Goal: Transaction & Acquisition: Purchase product/service

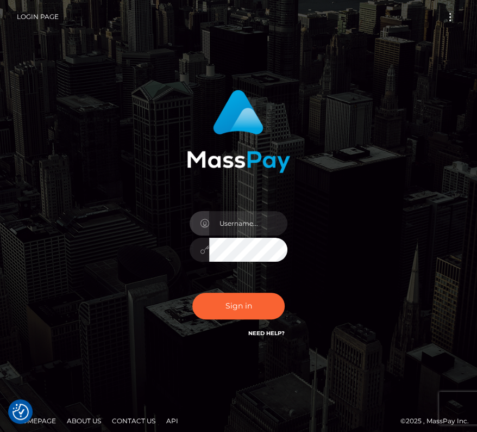
type input "kateo"
click at [246, 224] on input "text" at bounding box center [248, 223] width 78 height 24
type input "kateo"
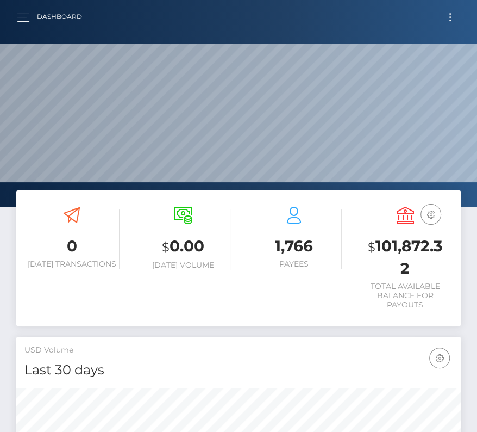
scroll to position [192, 214]
click at [457, 11] on button "Toggle navigation" at bounding box center [450, 17] width 20 height 15
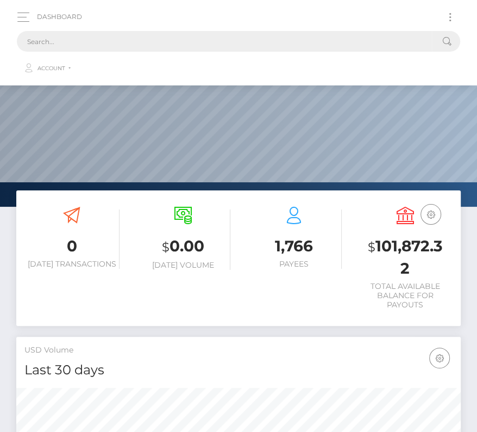
click at [298, 37] on input "text" at bounding box center [224, 41] width 415 height 21
paste input "202562"
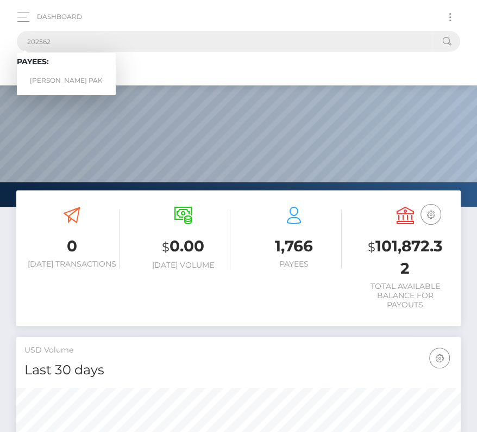
type input "202562"
click at [63, 75] on link "PEDRO DALBERTO RODRIGUEZ PAK" at bounding box center [66, 81] width 99 height 20
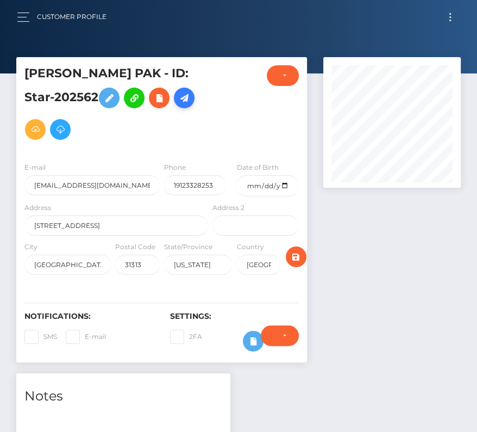
click at [178, 105] on icon at bounding box center [184, 98] width 13 height 14
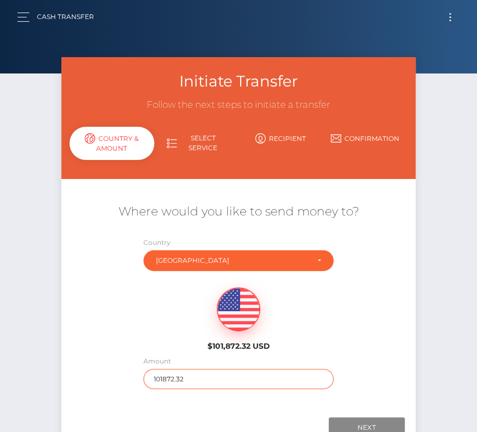
click at [179, 376] on input "101872.32" at bounding box center [239, 379] width 190 height 20
type input "1100"
click at [143, 311] on div "$101,872.32 USD" at bounding box center [238, 315] width 354 height 79
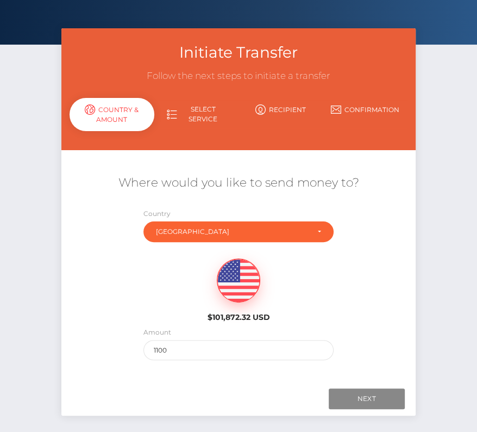
scroll to position [38, 0]
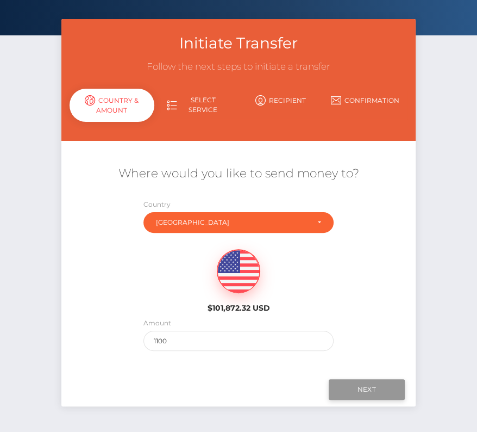
click at [371, 384] on input "Next" at bounding box center [367, 389] width 76 height 21
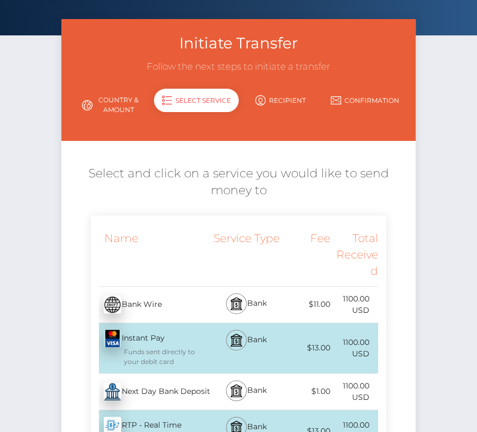
click at [160, 388] on div "Next Day Bank Deposit - USD" at bounding box center [151, 391] width 120 height 30
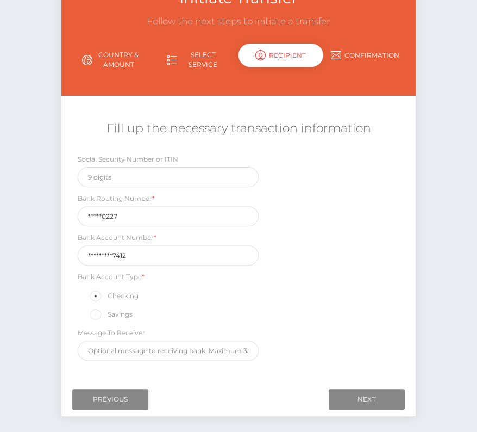
scroll to position [88, 0]
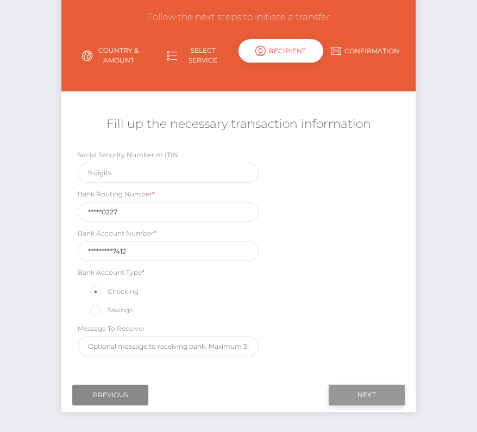
click at [361, 389] on input "Next" at bounding box center [367, 394] width 76 height 21
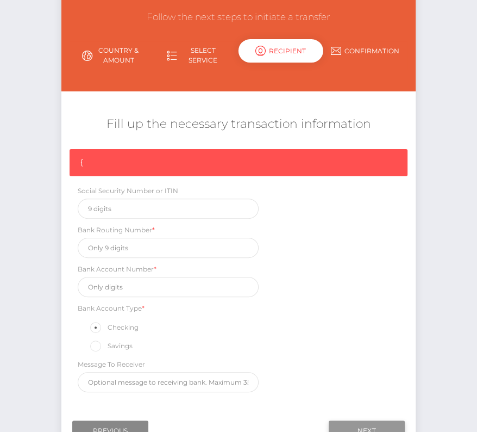
scroll to position [92, 0]
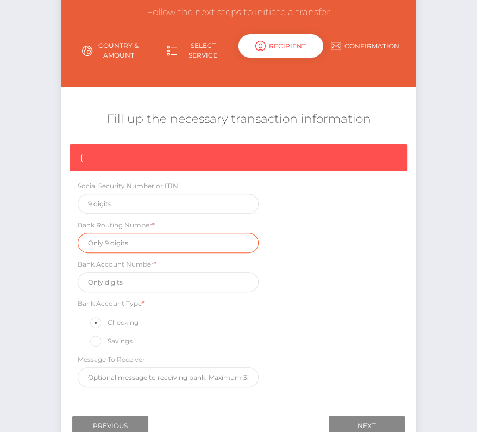
click at [108, 240] on input "text" at bounding box center [168, 243] width 181 height 20
paste input "061000227"
type input "061000227"
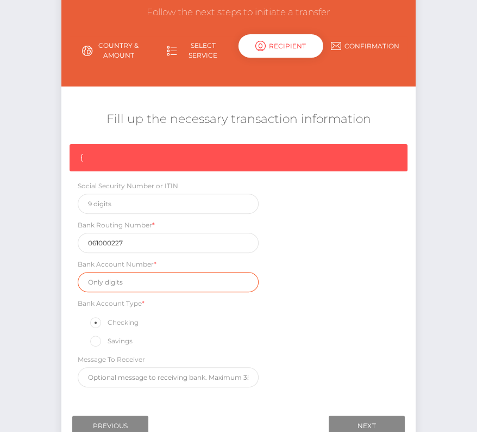
click at [107, 278] on input "text" at bounding box center [168, 282] width 181 height 20
paste input "1010190607412"
type input "1010190607412"
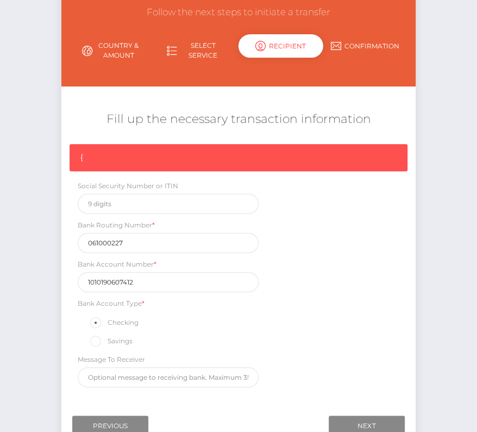
click at [206, 353] on div "Message To Receiver" at bounding box center [168, 370] width 181 height 34
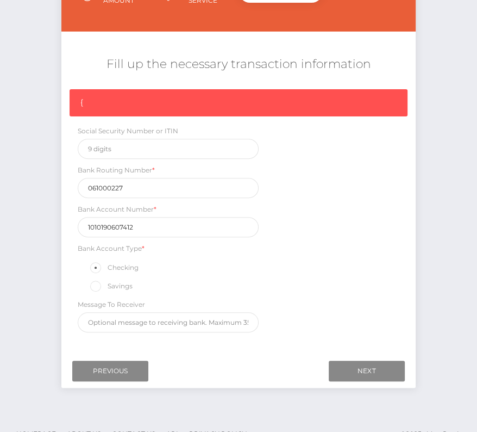
scroll to position [148, 0]
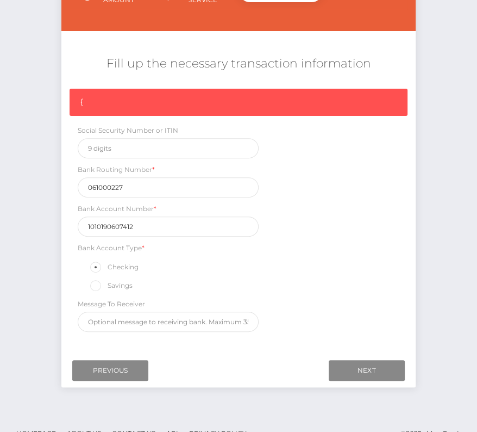
click at [216, 334] on div "Where would you like to send money to? Country Abkhazia Afghanistan Albania Alg…" at bounding box center [239, 193] width 338 height 309
click at [377, 365] on input "Next" at bounding box center [367, 370] width 76 height 21
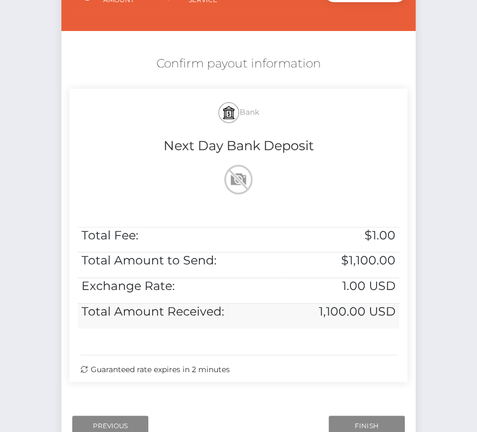
scroll to position [204, 0]
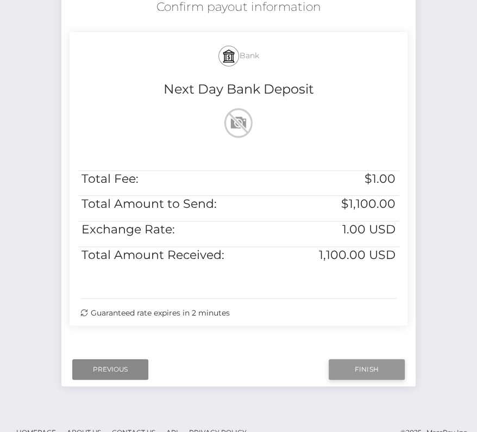
click at [365, 370] on input "Finish" at bounding box center [367, 369] width 76 height 21
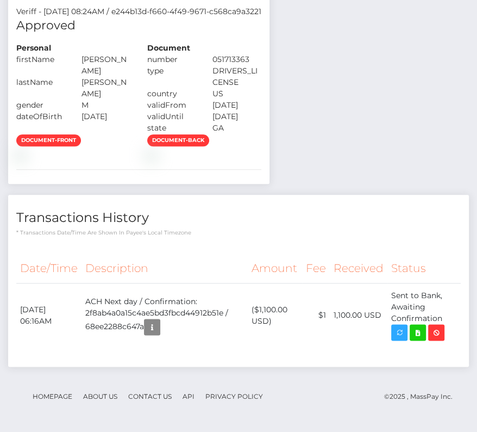
scroll to position [640, 0]
click at [425, 334] on icon at bounding box center [418, 333] width 13 height 14
click at [8, 0] on div "Notes Note Type Compliance Clear Compliance General Note Type" at bounding box center [238, 102] width 461 height 551
drag, startPoint x: 18, startPoint y: 308, endPoint x: 448, endPoint y: 317, distance: 429.5
click at [448, 317] on tr "October 14, 2025 06:16AM ACH Next day / Confirmation: 2f8ab4a0a15c4ae5bd3fbcd44…" at bounding box center [238, 315] width 445 height 64
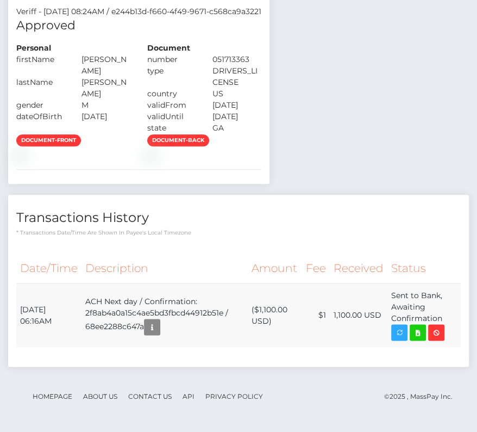
copy tr "October 14, 2025 06:16AM ACH Next day / Confirmation: 2f8ab4a0a15c4ae5bd3fbcd44…"
click at [159, 244] on div "Transactions History * Transactions date/time are shown in payee's local timezo…" at bounding box center [238, 281] width 461 height 172
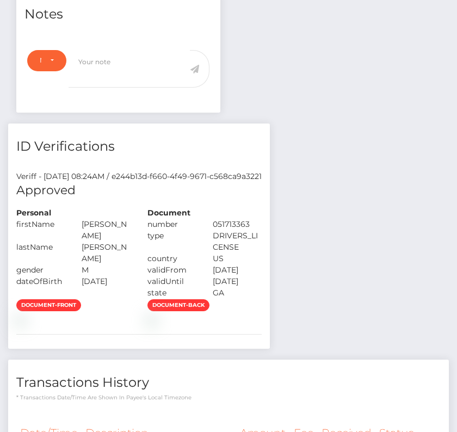
scroll to position [0, 0]
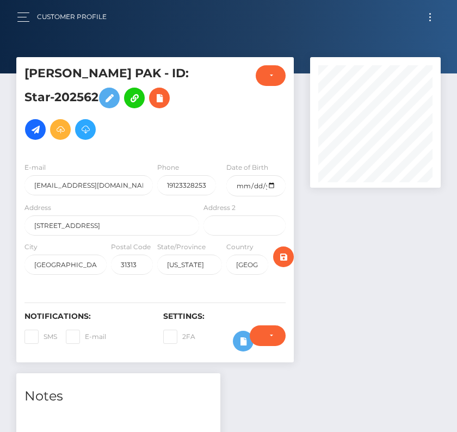
click at [432, 16] on button "Toggle navigation" at bounding box center [430, 17] width 20 height 15
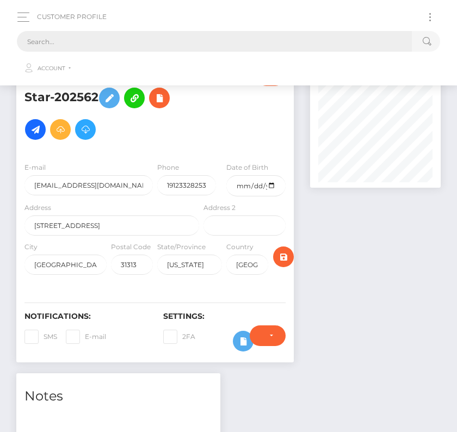
click at [120, 38] on input "text" at bounding box center [214, 41] width 395 height 21
paste input "2405737"
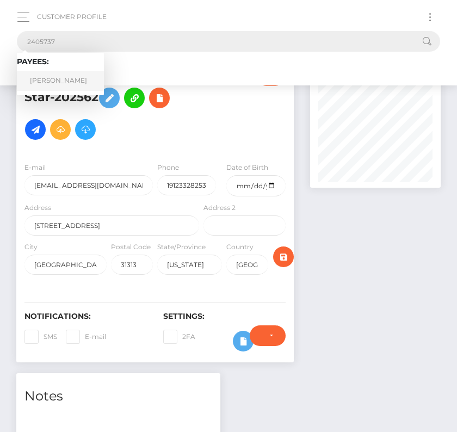
type input "2405737"
click at [54, 80] on link "Brayden Conrad" at bounding box center [60, 81] width 87 height 20
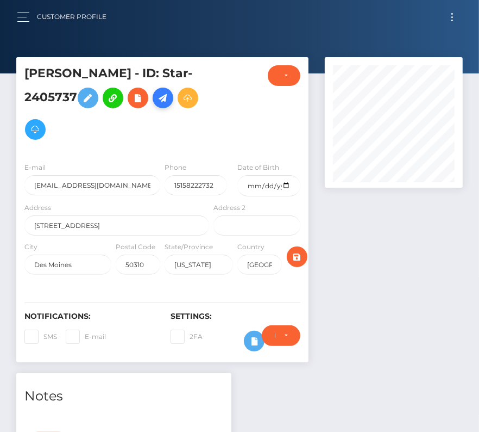
click at [167, 97] on icon at bounding box center [163, 98] width 13 height 14
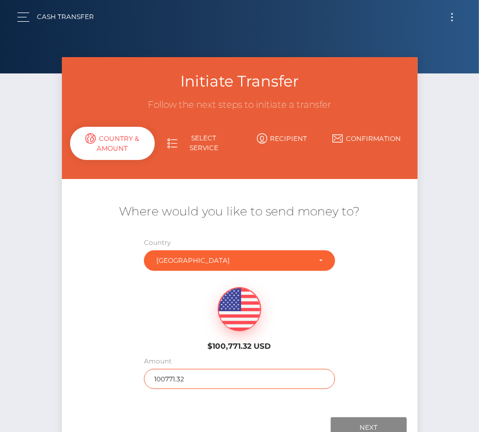
click at [176, 381] on input "100771.32" at bounding box center [239, 379] width 191 height 20
type input "9034"
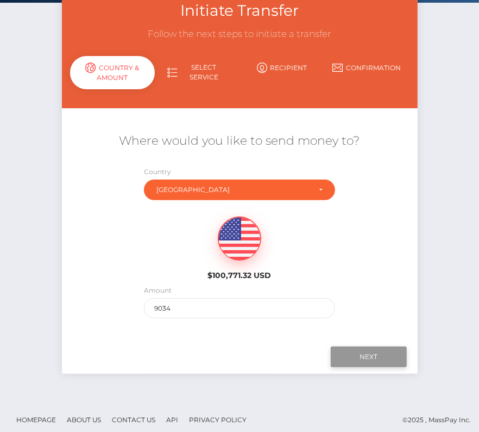
click at [376, 355] on input "Next" at bounding box center [369, 356] width 76 height 21
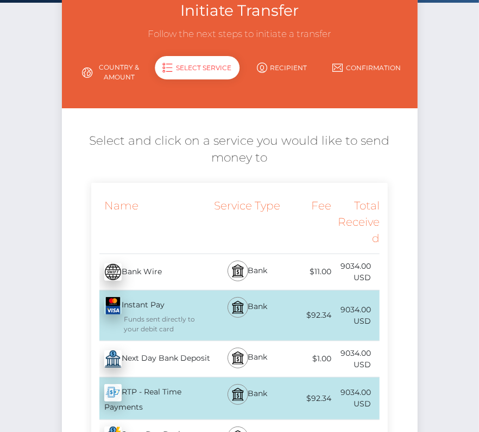
click at [150, 358] on div "Next Day Bank Deposit - USD" at bounding box center [151, 359] width 120 height 30
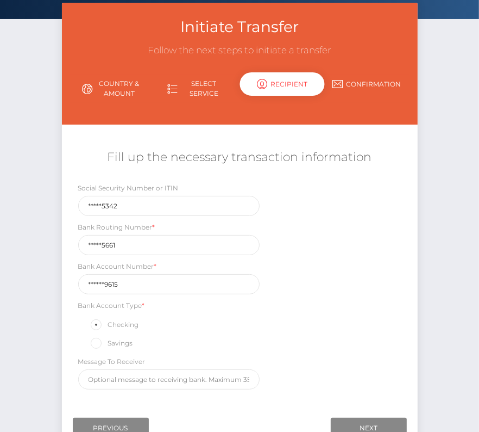
scroll to position [71, 0]
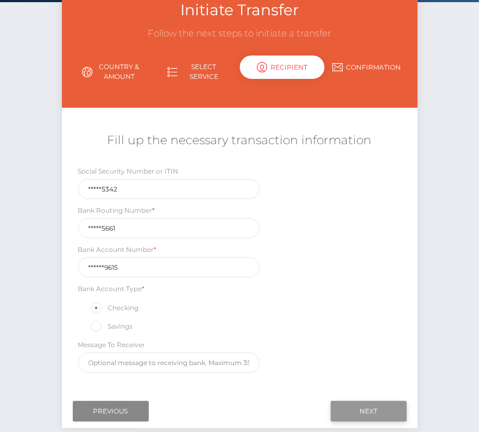
click at [361, 414] on input "Next" at bounding box center [369, 411] width 76 height 21
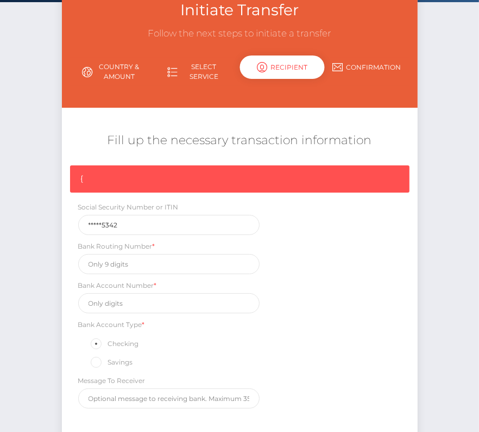
scroll to position [164, 0]
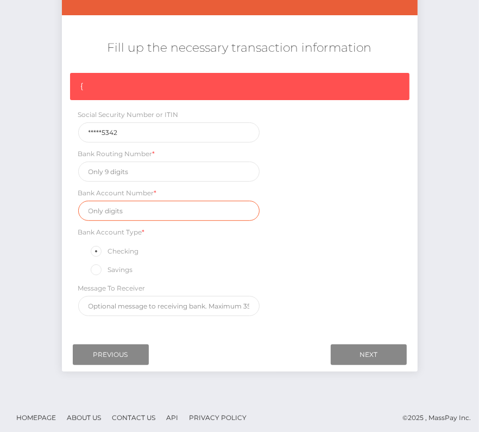
click at [103, 202] on input "text" at bounding box center [169, 211] width 182 height 20
paste input "4852479615"
type input "4852479615"
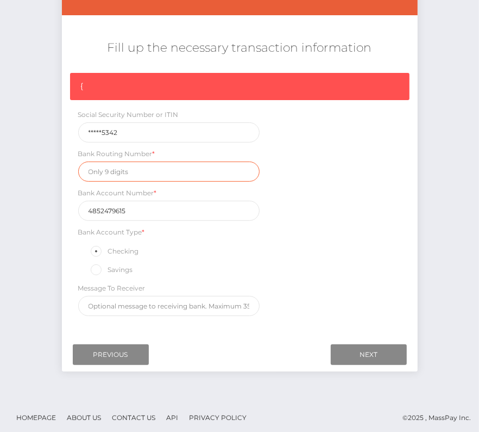
click at [116, 169] on input "text" at bounding box center [169, 171] width 182 height 20
paste input "071025661"
type input "071025661"
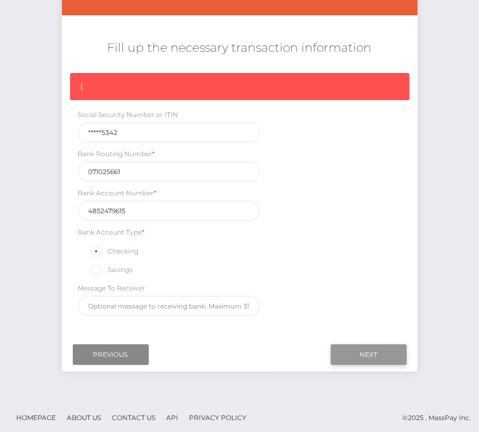
click at [367, 354] on input "Next" at bounding box center [369, 354] width 76 height 21
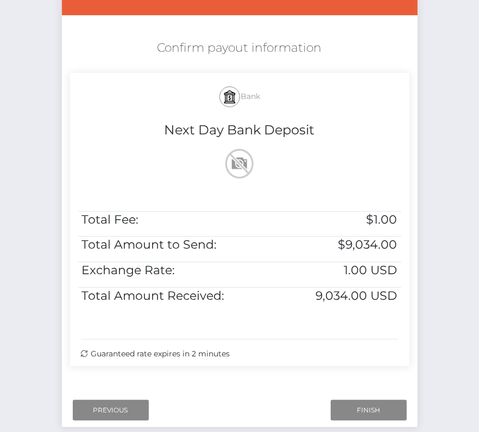
scroll to position [222, 0]
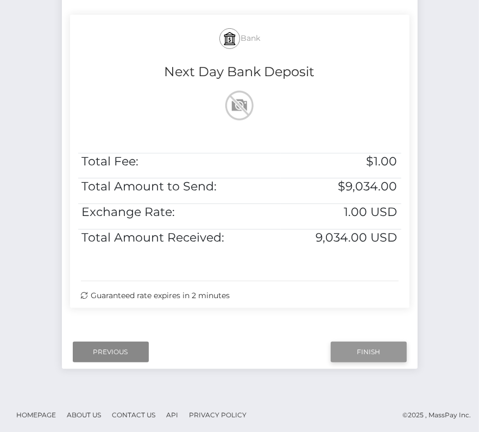
click at [372, 347] on input "Finish" at bounding box center [369, 351] width 76 height 21
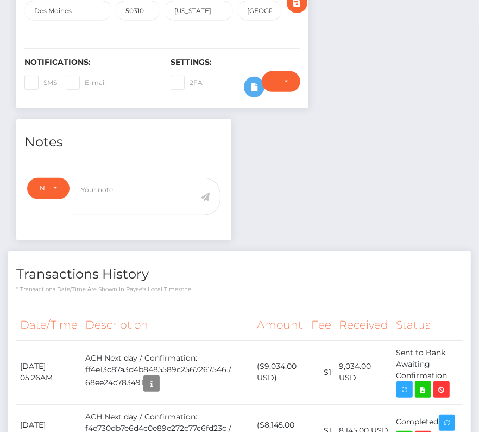
scroll to position [273, 0]
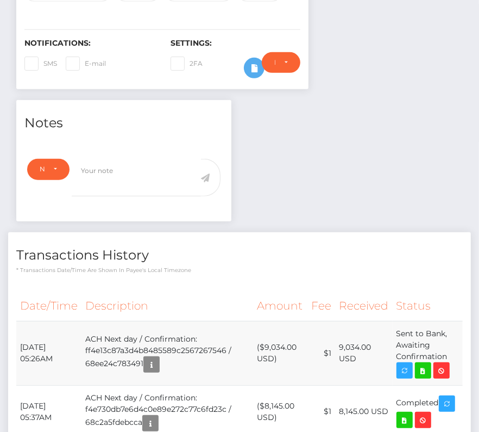
drag, startPoint x: 19, startPoint y: 340, endPoint x: 447, endPoint y: 357, distance: 428.7
click at [447, 355] on tr "[DATE] 05:26AM ACH Next day / Confirmation: ff4e13c87a3d4b8485589c2567267546 / …" at bounding box center [239, 353] width 447 height 64
copy tr "[DATE] 05:26AM ACH Next day / Confirmation: ff4e13c87a3d4b8485589c2567267546 / …"
click at [279, 342] on td "($9,034.00 USD)" at bounding box center [280, 353] width 54 height 64
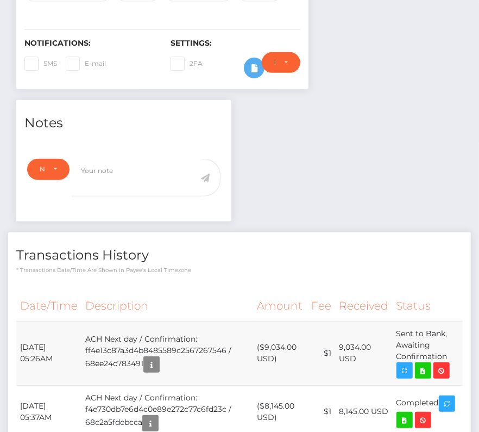
copy td "9,034.00"
click at [422, 365] on icon at bounding box center [423, 371] width 13 height 14
click at [0, 0] on div "[PERSON_NAME] - ID: Star-2405737 CLOSED ACTIVE E-mail" at bounding box center [239, 416] width 479 height 1265
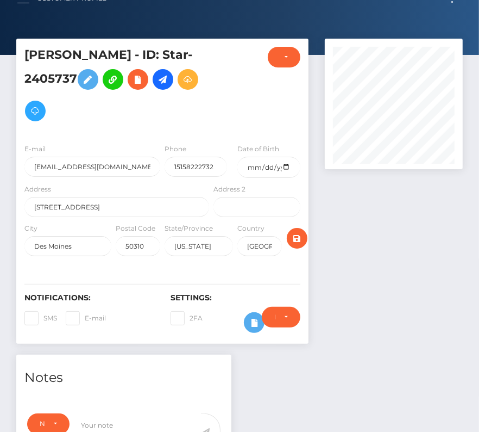
scroll to position [0, 0]
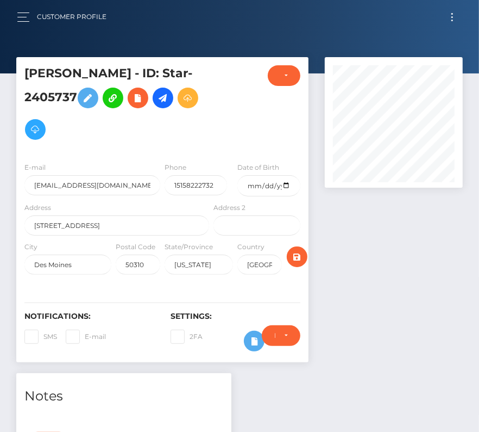
click at [451, 10] on button "Toggle navigation" at bounding box center [452, 17] width 20 height 15
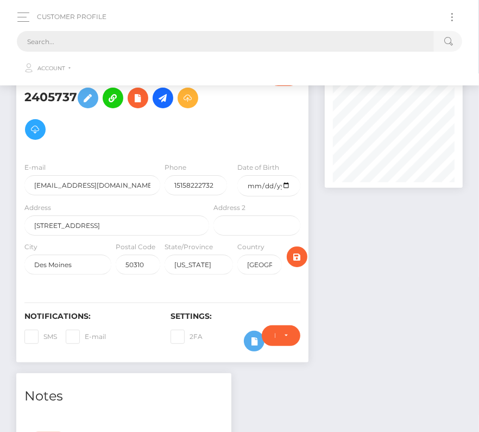
click at [301, 38] on input "text" at bounding box center [225, 41] width 417 height 21
paste input "25982"
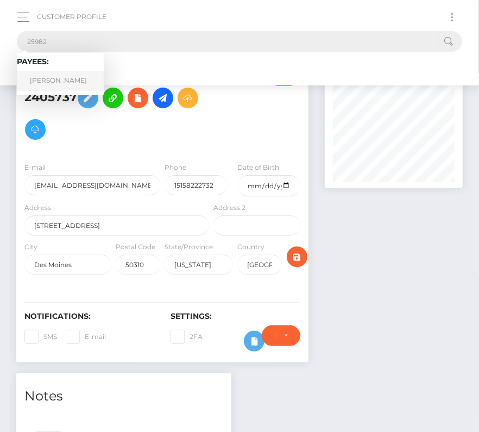
type input "25982"
click at [64, 77] on link "Justin Medlin" at bounding box center [60, 81] width 87 height 20
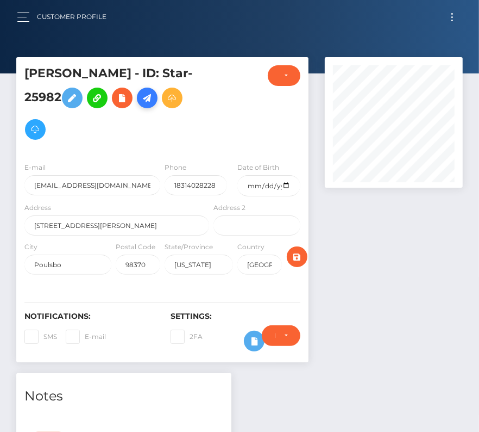
click at [153, 96] on icon at bounding box center [147, 98] width 13 height 14
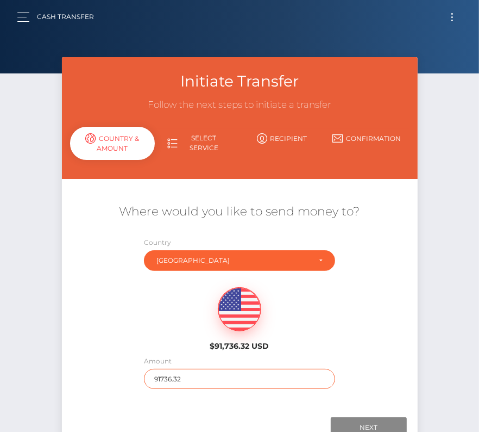
click at [166, 383] on input "91736.32" at bounding box center [239, 379] width 191 height 20
type input "1000"
click at [186, 342] on div "$91,736.32 USD" at bounding box center [239, 315] width 119 height 79
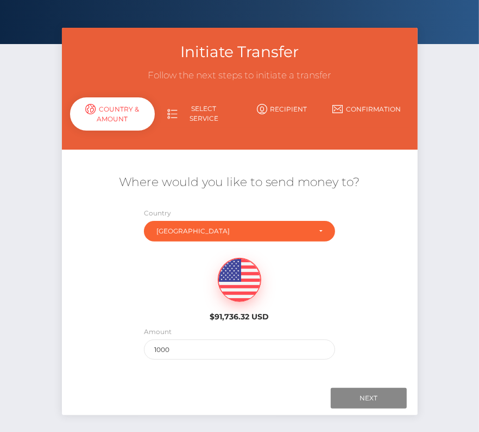
scroll to position [47, 0]
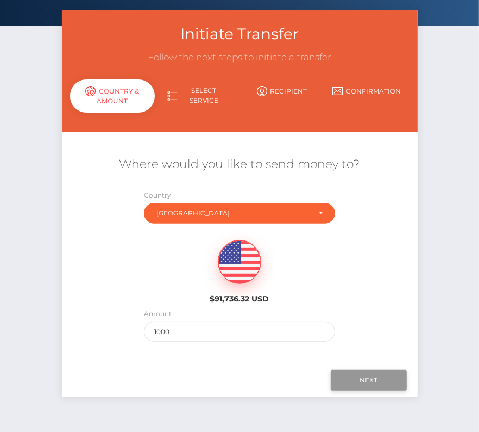
click at [367, 376] on input "Next" at bounding box center [369, 380] width 76 height 21
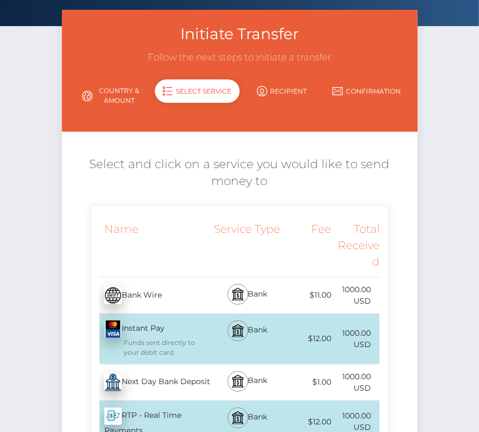
click at [170, 378] on div "Next Day Bank Deposit - USD" at bounding box center [151, 382] width 120 height 30
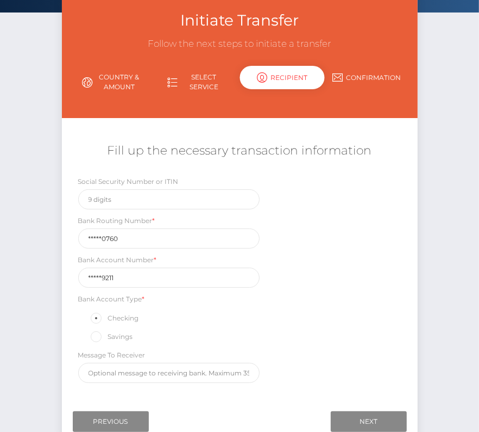
scroll to position [76, 0]
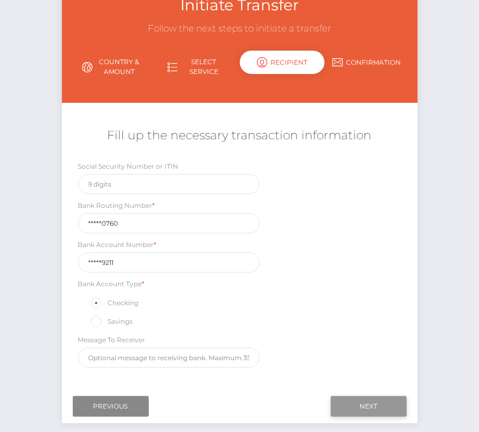
click at [372, 400] on input "Next" at bounding box center [369, 406] width 76 height 21
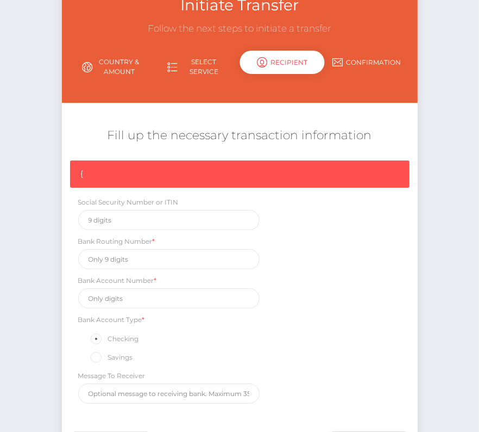
scroll to position [92, 0]
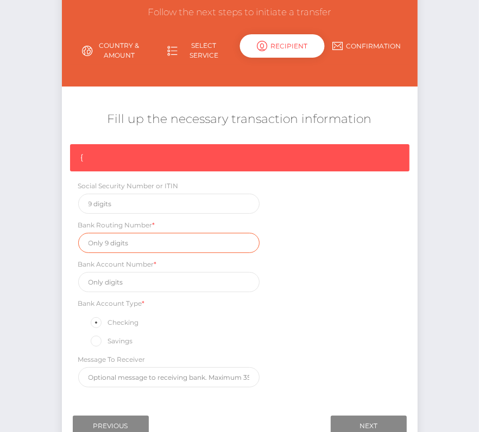
click at [121, 247] on input "text" at bounding box center [169, 243] width 182 height 20
paste input "325070760"
type input "325070760"
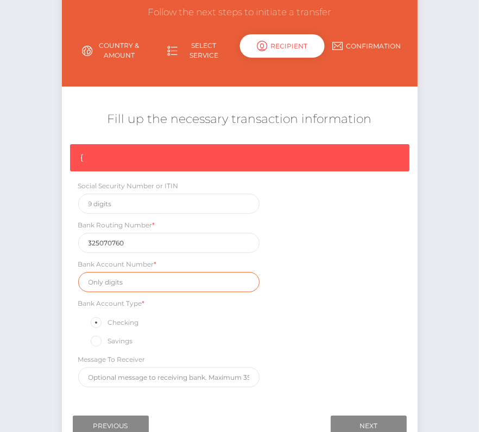
click at [103, 283] on input "text" at bounding box center [169, 282] width 182 height 20
paste input "335179211"
type input "335179211"
click at [323, 280] on div "{ Social Security Number or ITIN Bank Routing Number * 325070760 Bank Account N…" at bounding box center [240, 268] width 356 height 248
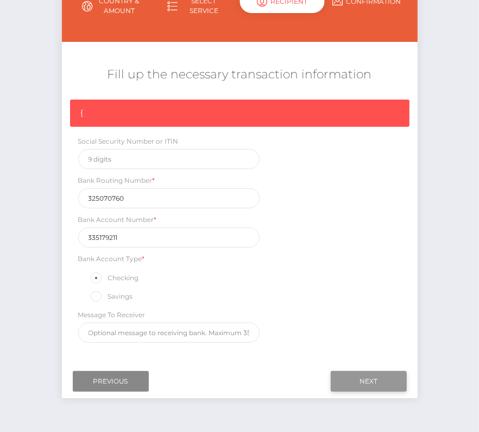
click at [363, 375] on input "Next" at bounding box center [369, 381] width 76 height 21
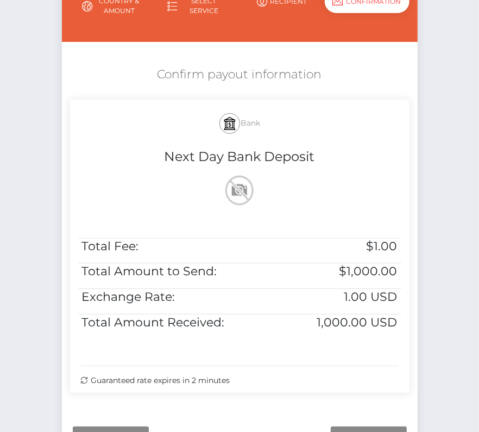
scroll to position [222, 0]
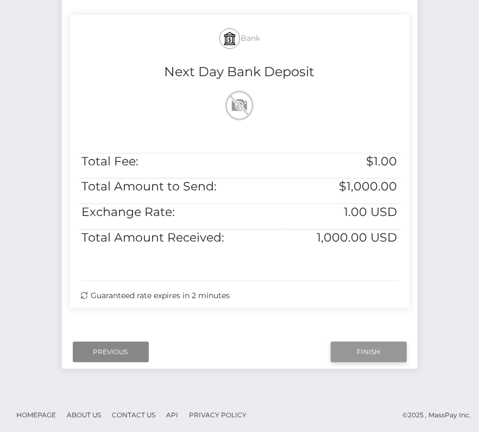
click at [365, 349] on input "Finish" at bounding box center [369, 351] width 76 height 21
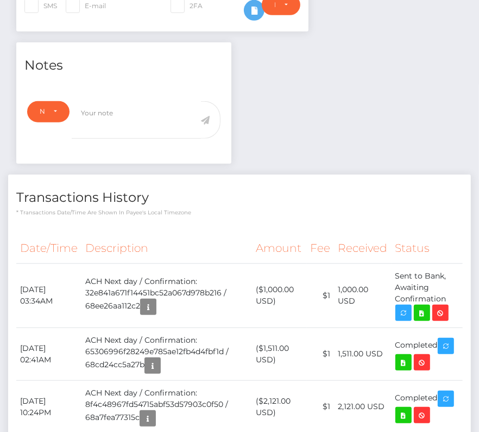
scroll to position [130, 138]
drag, startPoint x: 16, startPoint y: 285, endPoint x: 451, endPoint y: 294, distance: 434.4
click at [451, 294] on tr "[DATE] 03:34AM ACH Next day / Confirmation: 32e841a671f14451bc52a067d978b216 / …" at bounding box center [239, 295] width 447 height 64
copy tr "[DATE] 03:34AM ACH Next day / Confirmation: 32e841a671f14451bc52a067d978b216 / …"
click at [426, 306] on icon at bounding box center [422, 313] width 13 height 14
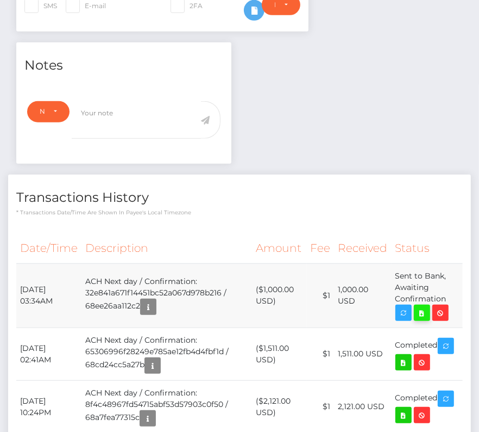
click at [0, 0] on div "[PERSON_NAME] - ID: Star-25982 CLOSED ACTIVE E-mail Phone" at bounding box center [239, 148] width 479 height 843
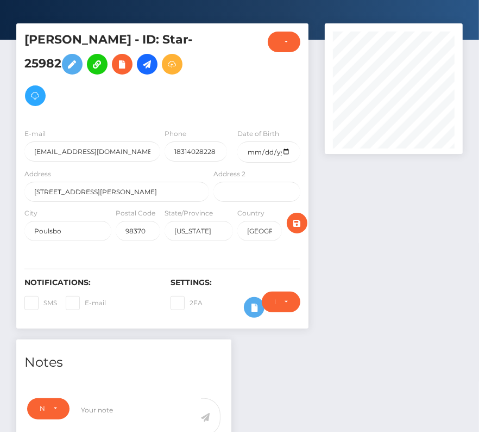
scroll to position [0, 0]
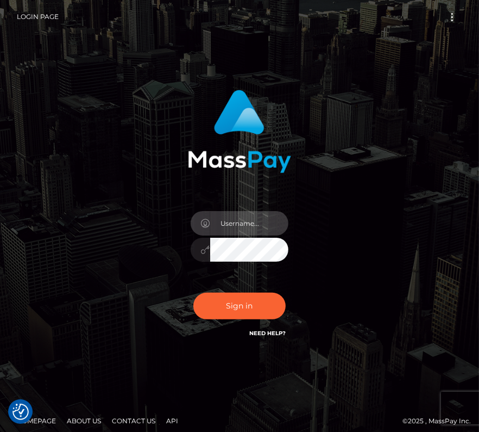
click at [217, 222] on input "text" at bounding box center [249, 223] width 78 height 24
type input "kateo"
click at [255, 223] on input "text" at bounding box center [249, 223] width 78 height 24
type input "kateo"
click at [326, 358] on div "kateo" at bounding box center [240, 220] width 188 height 277
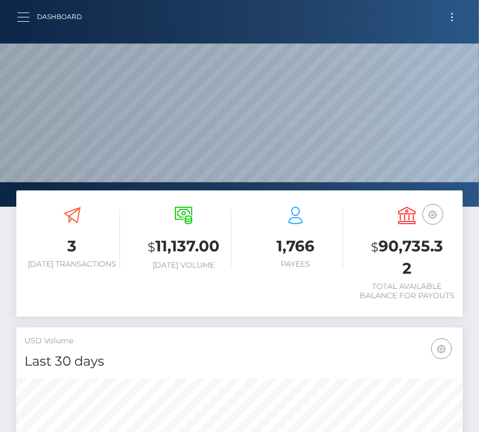
click at [18, 14] on button "button" at bounding box center [27, 17] width 20 height 15
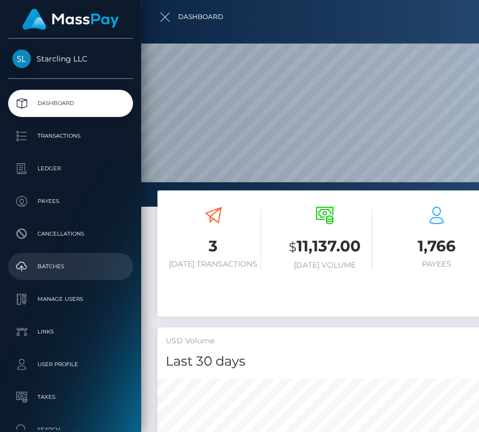
click at [54, 263] on p "Batches" at bounding box center [71, 266] width 116 height 16
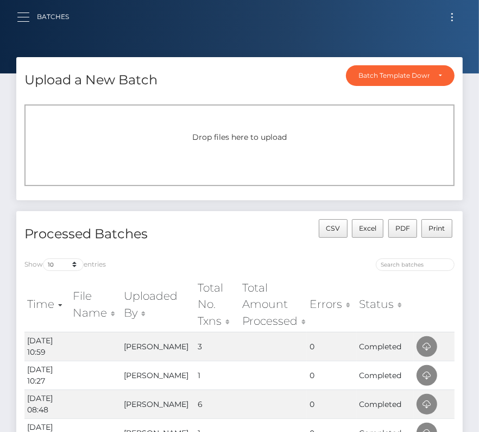
click at [29, 20] on button "button" at bounding box center [27, 17] width 20 height 15
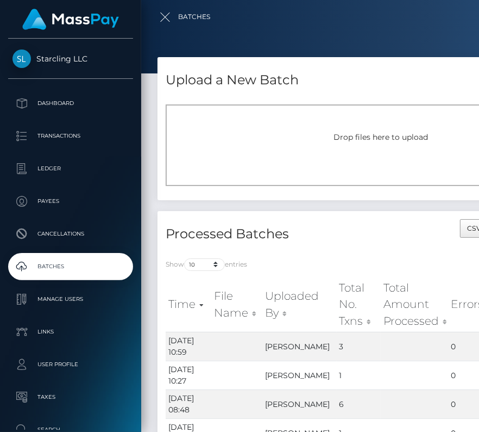
click at [294, 33] on div at bounding box center [380, 216] width 479 height 432
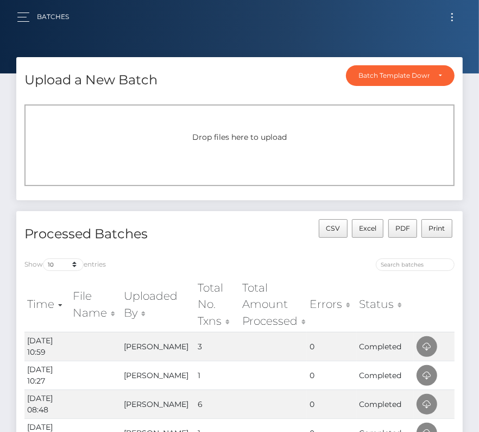
click at [452, 17] on span "Toggle navigation" at bounding box center [453, 17] width 2 height 2
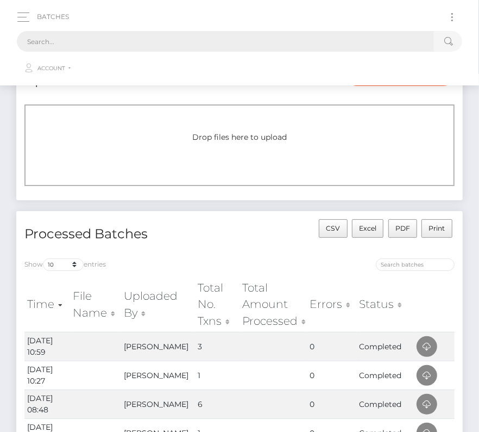
click at [243, 40] on input "text" at bounding box center [225, 41] width 417 height 21
paste input "298664"
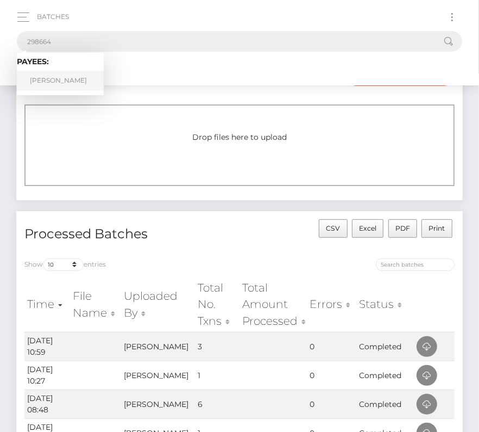
type input "298664"
click at [57, 82] on link "Robert Luke MacNeil III" at bounding box center [60, 81] width 87 height 20
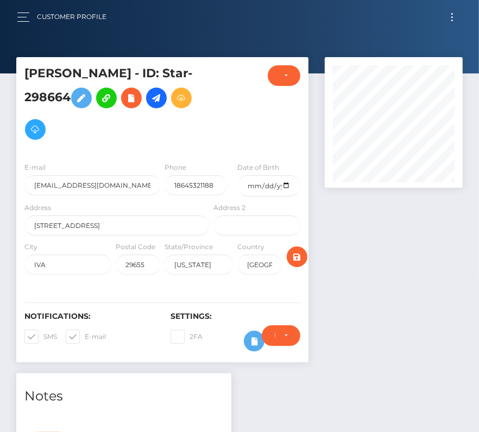
scroll to position [130, 138]
click at [43, 333] on span at bounding box center [43, 336] width 0 height 8
click at [43, 333] on input "SMS" at bounding box center [46, 332] width 7 height 7
checkbox input "false"
click at [85, 336] on span at bounding box center [85, 336] width 0 height 8
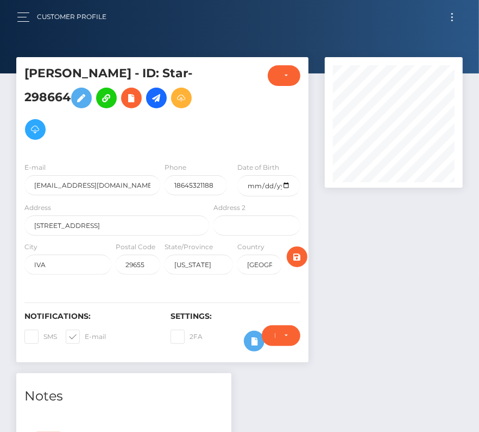
click at [85, 336] on input "E-mail" at bounding box center [88, 332] width 7 height 7
checkbox input "false"
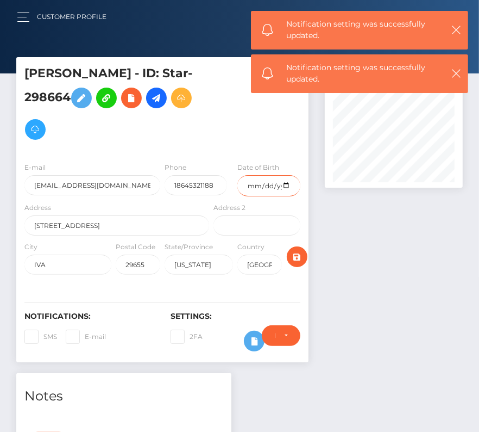
click at [285, 185] on input "date" at bounding box center [269, 185] width 63 height 21
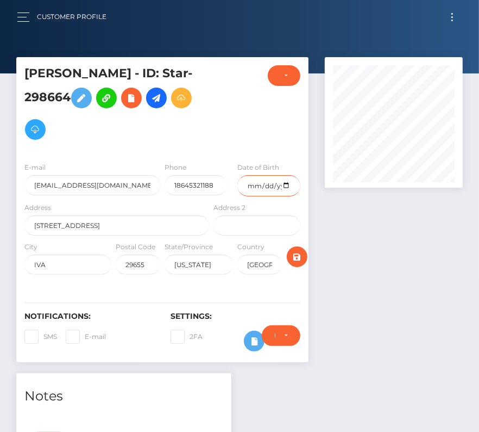
type input "[DATE]"
click at [295, 250] on icon "submit" at bounding box center [297, 257] width 13 height 14
click at [163, 97] on icon at bounding box center [156, 98] width 13 height 14
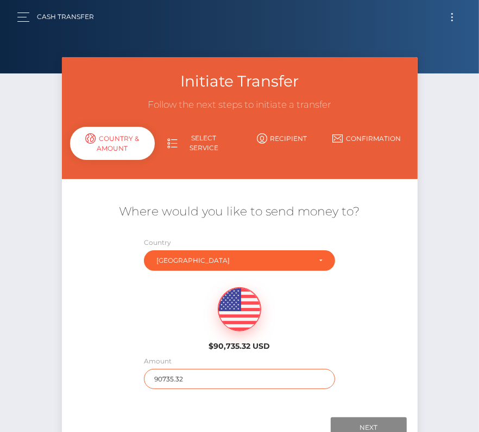
click at [177, 376] on input "90735.32" at bounding box center [239, 379] width 191 height 20
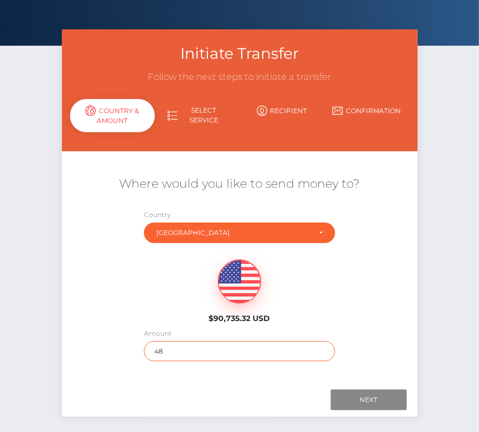
scroll to position [42, 0]
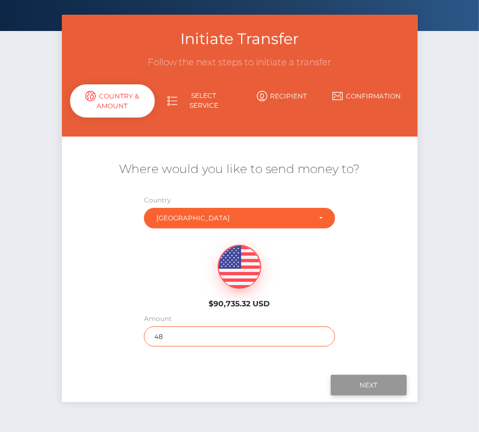
type input "48"
click at [379, 380] on input "Next" at bounding box center [369, 385] width 76 height 21
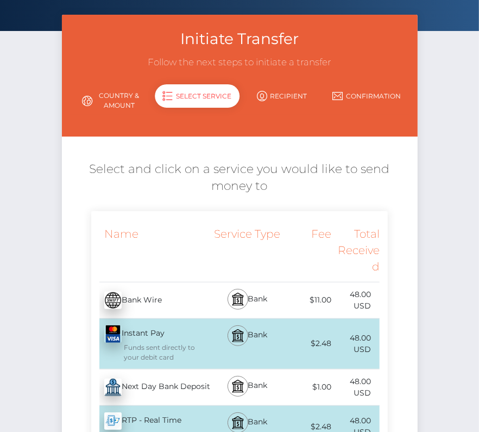
click at [149, 390] on div "Next Day Bank Deposit - USD" at bounding box center [151, 387] width 120 height 30
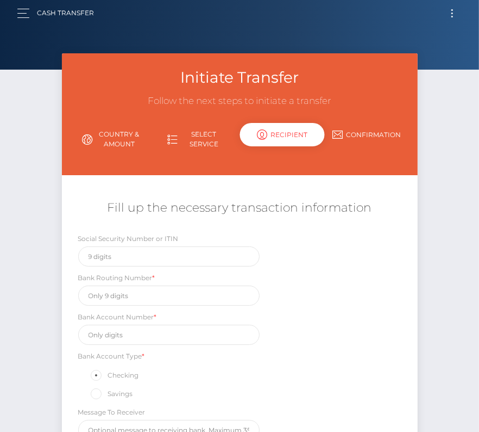
scroll to position [0, 0]
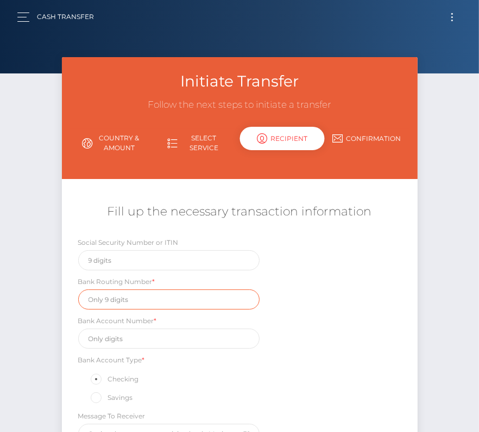
click at [117, 289] on input "text" at bounding box center [169, 299] width 182 height 20
paste input "053207533"
type input "053207533"
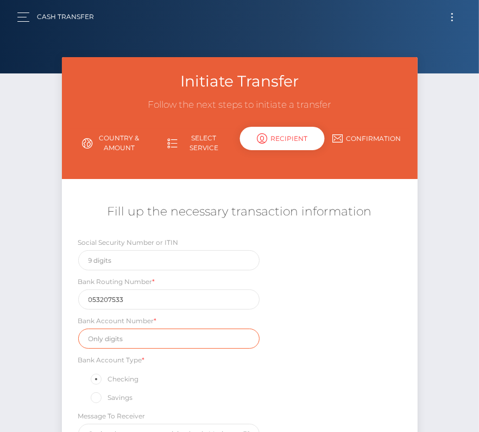
click at [142, 334] on input "text" at bounding box center [169, 338] width 182 height 20
paste input "721625739"
type input "721625739"
click at [326, 359] on div "Social Security Number or ITIN Bank Routing Number * 053207533 Bank Account Num…" at bounding box center [240, 342] width 356 height 213
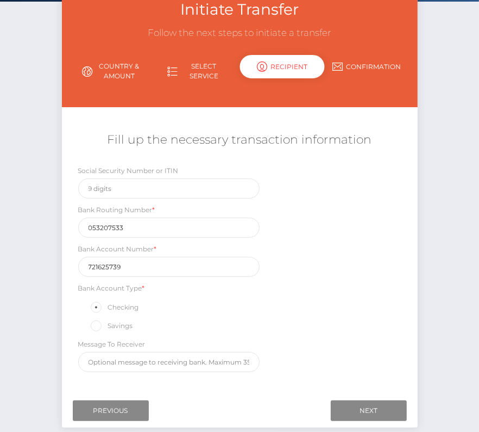
scroll to position [72, 0]
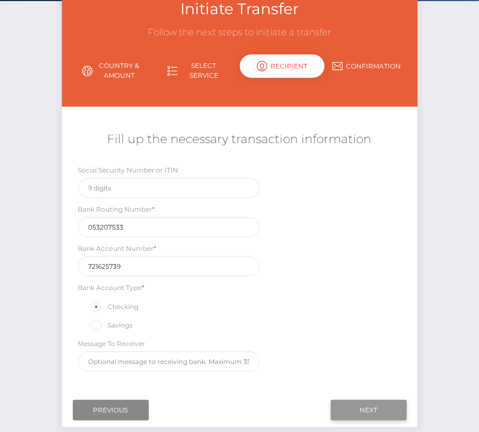
click at [387, 404] on input "Next" at bounding box center [369, 410] width 76 height 21
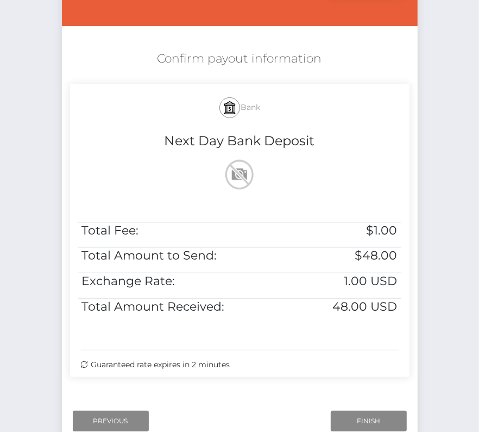
scroll to position [165, 0]
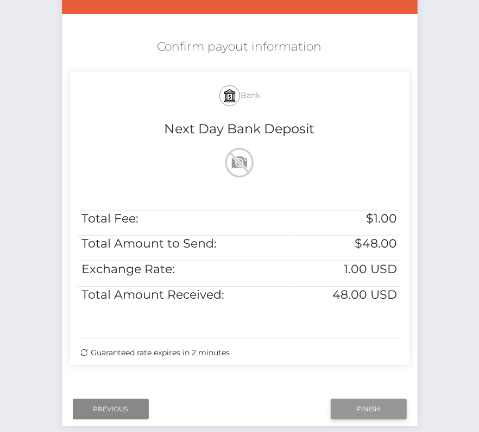
click at [362, 404] on input "Finish" at bounding box center [369, 408] width 76 height 21
click at [0, 316] on html "Starcling LLC Dashboard Transactions Ledger Payees Cancellations" at bounding box center [239, 162] width 479 height 655
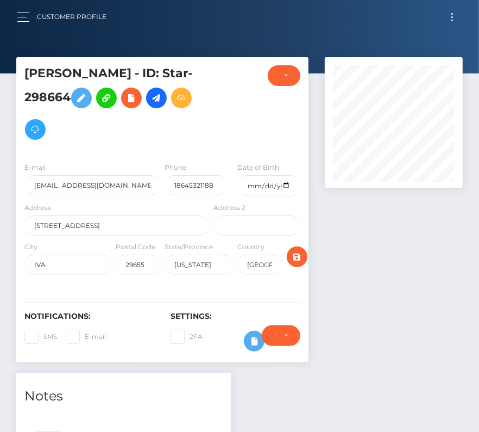
scroll to position [306, 0]
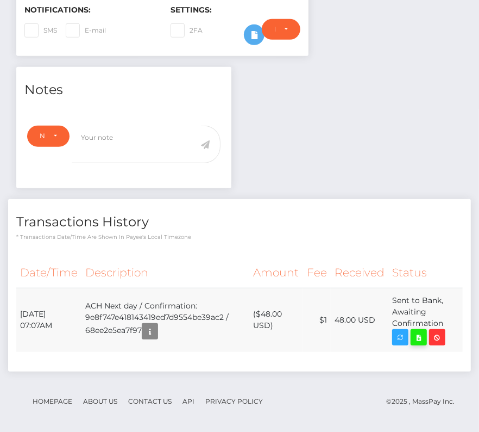
click at [420, 332] on icon at bounding box center [419, 338] width 13 height 14
click at [0, 0] on div "[PERSON_NAME] - ID: Star-298664 CLOSED ACTIVE" at bounding box center [239, 93] width 479 height 685
drag, startPoint x: 18, startPoint y: 308, endPoint x: 459, endPoint y: 322, distance: 441.1
click at [459, 322] on tr "[DATE] 07:07AM ACH Next day / Confirmation: 9e8f747e418143419ed7d9554be39ac2 / …" at bounding box center [239, 320] width 447 height 64
copy tr "[DATE] 07:07AM ACH Next day / Confirmation: 9e8f747e418143419ed7d9554be39ac2 / …"
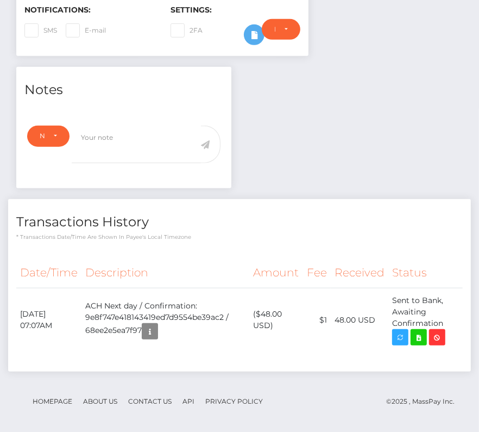
scroll to position [0, 0]
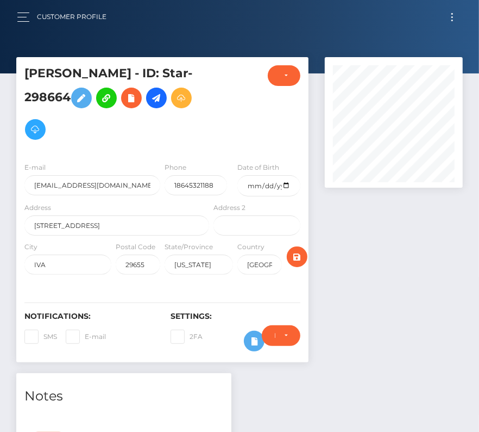
click at [450, 8] on div "Customer Profile Loading... Loading..." at bounding box center [240, 16] width 462 height 23
click at [450, 14] on button "Toggle navigation" at bounding box center [452, 17] width 20 height 15
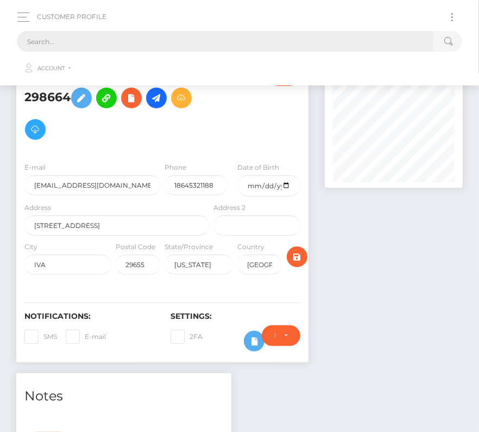
click at [261, 41] on input "text" at bounding box center [225, 41] width 417 height 21
paste input "3805817"
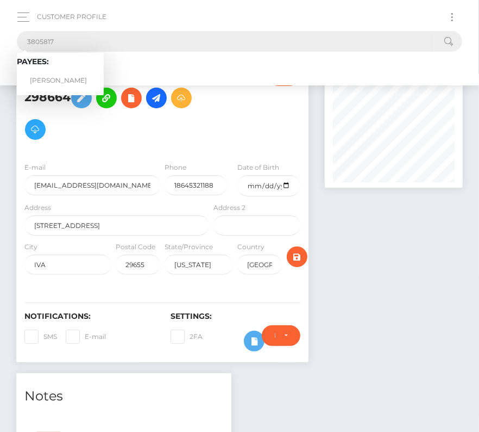
type input "3805817"
click at [57, 78] on link "Nicole Wells" at bounding box center [60, 81] width 87 height 20
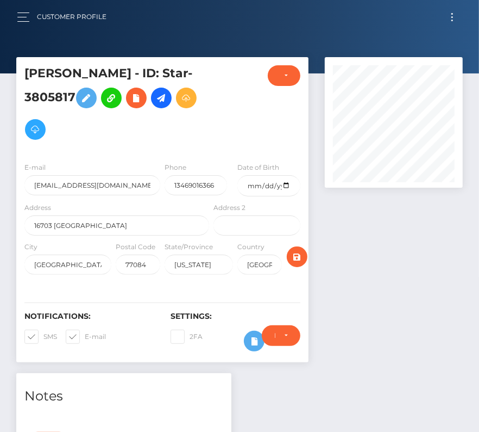
scroll to position [130, 138]
click at [43, 332] on span at bounding box center [43, 336] width 0 height 8
click at [43, 329] on input "SMS" at bounding box center [46, 332] width 7 height 7
checkbox input "false"
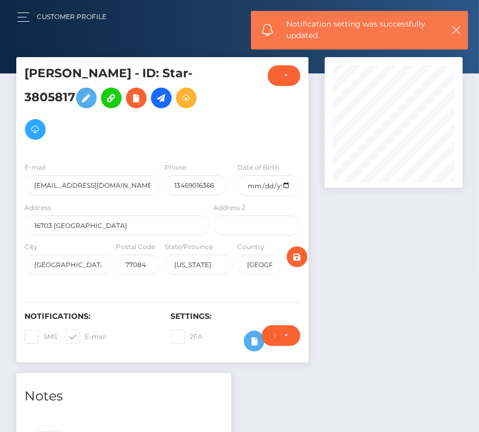
click at [85, 332] on span at bounding box center [85, 336] width 0 height 8
click at [85, 331] on input "E-mail" at bounding box center [88, 332] width 7 height 7
checkbox input "false"
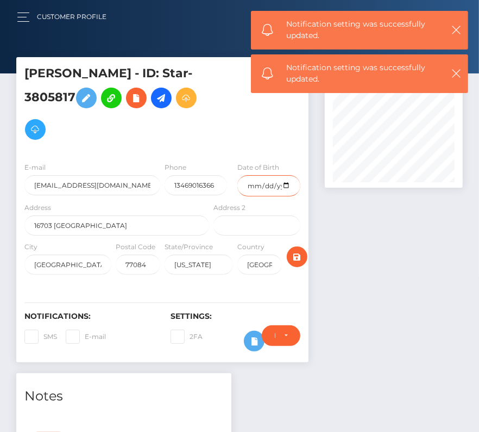
click at [286, 185] on input "date" at bounding box center [269, 185] width 63 height 21
type input "[DATE]"
click at [300, 251] on icon "submit" at bounding box center [297, 257] width 13 height 14
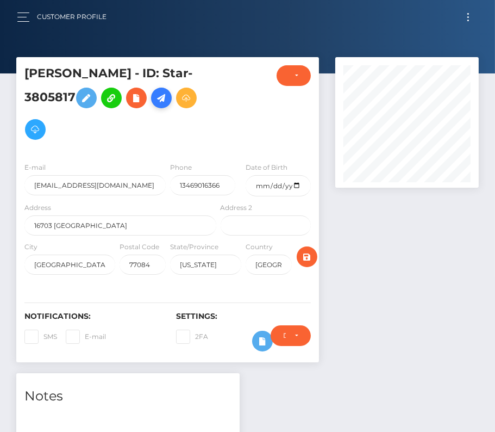
click at [164, 98] on icon at bounding box center [161, 98] width 13 height 14
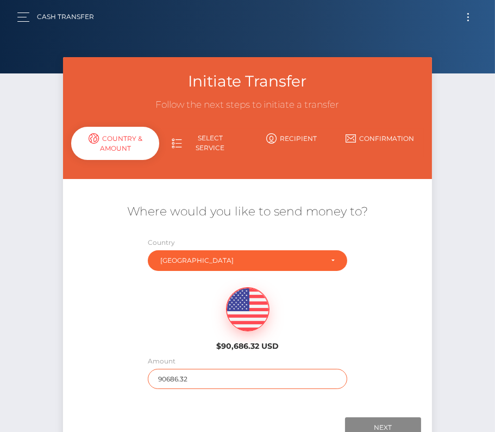
click at [185, 379] on input "90686.32" at bounding box center [247, 379] width 199 height 20
type input "48"
click at [170, 334] on div "$90,686.32 USD" at bounding box center [247, 315] width 369 height 79
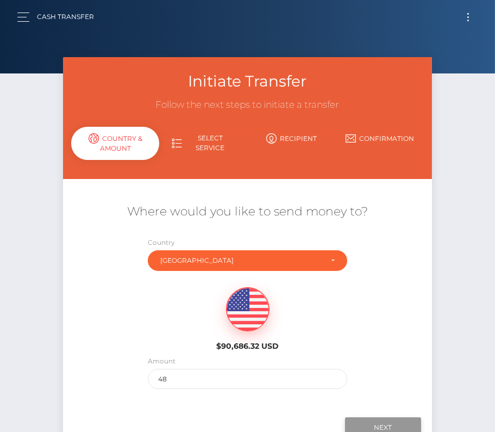
click at [381, 427] on input "Next" at bounding box center [383, 427] width 76 height 21
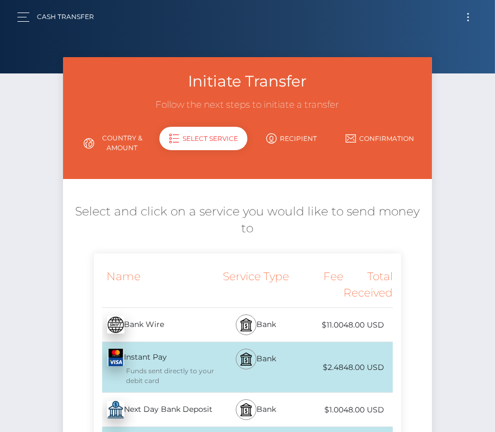
click at [166, 410] on div "Next Day Bank Deposit - USD" at bounding box center [156, 409] width 125 height 30
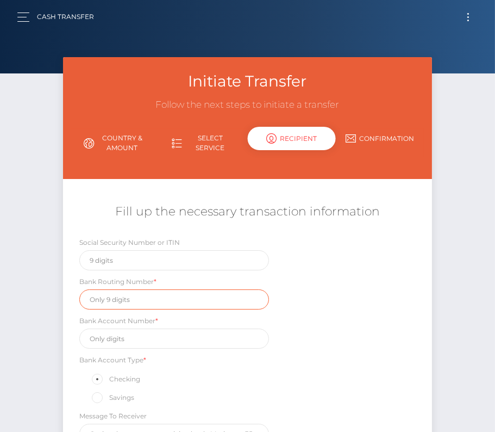
click at [114, 299] on input "text" at bounding box center [174, 299] width 190 height 20
paste input "111000614"
type input "111000614"
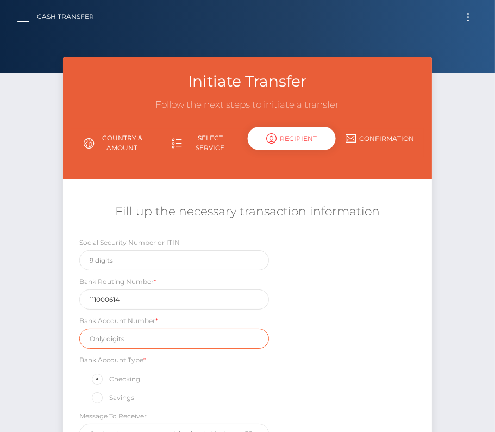
click at [129, 341] on input "text" at bounding box center [174, 338] width 190 height 20
paste input "662525669"
type input "662525669"
click at [271, 383] on div "Bank Account Type * Checking Savings" at bounding box center [174, 379] width 206 height 51
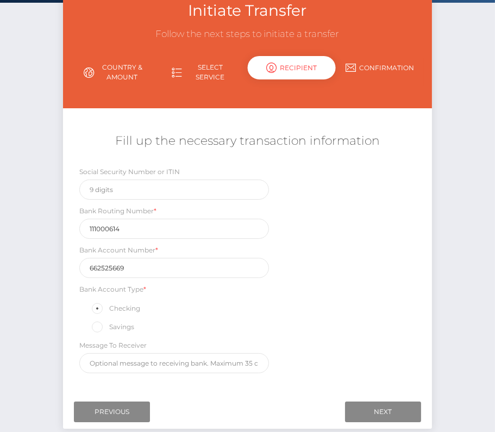
scroll to position [72, 0]
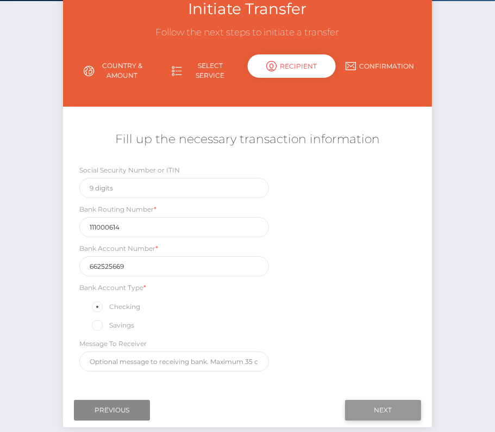
click at [402, 409] on input "Next" at bounding box center [383, 410] width 76 height 21
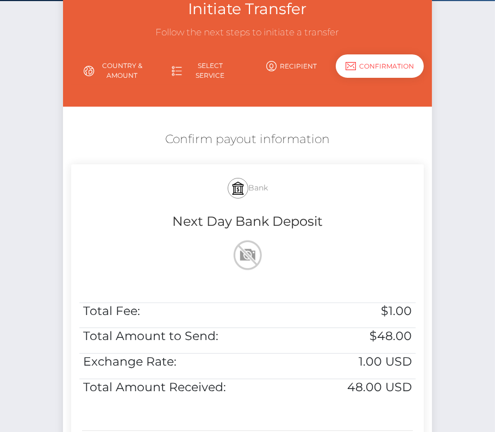
scroll to position [200, 0]
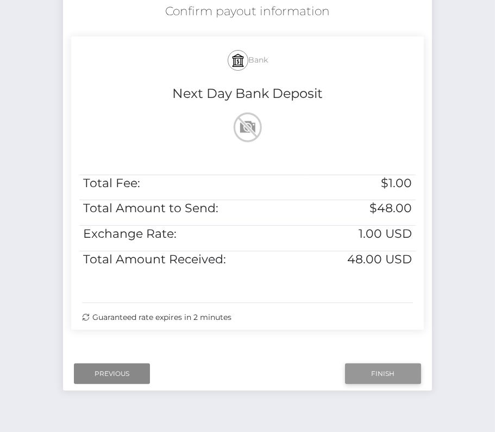
click at [373, 371] on input "Finish" at bounding box center [383, 373] width 76 height 21
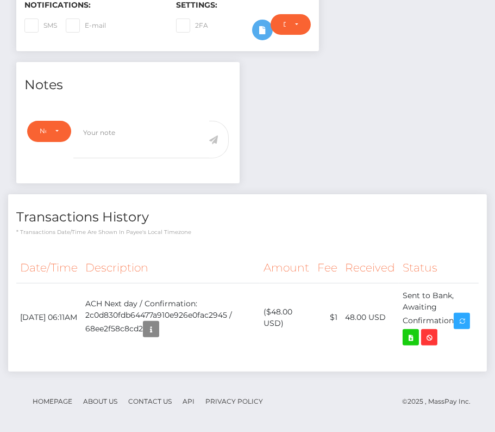
scroll to position [130, 143]
drag, startPoint x: 19, startPoint y: 306, endPoint x: 459, endPoint y: 319, distance: 440.0
click at [459, 319] on tr "[DATE] 06:11AM ACH Next day / Confirmation: 2c0d830fdb64477a910e926e0fac2945 / …" at bounding box center [247, 317] width 463 height 69
copy tr "[DATE] 06:11AM ACH Next day / Confirmation: 2c0d830fdb64477a910e926e0fac2945 / …"
click at [409, 334] on icon at bounding box center [410, 338] width 13 height 14
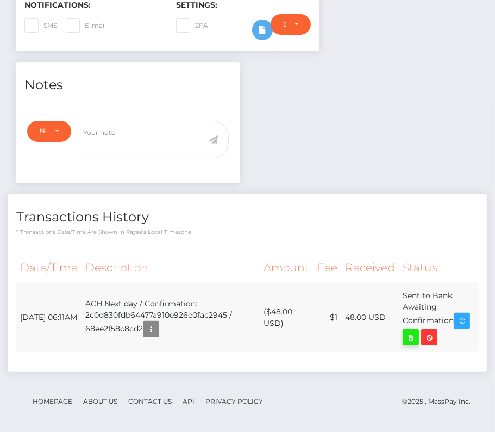
click at [0, 0] on div "[PERSON_NAME] - ID: Star-3805817 CLOSED ACTIVE E-mail City" at bounding box center [247, 91] width 495 height 690
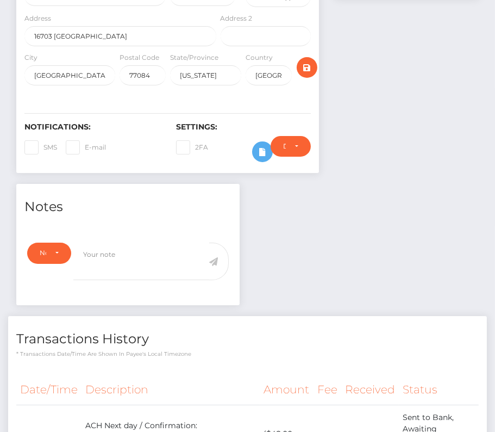
scroll to position [0, 0]
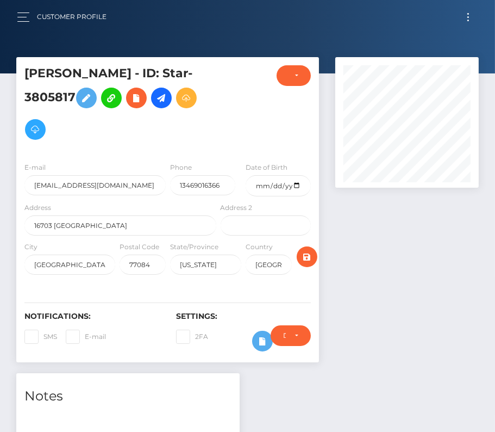
click at [475, 17] on button "Toggle navigation" at bounding box center [468, 17] width 20 height 15
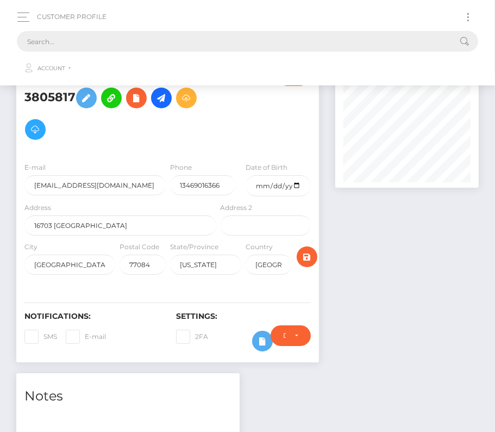
click at [57, 36] on input "text" at bounding box center [233, 41] width 433 height 21
paste input "585755"
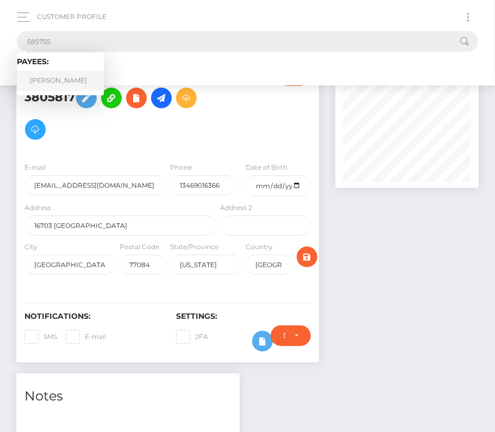
type input "585755"
click at [52, 79] on link "Michael Sanders" at bounding box center [60, 81] width 87 height 20
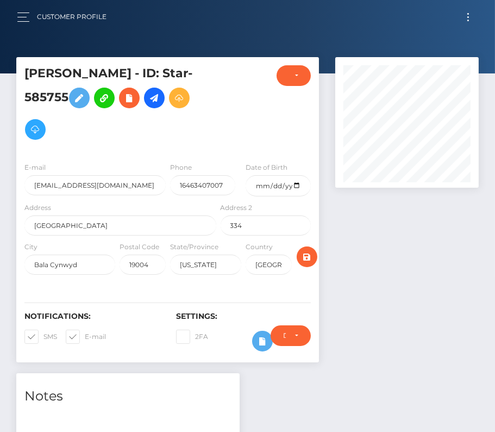
scroll to position [130, 143]
click at [296, 183] on input "date" at bounding box center [278, 185] width 65 height 21
type input "[DATE]"
click at [43, 333] on span at bounding box center [43, 336] width 0 height 8
click at [43, 333] on input "SMS" at bounding box center [46, 332] width 7 height 7
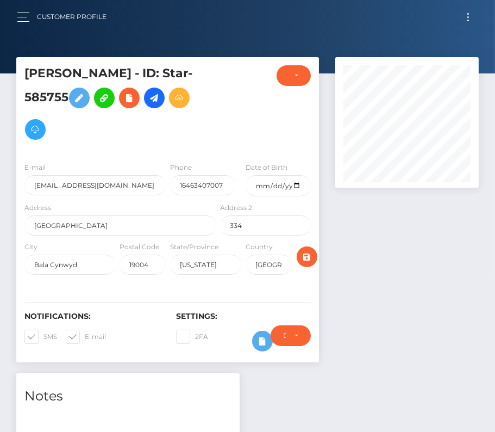
checkbox input "false"
click at [85, 333] on span at bounding box center [85, 336] width 0 height 8
click at [85, 333] on input "E-mail" at bounding box center [88, 332] width 7 height 7
checkbox input "false"
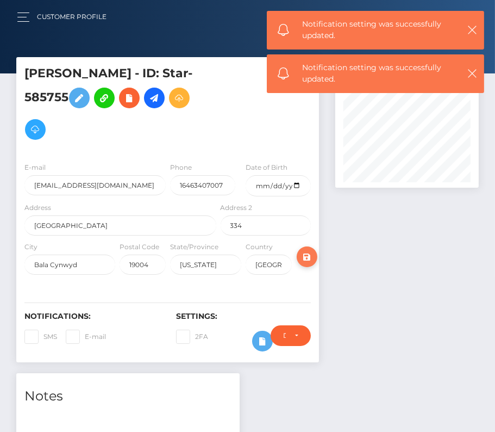
click at [313, 255] on icon "submit" at bounding box center [307, 257] width 13 height 14
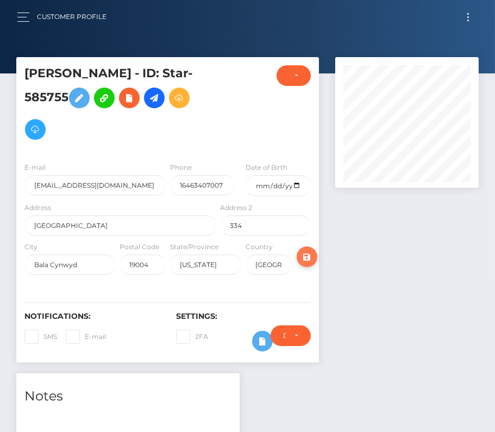
click at [307, 255] on icon "submit" at bounding box center [307, 257] width 13 height 14
click at [159, 100] on icon at bounding box center [154, 98] width 13 height 14
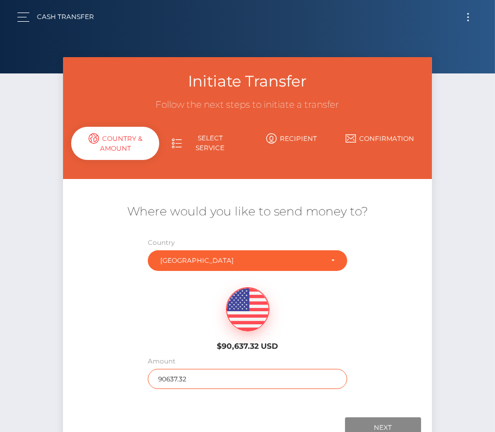
click at [177, 377] on input "90637.32" at bounding box center [247, 379] width 199 height 20
click at [210, 337] on div "$90,637.32 USD" at bounding box center [247, 319] width 107 height 64
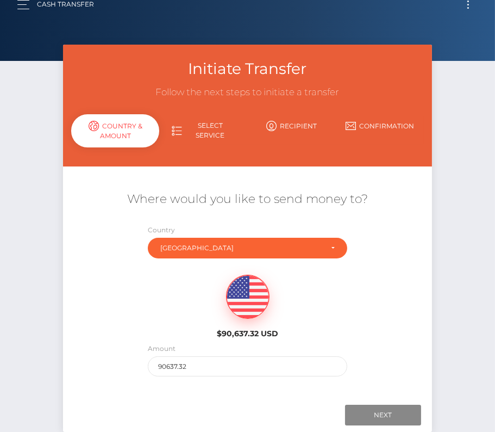
scroll to position [14, 0]
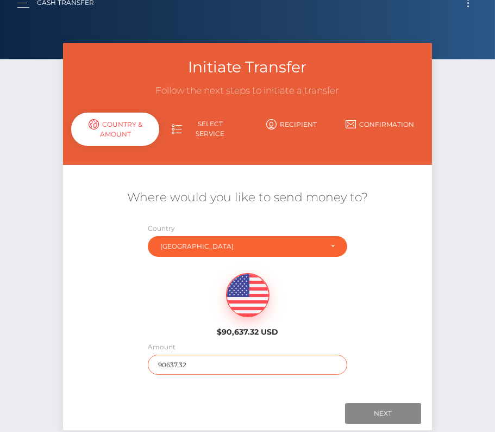
click at [167, 357] on input "90637.32" at bounding box center [247, 364] width 199 height 20
type input "569"
click at [167, 346] on label "Amount" at bounding box center [162, 347] width 28 height 10
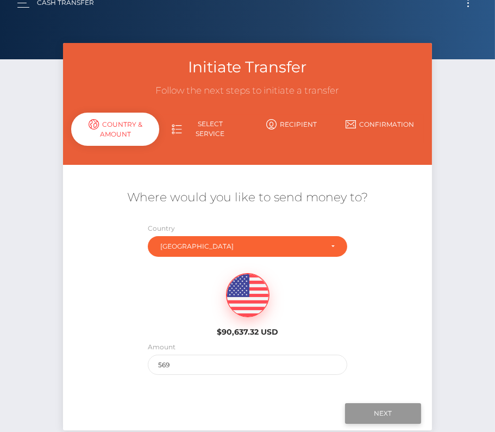
click at [366, 413] on input "Next" at bounding box center [383, 413] width 76 height 21
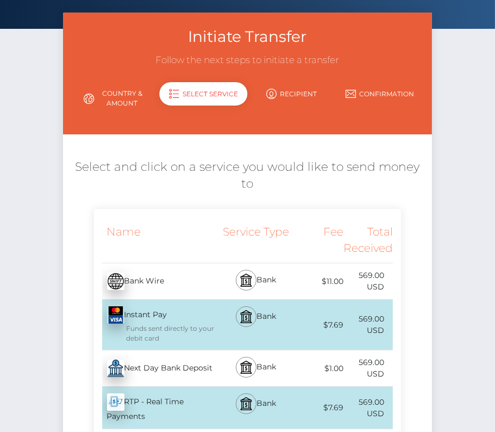
scroll to position [46, 0]
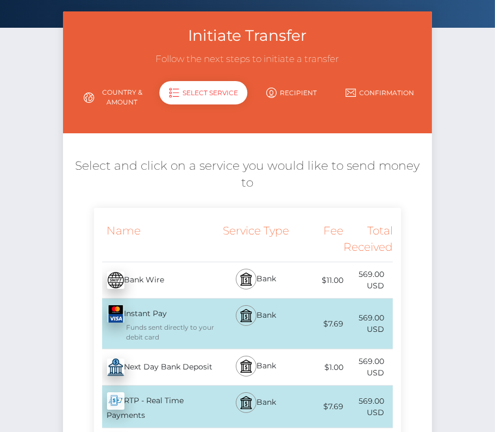
click at [149, 369] on div "Next Day Bank Deposit - USD" at bounding box center [156, 367] width 125 height 30
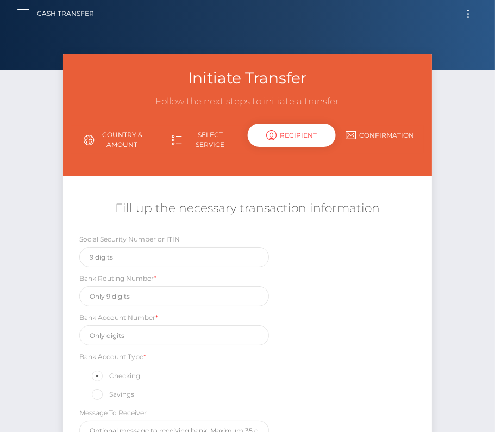
scroll to position [0, 0]
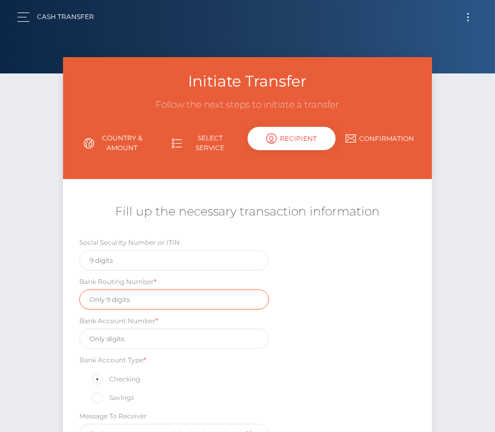
click at [111, 294] on input "text" at bounding box center [174, 299] width 190 height 20
paste input "036001808"
type input "036001808"
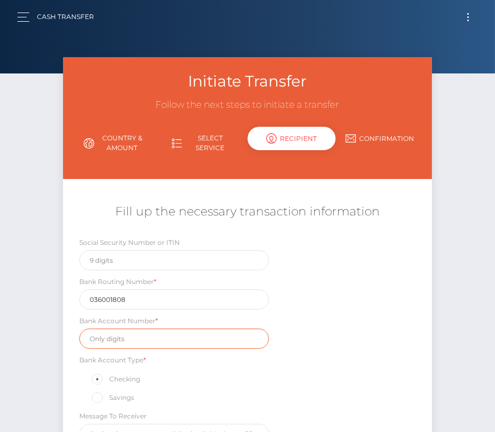
click at [147, 330] on input "text" at bounding box center [174, 338] width 190 height 20
paste input "4420646494"
type input "4420646494"
click at [348, 374] on div "Social Security Number or ITIN Bank Routing Number * 036001808 Bank Account Num…" at bounding box center [247, 342] width 369 height 213
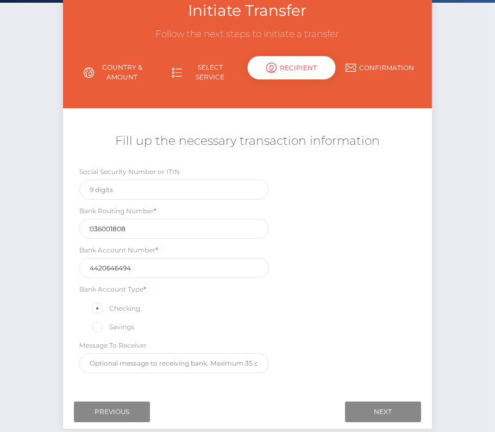
scroll to position [79, 0]
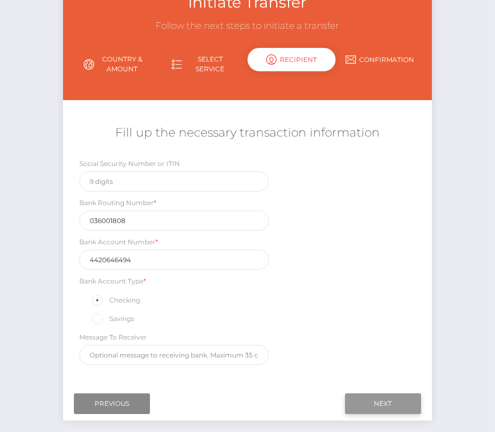
click at [403, 394] on input "Next" at bounding box center [383, 403] width 76 height 21
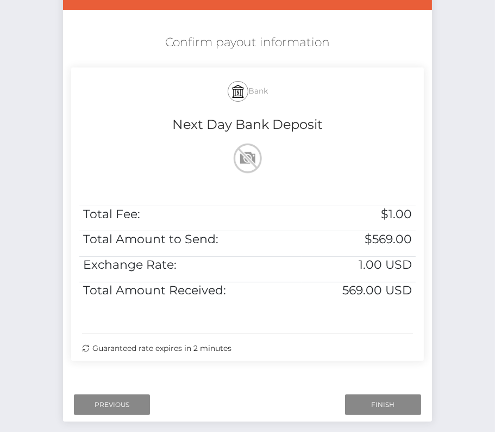
scroll to position [204, 0]
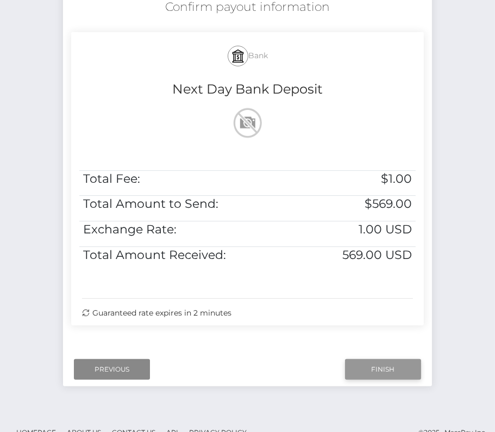
click at [379, 370] on input "Finish" at bounding box center [383, 369] width 76 height 21
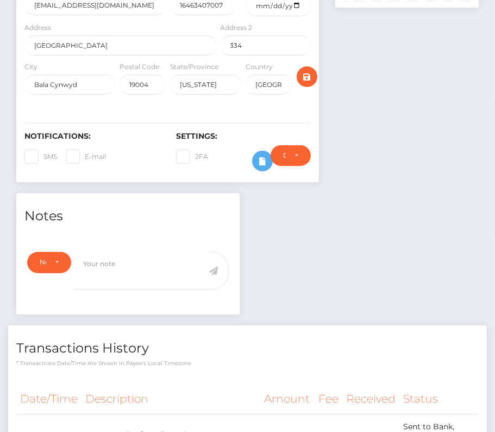
scroll to position [311, 0]
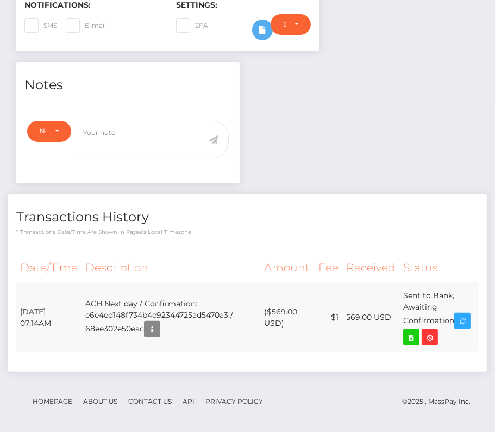
drag, startPoint x: 18, startPoint y: 306, endPoint x: 465, endPoint y: 337, distance: 447.9
click at [465, 337] on tr "[DATE] 07:14AM ACH Next day / Confirmation: e6e4ed148f734b4e92344725ad5470a3 / …" at bounding box center [247, 317] width 463 height 69
copy table "Date/Time Description Amount Fee Received Status"
click at [413, 331] on icon at bounding box center [411, 338] width 13 height 14
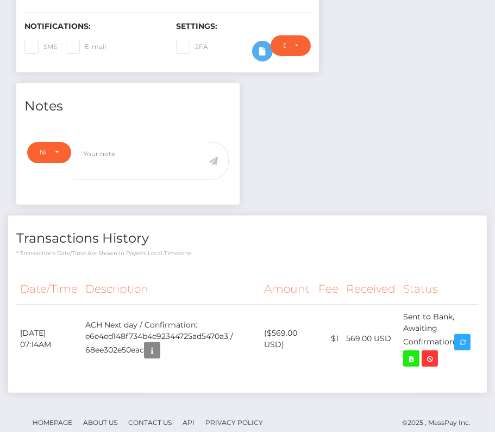
scroll to position [0, 0]
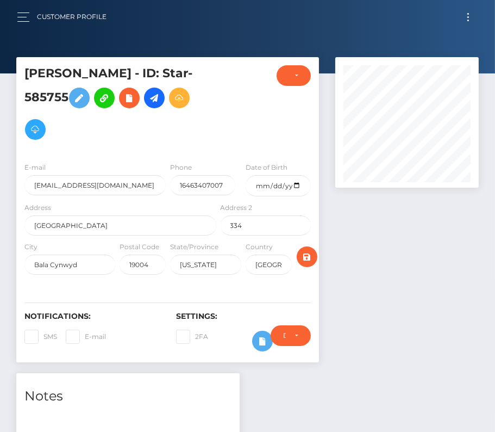
click at [463, 17] on button "Toggle navigation" at bounding box center [468, 17] width 20 height 15
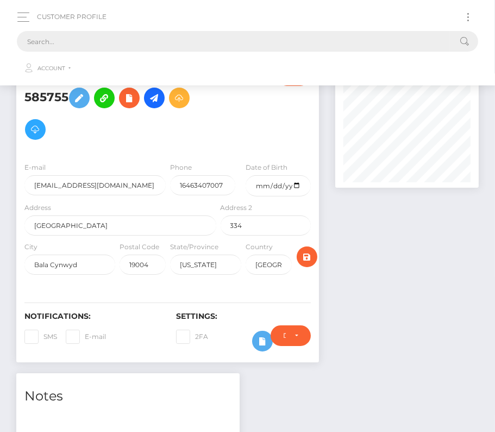
click at [278, 33] on input "text" at bounding box center [233, 41] width 433 height 21
paste input "1884997"
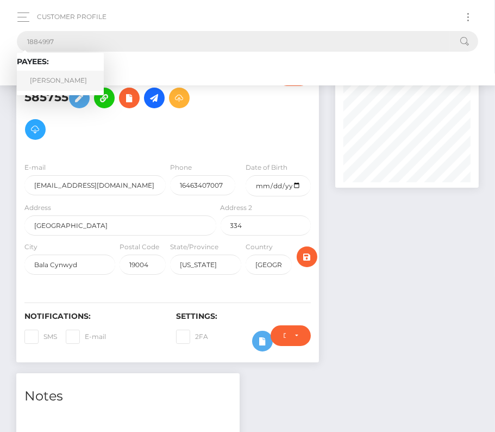
type input "1884997"
click at [48, 78] on link "Casandra Nyce" at bounding box center [60, 81] width 87 height 20
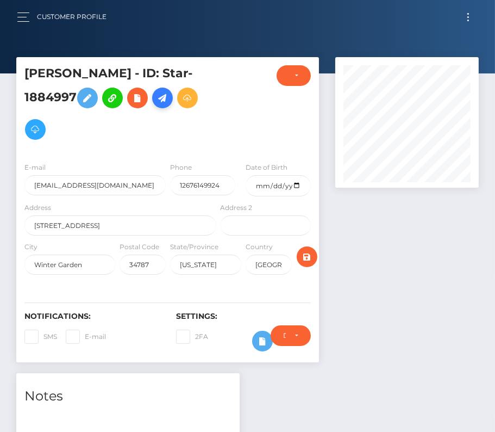
click at [166, 101] on icon at bounding box center [162, 98] width 13 height 14
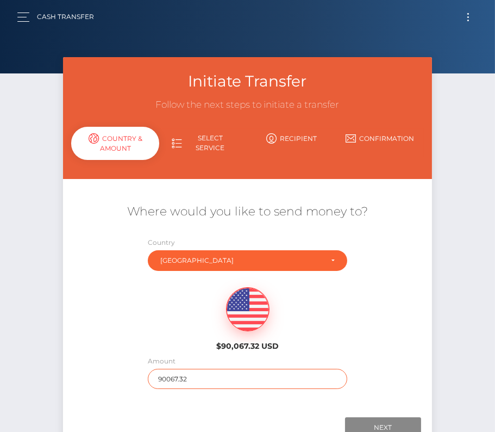
click at [174, 381] on input "90067.32" at bounding box center [247, 379] width 199 height 20
type input "45"
click at [141, 364] on div "Amount 45" at bounding box center [247, 374] width 215 height 39
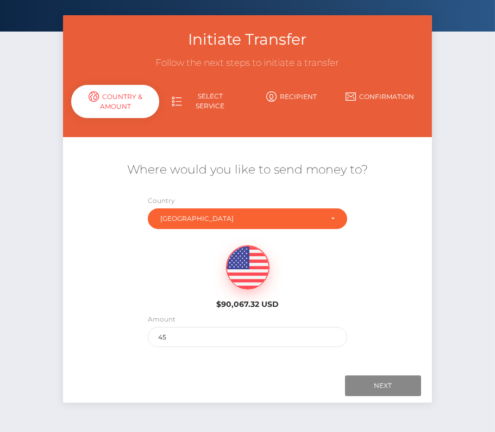
scroll to position [76, 0]
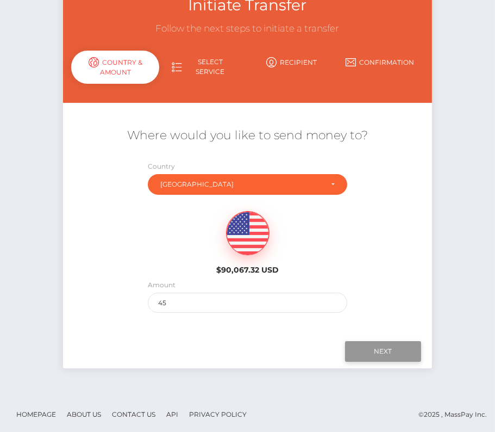
click at [381, 354] on input "Next" at bounding box center [383, 351] width 76 height 21
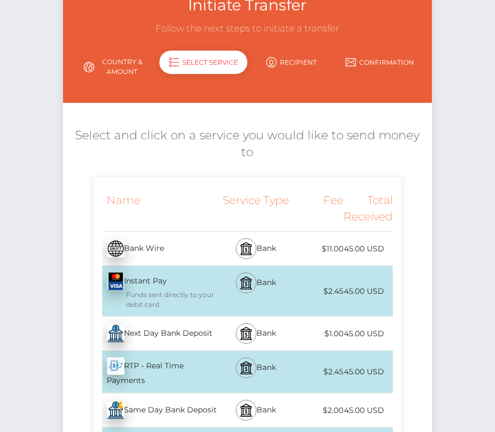
click at [159, 342] on div "Next Day Bank Deposit - USD" at bounding box center [156, 333] width 125 height 30
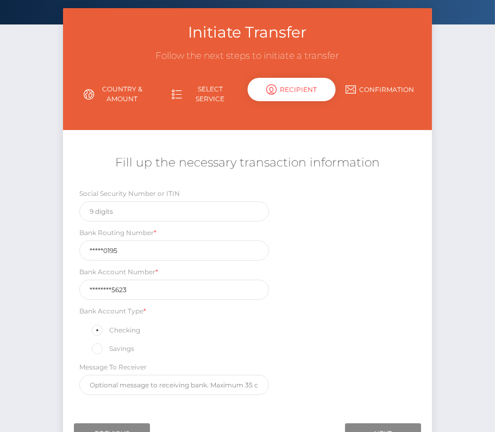
scroll to position [52, 0]
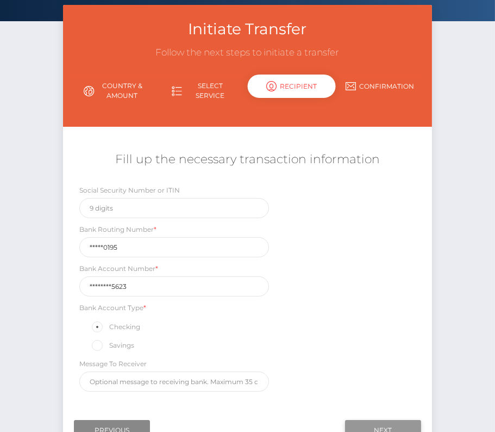
click at [392, 421] on input "Next" at bounding box center [383, 430] width 76 height 21
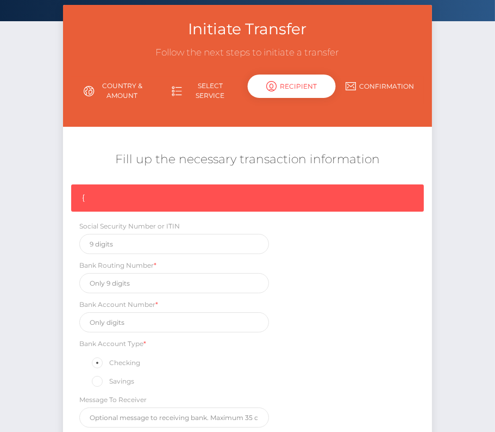
scroll to position [164, 0]
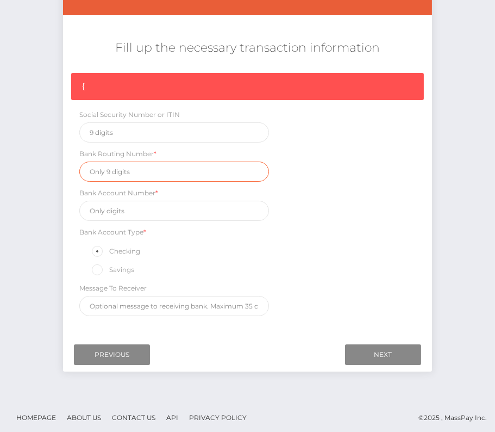
click at [124, 164] on input "text" at bounding box center [174, 171] width 190 height 20
paste input "103100195"
type input "103100195"
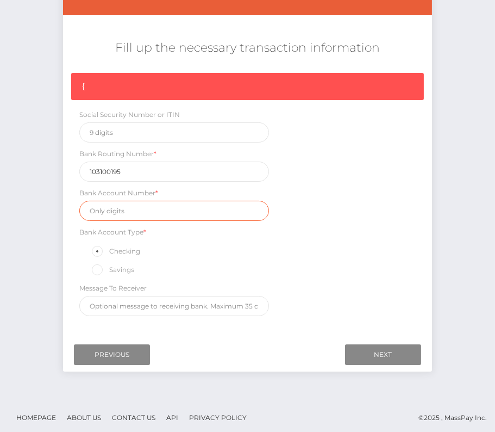
click at [111, 210] on input "text" at bounding box center [174, 211] width 190 height 20
paste input "[CREDIT_CARD_NUMBER]"
type input "[CREDIT_CARD_NUMBER]"
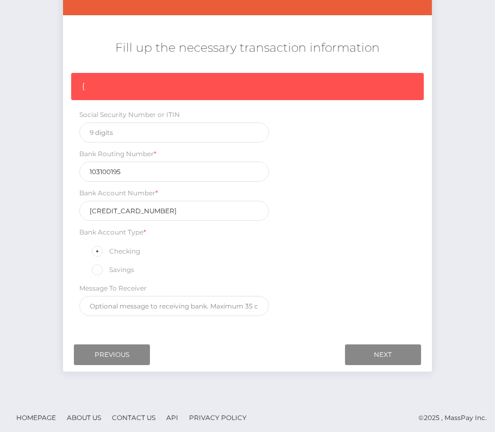
click at [322, 301] on div "{ Social Security Number or ITIN Bank Routing Number * 103100195 Bank Account N…" at bounding box center [247, 197] width 369 height 248
click at [397, 351] on input "Next" at bounding box center [383, 354] width 76 height 21
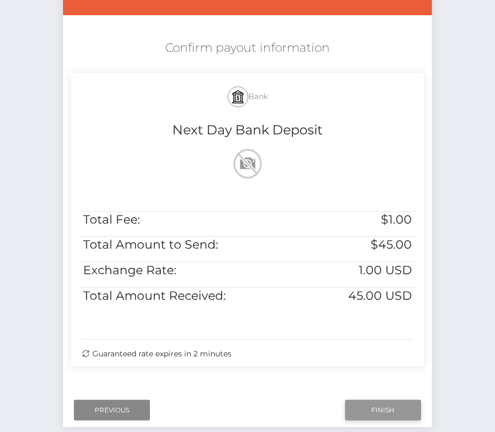
click at [401, 412] on input "Finish" at bounding box center [383, 410] width 76 height 21
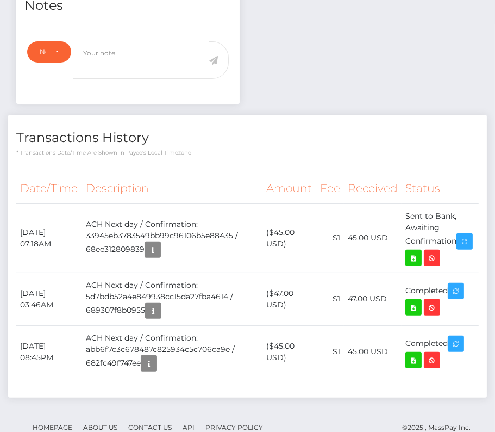
scroll to position [416, 0]
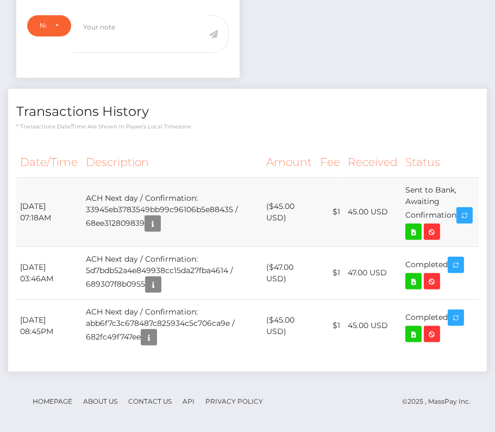
drag, startPoint x: 21, startPoint y: 196, endPoint x: 455, endPoint y: 217, distance: 434.3
click at [455, 217] on tr "October 14, 2025 07:18AM ACH Next day / Confirmation: 33945eb3783549bb99c96106b…" at bounding box center [247, 211] width 463 height 69
copy tr "October 14, 2025 07:18AM ACH Next day / Confirmation: 33945eb3783549bb99c96106b…"
click at [410, 226] on icon at bounding box center [413, 232] width 13 height 14
click at [0, 0] on div "Casandra Nyce - ID: Star-1884997 CLOSED ACTIVE E-mail USA" at bounding box center [247, 38] width 495 height 795
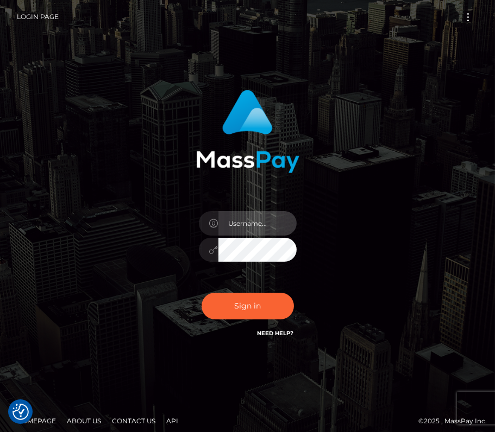
click at [266, 224] on input "text" at bounding box center [258, 223] width 78 height 24
type input "kateo"
click at [237, 218] on input "text" at bounding box center [258, 223] width 78 height 24
type input "kateo"
click at [252, 226] on input "kateo" at bounding box center [258, 223] width 78 height 24
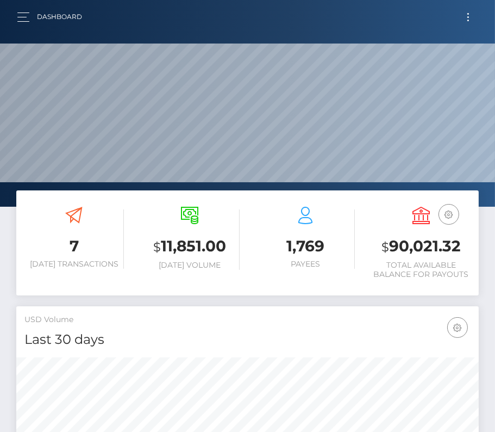
scroll to position [192, 223]
click at [469, 21] on button "Toggle navigation" at bounding box center [468, 17] width 20 height 15
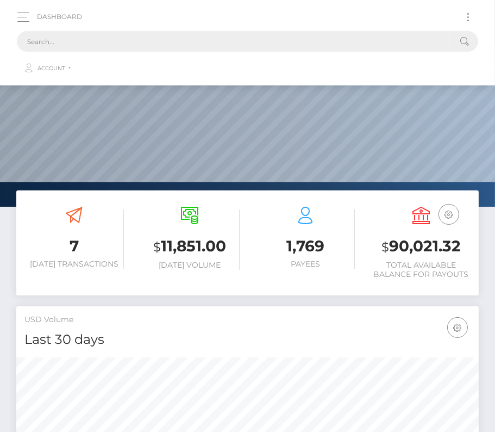
click at [214, 40] on input "text" at bounding box center [233, 41] width 433 height 21
paste input "189077"
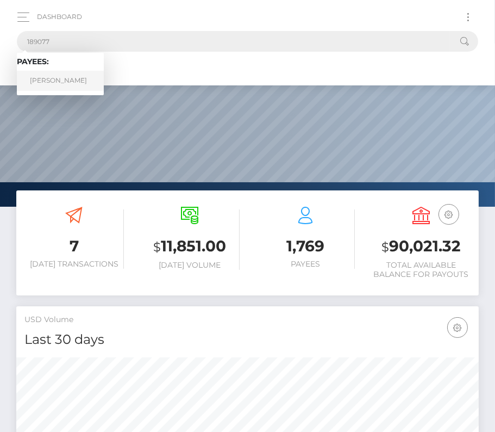
type input "189077"
click at [60, 83] on link "Evan Le" at bounding box center [60, 81] width 87 height 20
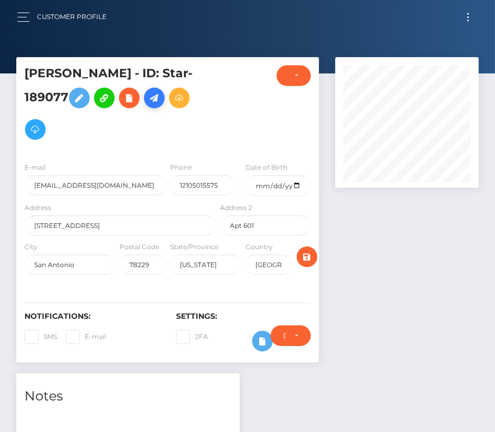
click at [148, 105] on icon at bounding box center [154, 98] width 13 height 14
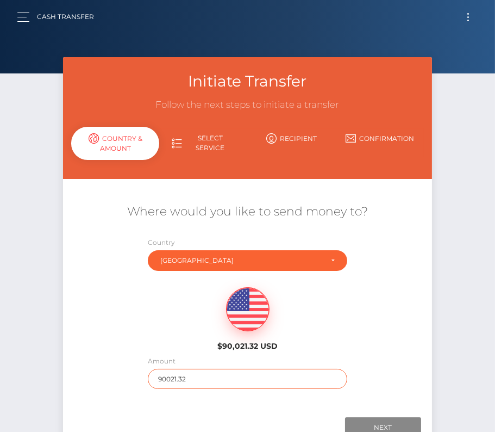
click at [184, 375] on input "90021.32" at bounding box center [247, 379] width 199 height 20
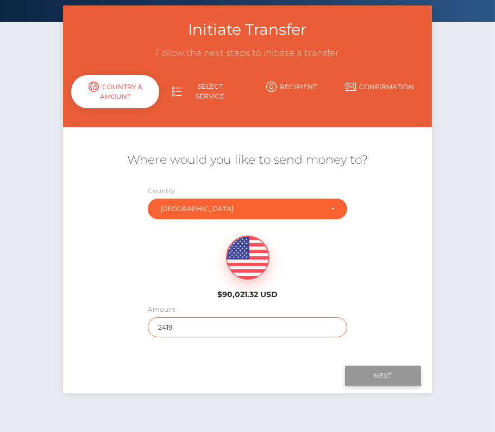
type input "2419"
click at [375, 377] on input "Next" at bounding box center [383, 375] width 76 height 21
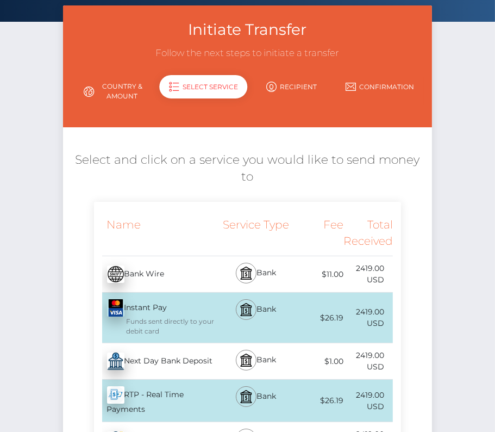
click at [161, 361] on div "Next Day Bank Deposit - USD" at bounding box center [156, 361] width 125 height 30
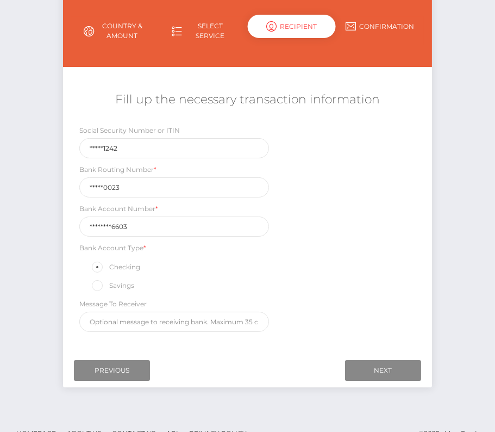
scroll to position [128, 0]
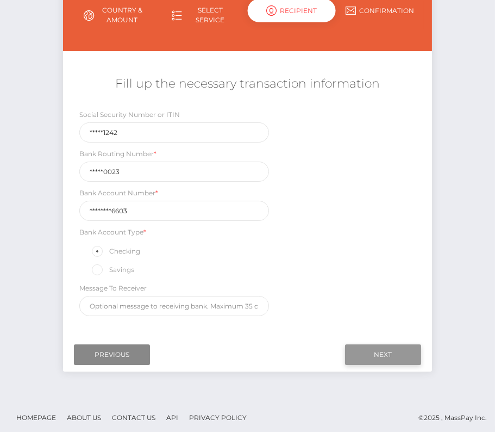
click at [387, 354] on input "Next" at bounding box center [383, 354] width 76 height 21
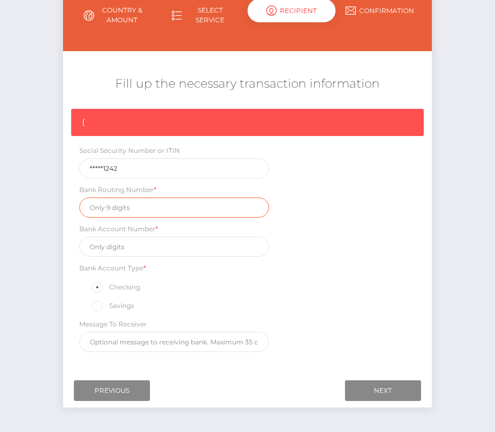
click at [116, 207] on input "text" at bounding box center [174, 207] width 190 height 20
paste input "113000023"
type input "113000023"
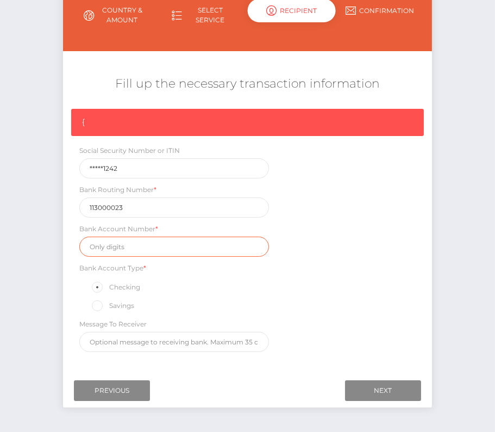
click at [132, 248] on input "text" at bounding box center [174, 246] width 190 height 20
paste input "586034036603"
type input "586034036603"
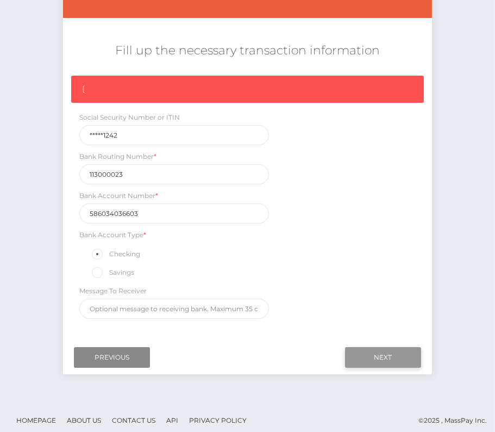
click at [401, 358] on input "Next" at bounding box center [383, 357] width 76 height 21
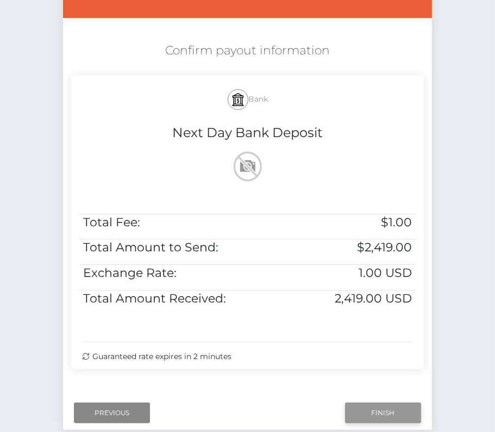
click at [370, 410] on input "Finish" at bounding box center [383, 412] width 76 height 21
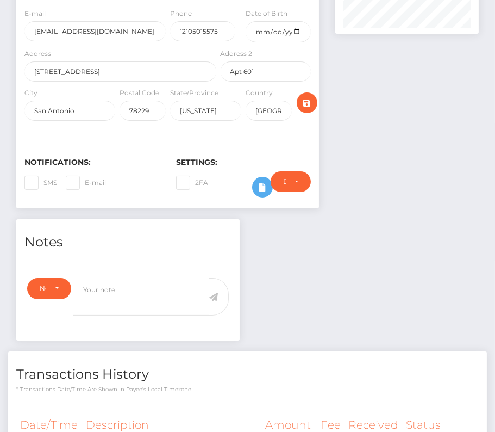
scroll to position [252, 0]
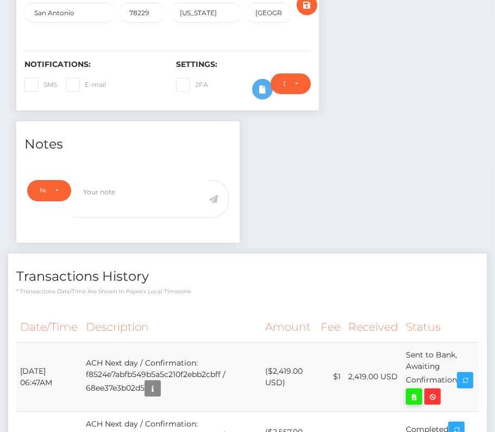
click at [421, 390] on icon at bounding box center [414, 397] width 13 height 14
click at [0, 0] on div "[PERSON_NAME] - ID: Star-189077 CLOSED ACTIVE" at bounding box center [247, 361] width 495 height 1112
drag, startPoint x: 15, startPoint y: 346, endPoint x: 461, endPoint y: 352, distance: 446.3
click at [462, 353] on td "Sent to Bank, Awaiting Confirmation" at bounding box center [440, 376] width 77 height 69
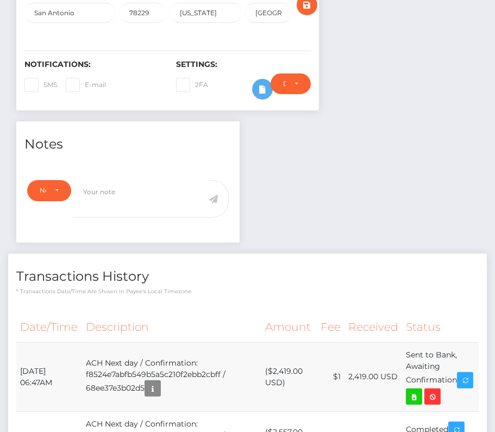
drag, startPoint x: 462, startPoint y: 355, endPoint x: 16, endPoint y: 341, distance: 445.4
click at [16, 342] on tr "[DATE] 06:47AM ACH Next day / Confirmation: f8524e7abfb549b5a5c210f2ebb2cbff / …" at bounding box center [247, 376] width 463 height 69
copy tr "[DATE] 06:47AM ACH Next day / Confirmation: f8524e7abfb549b5a5c210f2ebb2cbff / …"
click at [421, 390] on icon at bounding box center [414, 397] width 13 height 14
click at [0, 0] on div "[PERSON_NAME] - ID: Star-189077 CLOSED ACTIVE" at bounding box center [247, 361] width 495 height 1112
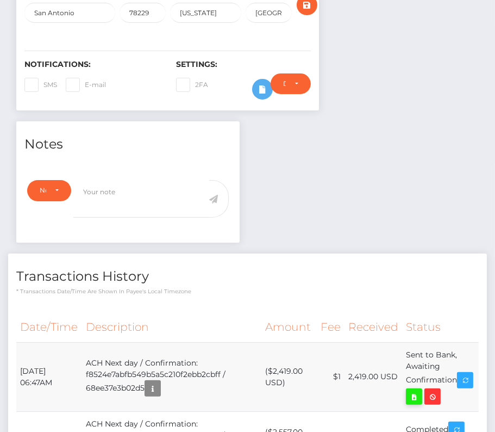
click at [421, 390] on icon at bounding box center [414, 397] width 13 height 14
click at [0, 0] on div "[PERSON_NAME] - ID: Star-189077 CLOSED ACTIVE" at bounding box center [247, 361] width 495 height 1112
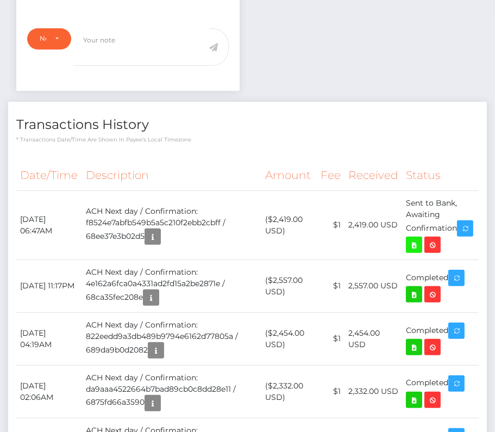
scroll to position [0, 0]
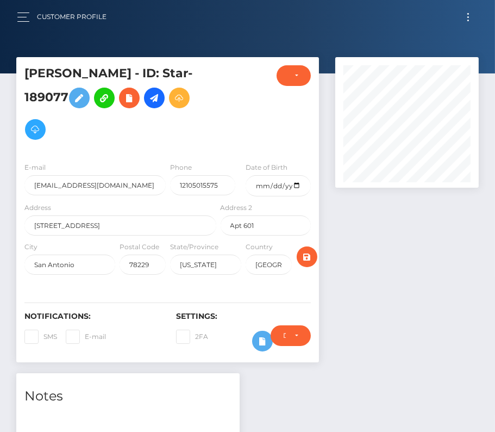
click at [469, 13] on span "Toggle navigation" at bounding box center [468, 14] width 2 height 2
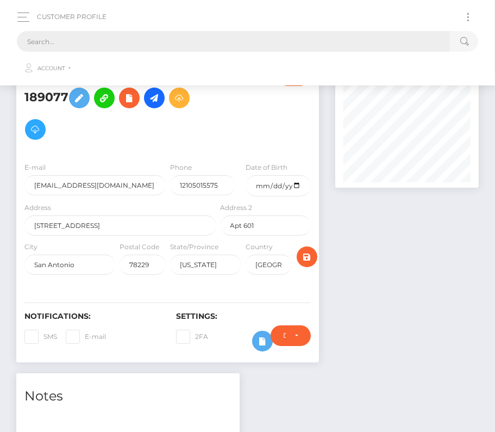
click at [222, 33] on input "text" at bounding box center [233, 41] width 433 height 21
paste input "2406202"
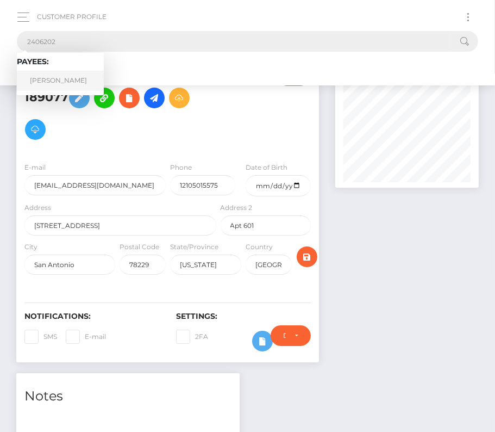
type input "2406202"
click at [61, 80] on link "Garrett Shepard" at bounding box center [60, 81] width 87 height 20
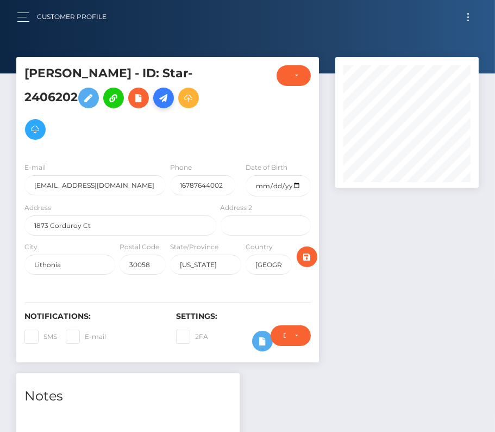
click at [163, 96] on icon at bounding box center [163, 98] width 13 height 14
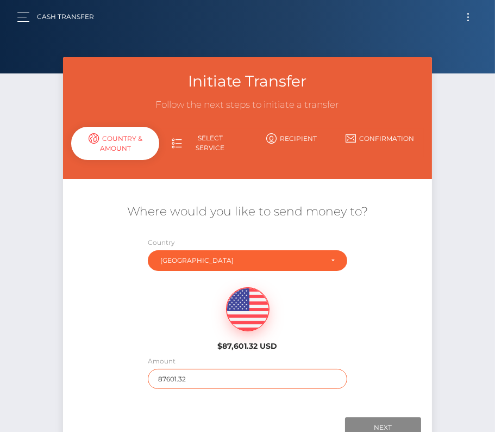
click at [179, 375] on input "87601.32" at bounding box center [247, 379] width 199 height 20
type input "851"
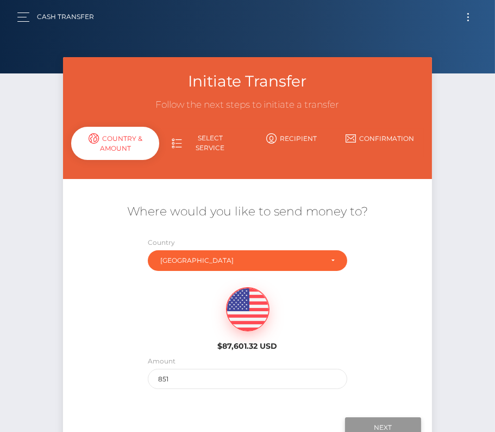
click at [395, 420] on input "Next" at bounding box center [383, 427] width 76 height 21
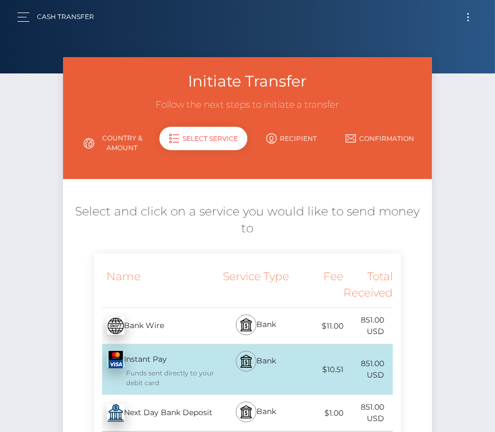
click at [197, 406] on div "Next Day Bank Deposit - USD" at bounding box center [156, 412] width 125 height 30
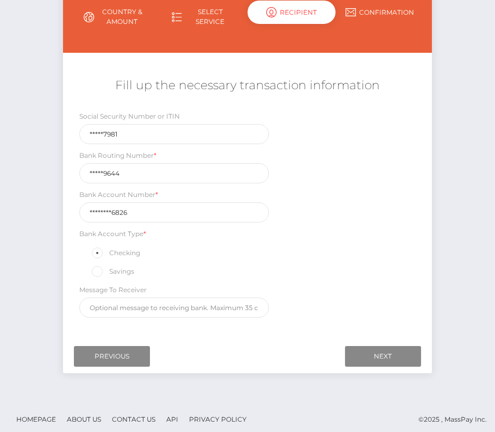
scroll to position [128, 0]
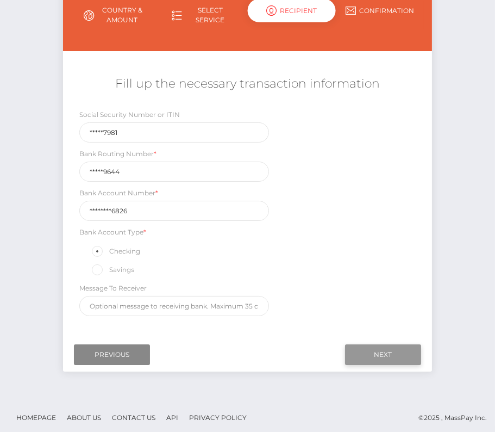
click at [375, 351] on input "Next" at bounding box center [383, 354] width 76 height 21
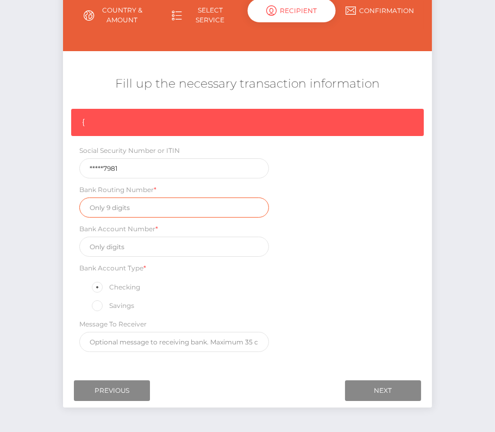
click at [134, 198] on input "text" at bounding box center [174, 207] width 190 height 20
paste input "101019644"
type input "101019644"
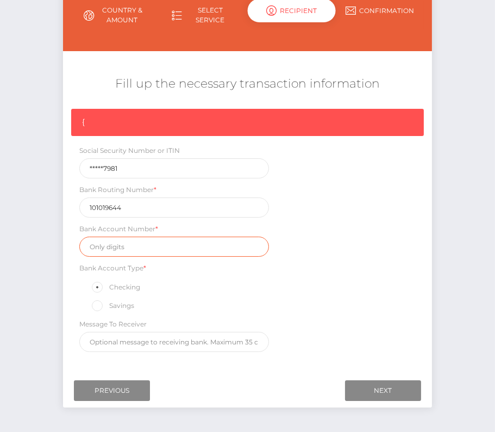
click at [135, 239] on input "text" at bounding box center [174, 246] width 190 height 20
paste input "217100016826"
type input "217100016826"
click at [404, 298] on div "{ Social Security Number or ITIN *****7981 Bank Routing Number * 101019644 Bank…" at bounding box center [247, 233] width 369 height 248
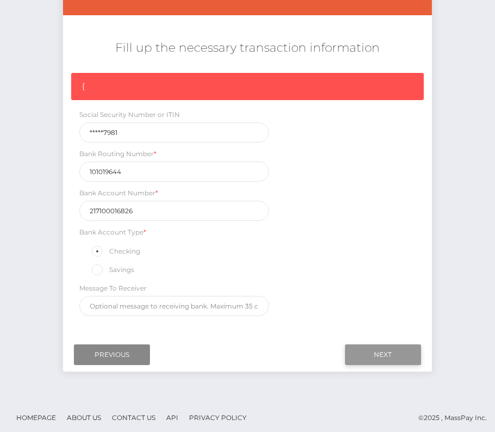
click at [377, 346] on input "Next" at bounding box center [383, 354] width 76 height 21
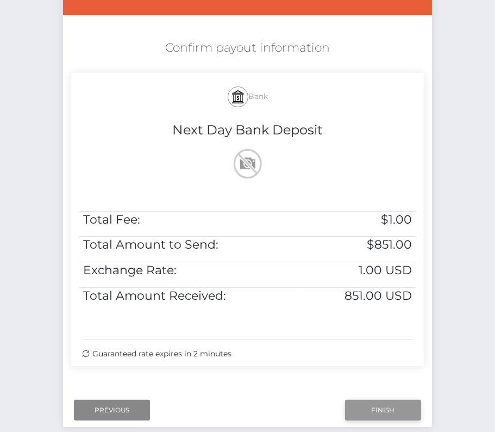
click at [382, 413] on input "Finish" at bounding box center [383, 410] width 76 height 21
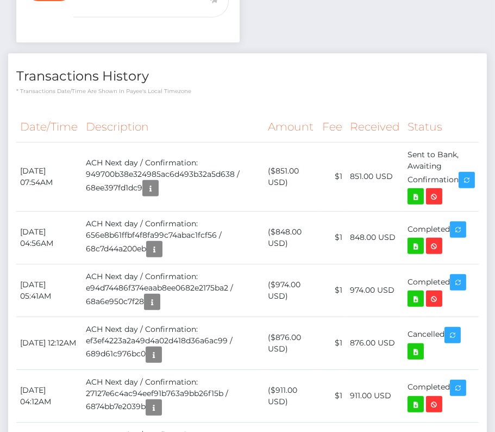
scroll to position [449, 0]
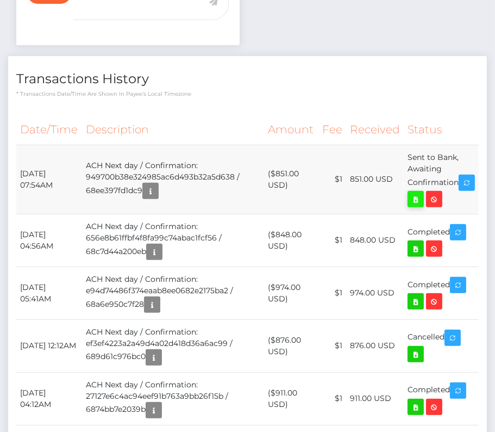
click at [422, 192] on icon at bounding box center [415, 199] width 13 height 14
drag, startPoint x: 20, startPoint y: 166, endPoint x: 465, endPoint y: 180, distance: 446.0
click at [465, 180] on tr "[DATE] 07:54AM ACH Next day / Confirmation: 949700b38e324985ac6d493b32a5d638 / …" at bounding box center [247, 179] width 463 height 69
copy tr "[DATE] 07:54AM ACH Next day / Confirmation: 949700b38e324985ac6d493b32a5d638 / …"
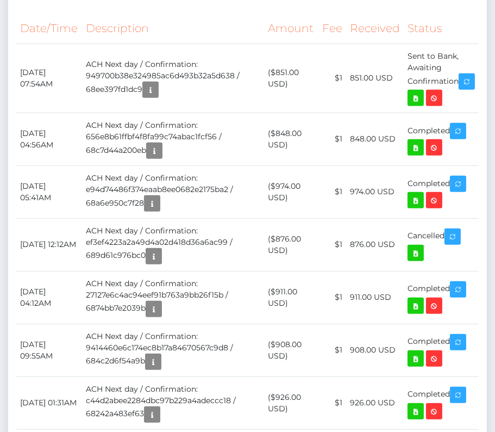
scroll to position [0, 0]
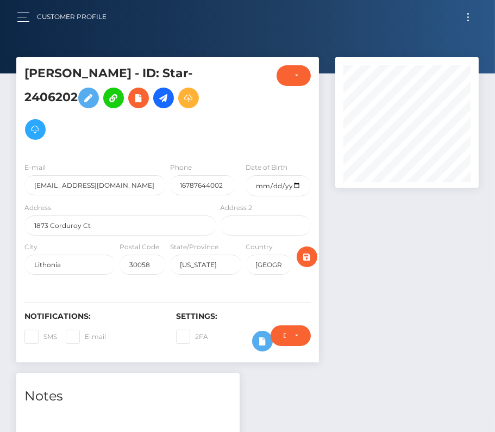
click at [464, 9] on div "Customer Profile Loading... Loading..." at bounding box center [248, 16] width 478 height 23
drag, startPoint x: 466, startPoint y: 10, endPoint x: 313, endPoint y: 10, distance: 153.3
click at [465, 10] on button "Toggle navigation" at bounding box center [468, 17] width 20 height 15
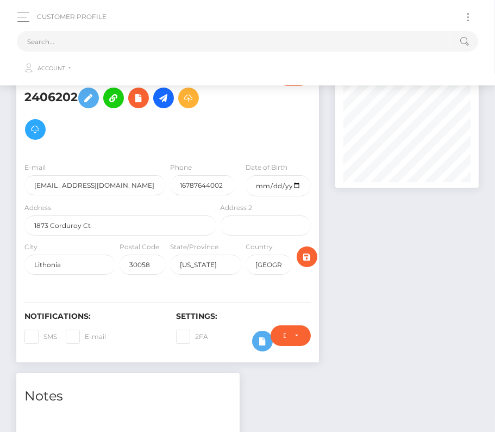
click at [282, 25] on div "Customer Profile Loading... Loading..." at bounding box center [248, 42] width 478 height 74
click at [271, 41] on input "text" at bounding box center [233, 41] width 433 height 21
paste input "2296602"
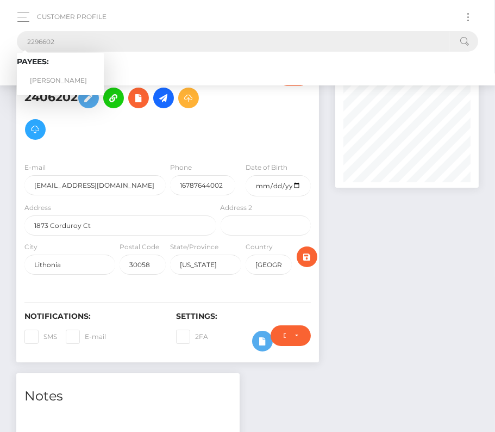
type input "2296602"
click at [65, 73] on link "[PERSON_NAME]" at bounding box center [60, 81] width 87 height 20
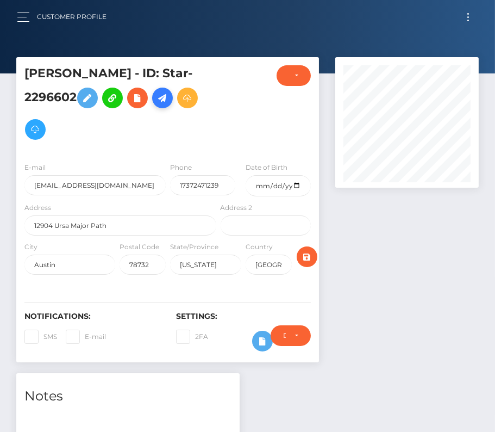
click at [169, 103] on icon at bounding box center [162, 98] width 13 height 14
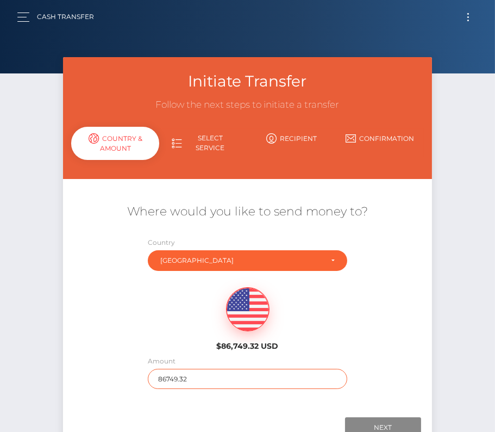
click at [177, 375] on input "86749.32" at bounding box center [247, 379] width 199 height 20
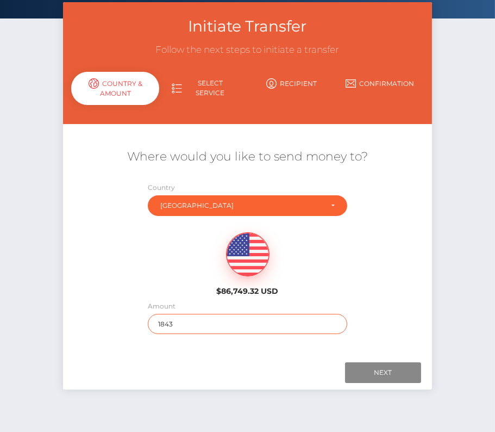
scroll to position [57, 0]
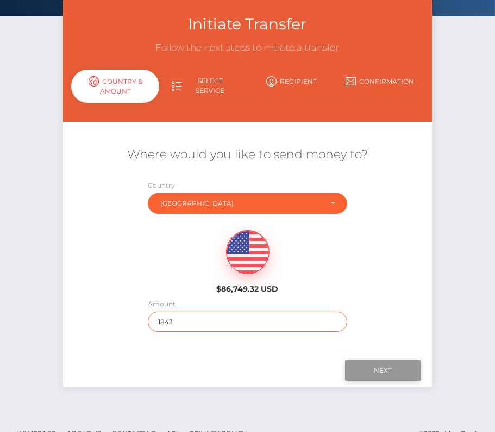
type input "1843"
click at [379, 370] on input "Next" at bounding box center [383, 370] width 76 height 21
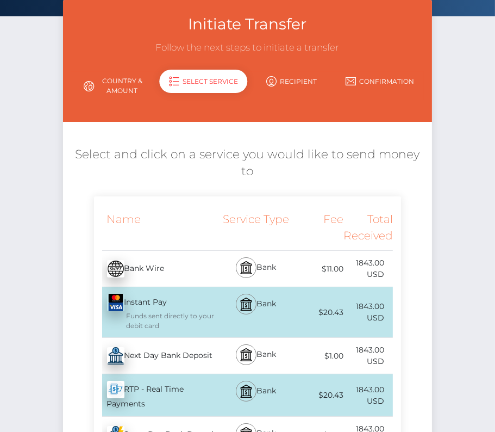
click at [179, 354] on div "Next Day Bank Deposit - USD" at bounding box center [156, 355] width 125 height 30
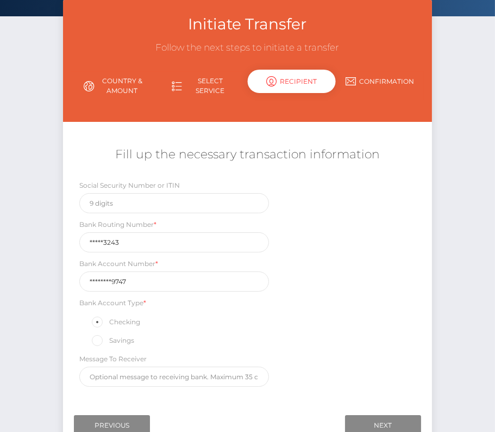
scroll to position [58, 0]
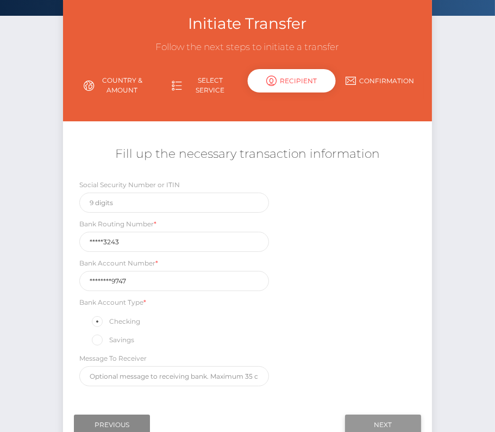
click at [382, 416] on input "Next" at bounding box center [383, 424] width 76 height 21
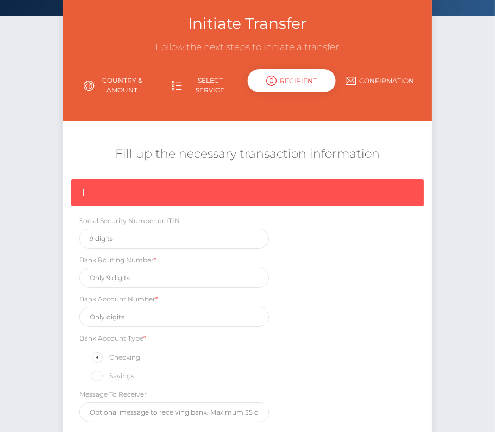
scroll to position [164, 0]
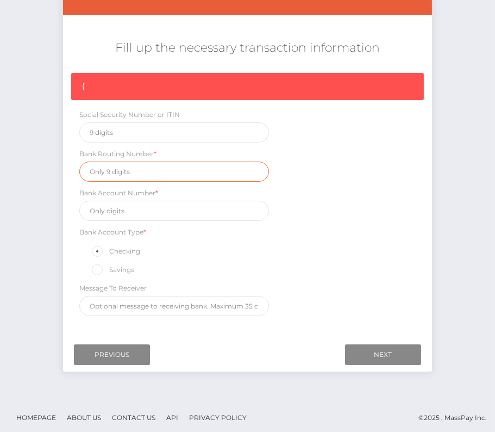
click at [116, 172] on input "text" at bounding box center [174, 171] width 190 height 20
paste input "124303243"
type input "124303243"
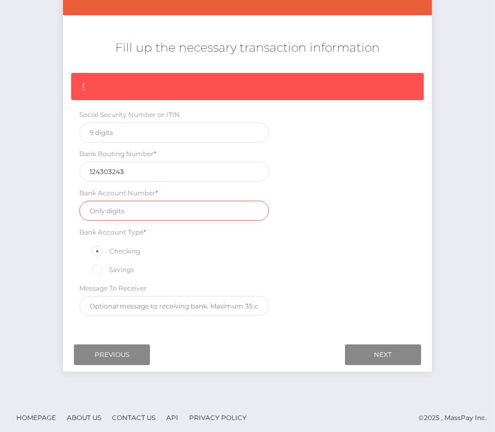
click at [132, 210] on input "text" at bounding box center [174, 211] width 190 height 20
paste input "400216199747"
type input "400216199747"
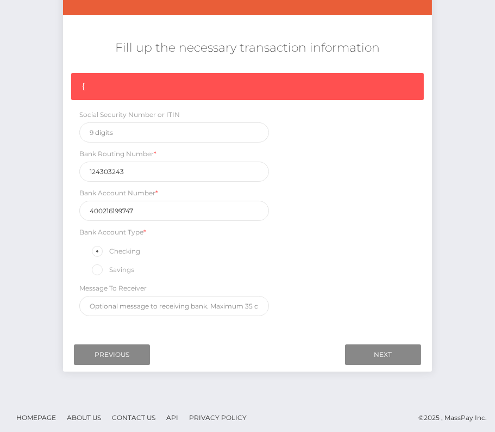
click at [294, 283] on div "{ Social Security Number or ITIN Bank Routing Number * 124303243 Bank Account N…" at bounding box center [247, 197] width 369 height 248
click at [399, 353] on input "Next" at bounding box center [383, 354] width 76 height 21
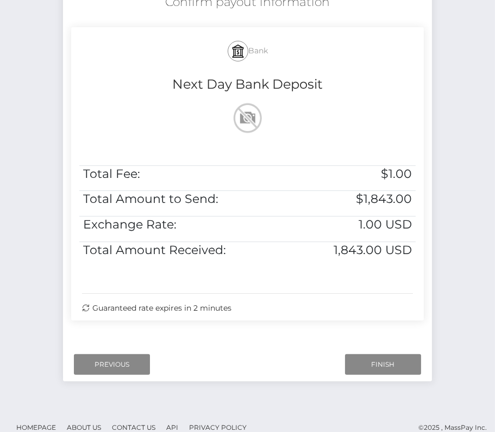
scroll to position [222, 0]
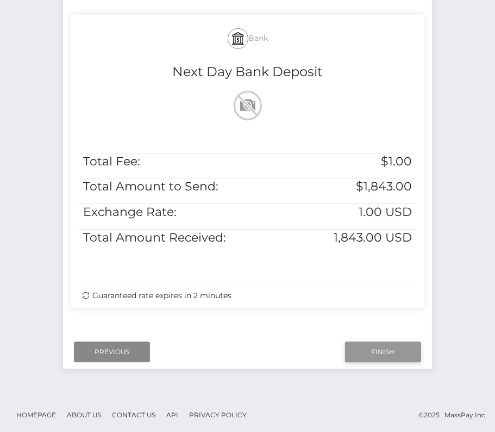
click at [392, 348] on input "Finish" at bounding box center [383, 351] width 76 height 21
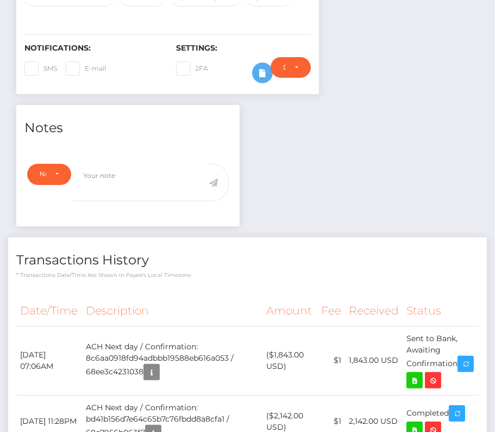
scroll to position [431, 0]
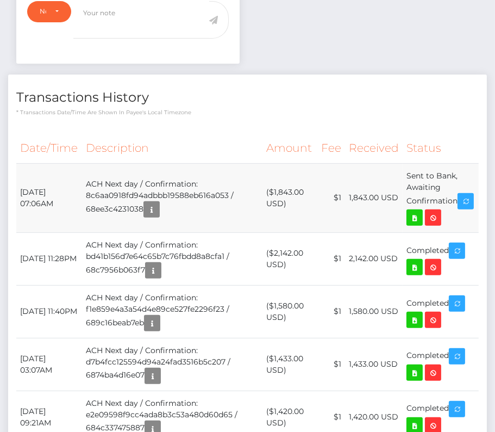
drag, startPoint x: 21, startPoint y: 183, endPoint x: 466, endPoint y: 197, distance: 445.4
click at [465, 197] on tr "October 14, 2025 07:06AM ACH Next day / Confirmation: 8c6aa0918fd94adbbb19588eb…" at bounding box center [247, 197] width 463 height 69
copy tr "October 14, 2025 07:06AM ACH Next day / Confirmation: 8c6aa0918fd94adbbb19588eb…"
click at [421, 211] on icon at bounding box center [414, 218] width 13 height 14
click at [0, 0] on div "Reid O'Rourke - ID: Star-2296602 CLOSED ACTIVE E-mail USA" at bounding box center [247, 280] width 495 height 1306
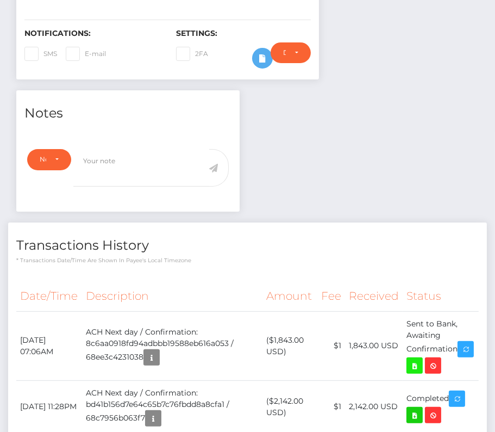
scroll to position [292, 0]
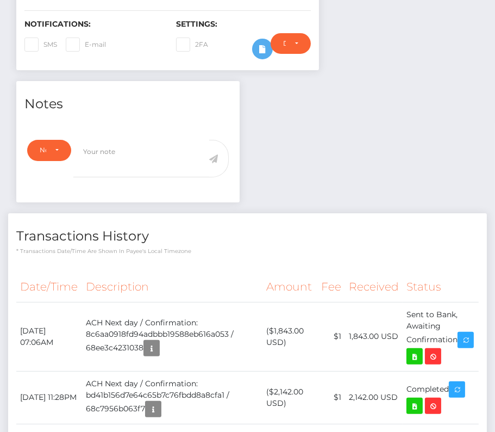
click at [177, 277] on th "Description" at bounding box center [172, 287] width 180 height 30
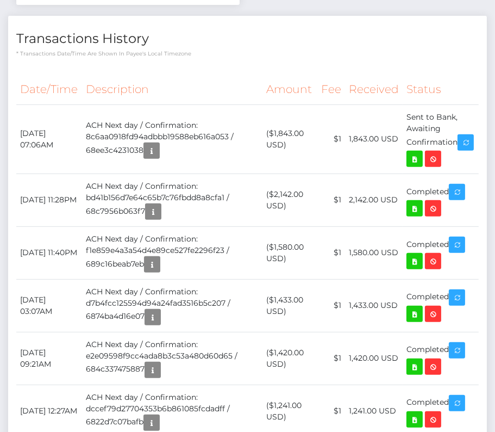
scroll to position [488, 0]
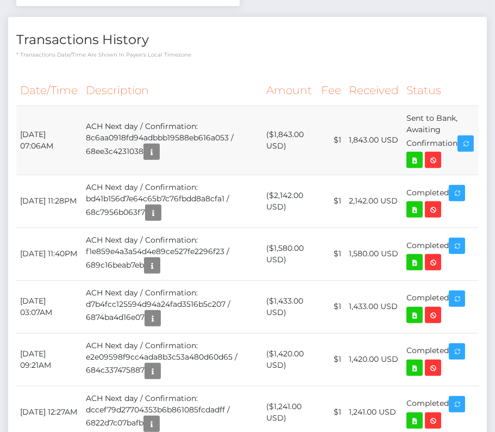
click at [230, 163] on td "ACH Next day / Confirmation: 8c6aa0918fd94adbbb19588eb616a053 / 68ee3c4231038" at bounding box center [172, 139] width 180 height 69
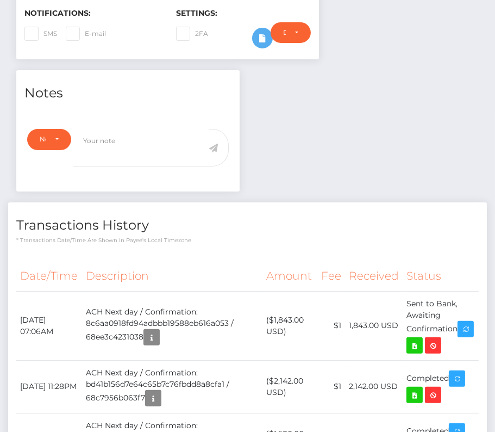
scroll to position [0, 0]
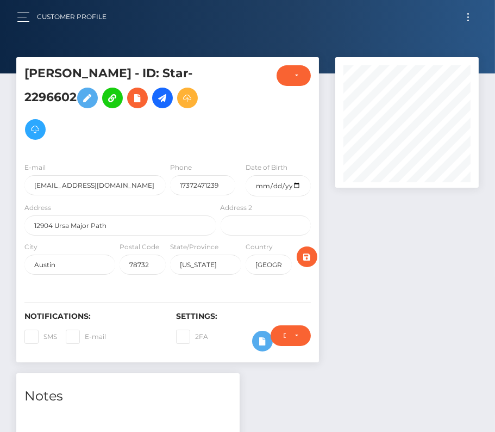
click at [463, 16] on button "Toggle navigation" at bounding box center [468, 17] width 20 height 15
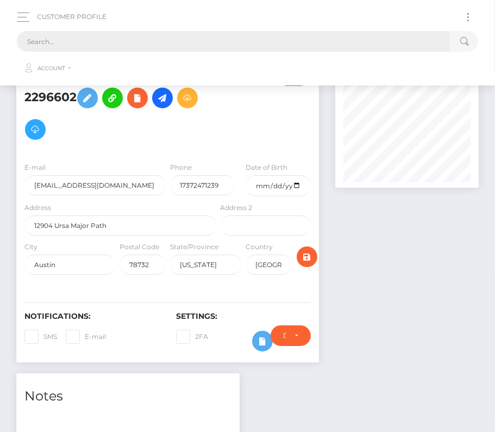
click at [271, 31] on input "text" at bounding box center [233, 41] width 433 height 21
paste input "1892493"
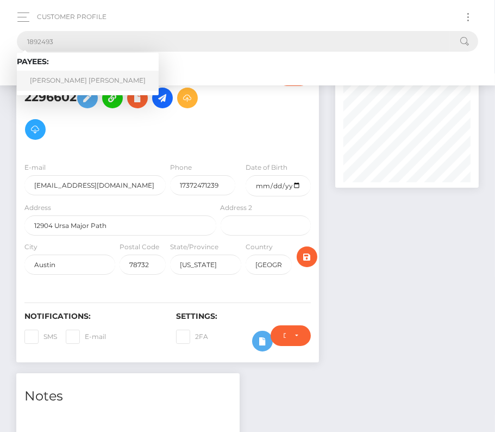
type input "1892493"
click at [61, 84] on link "[PERSON_NAME] [PERSON_NAME]" at bounding box center [88, 81] width 142 height 20
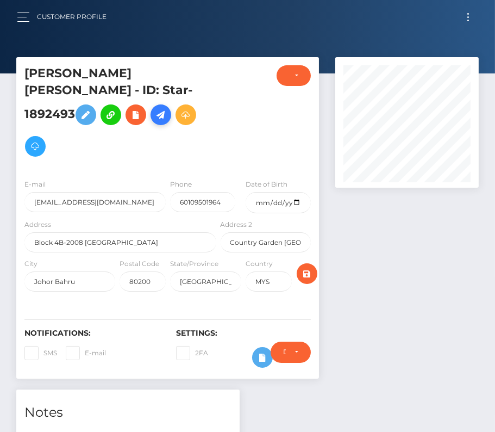
click at [167, 108] on icon at bounding box center [160, 115] width 13 height 14
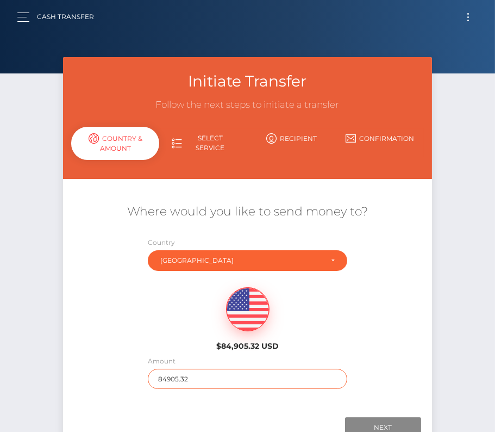
click at [202, 380] on input "84905.32" at bounding box center [247, 379] width 199 height 20
type input "335"
click at [166, 336] on div "$84,905.32 USD" at bounding box center [247, 315] width 369 height 79
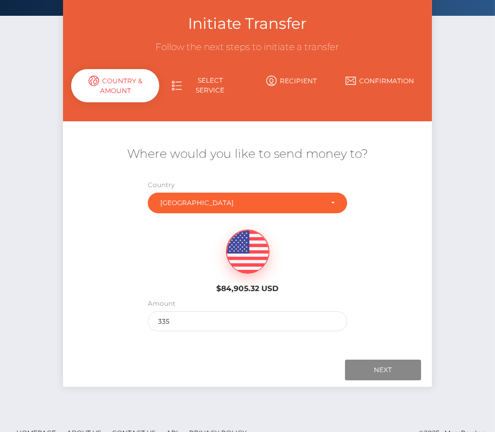
scroll to position [61, 0]
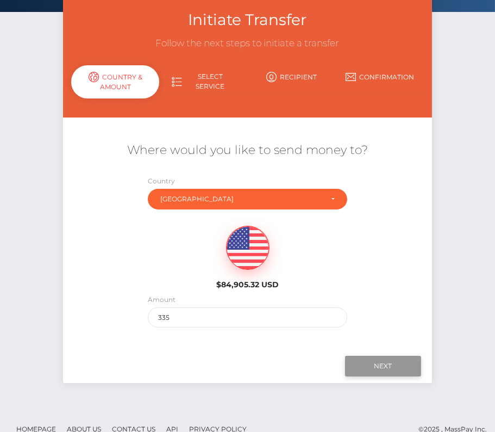
click at [370, 365] on input "Next" at bounding box center [383, 366] width 76 height 21
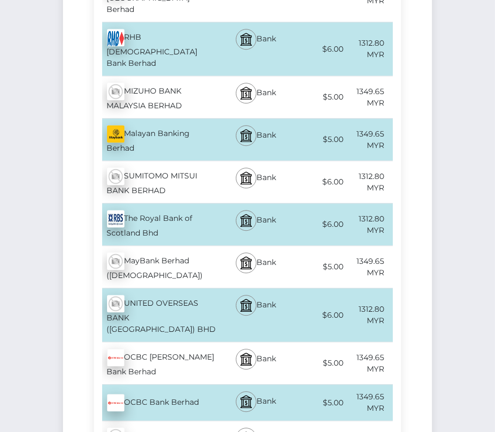
scroll to position [2950, 0]
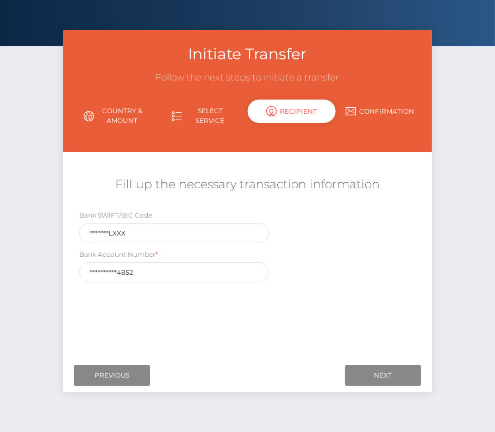
scroll to position [52, 0]
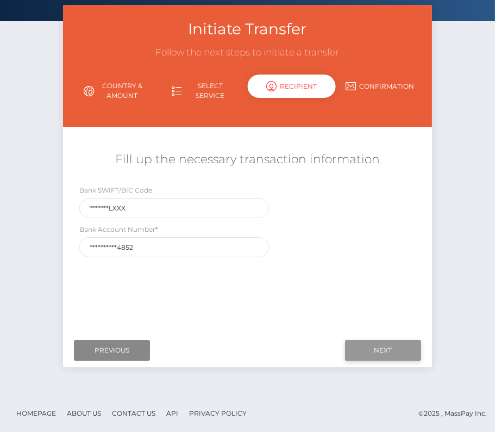
click at [407, 347] on input "Next" at bounding box center [383, 350] width 76 height 21
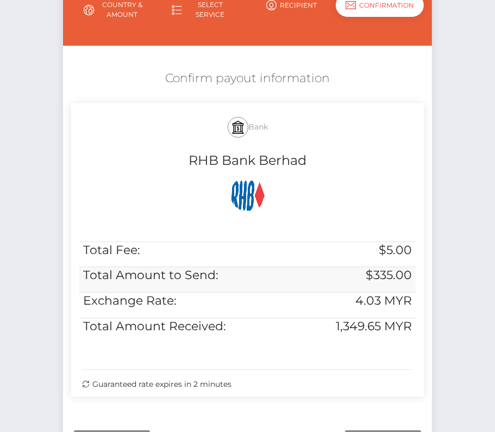
scroll to position [184, 0]
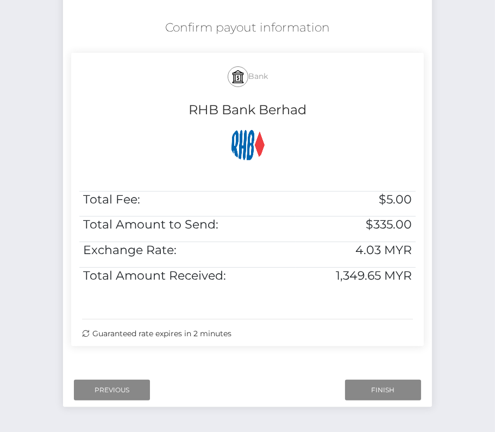
drag, startPoint x: 161, startPoint y: 27, endPoint x: 264, endPoint y: 331, distance: 321.3
click at [264, 331] on div "Confirm payout information Bank RHB Bank Berhad Total Fee: $5.00 Total Amount t…" at bounding box center [247, 185] width 369 height 342
copy div "Confirm payout information Bank RHB Bank Berhad Total Fee: $5.00 Total Amount t…"
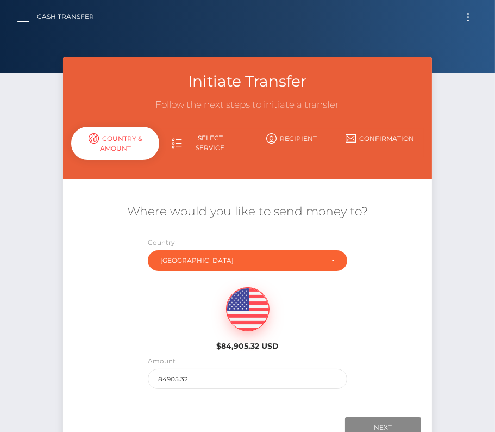
click at [469, 23] on button "Toggle navigation" at bounding box center [468, 17] width 20 height 15
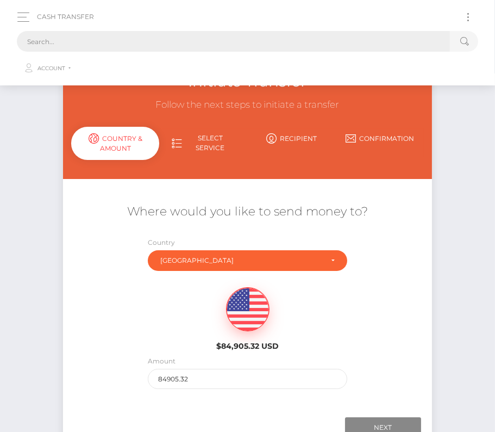
click at [365, 42] on input "text" at bounding box center [233, 41] width 433 height 21
paste input "1892493"
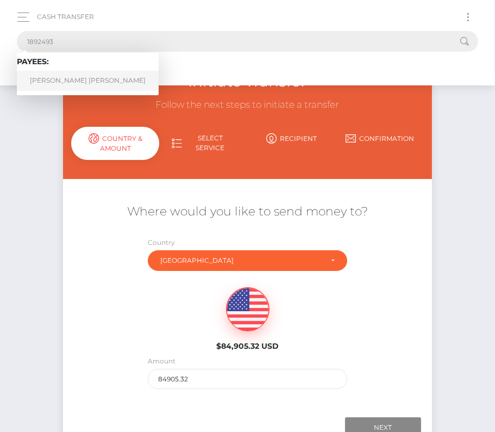
type input "1892493"
click at [48, 76] on link "LEON ZHENG KYE LO" at bounding box center [88, 81] width 142 height 20
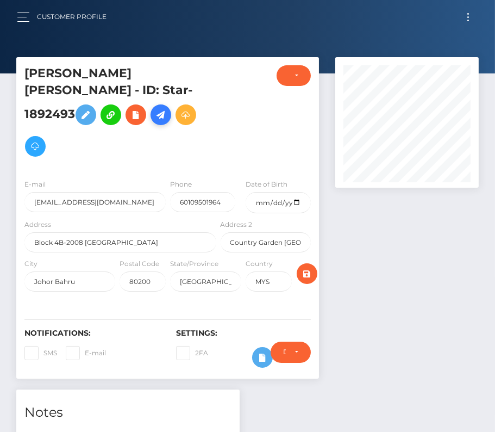
drag, startPoint x: 195, startPoint y: 93, endPoint x: 187, endPoint y: 99, distance: 9.7
click at [167, 108] on icon at bounding box center [160, 115] width 13 height 14
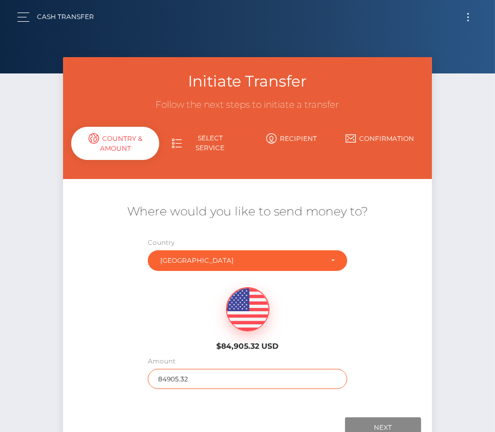
click at [184, 380] on input "84905.32" at bounding box center [247, 379] width 199 height 20
type input "335"
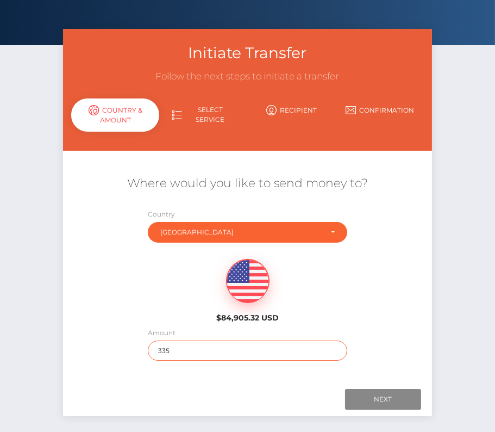
scroll to position [58, 0]
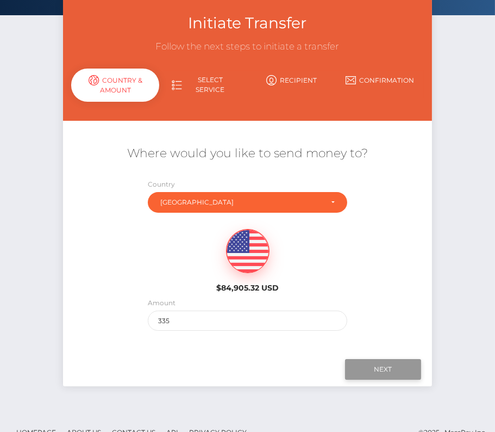
click at [406, 369] on input "Next" at bounding box center [383, 369] width 76 height 21
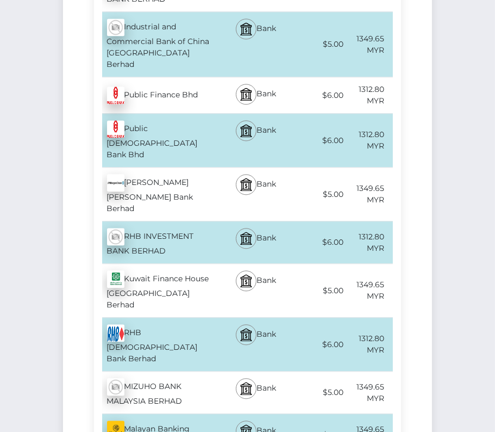
scroll to position [2909, 0]
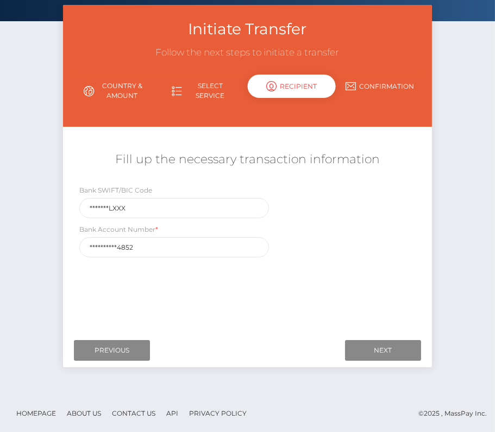
scroll to position [0, 0]
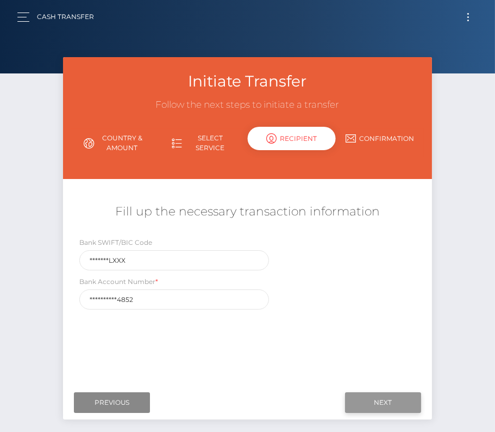
click at [358, 401] on input "Next" at bounding box center [383, 402] width 76 height 21
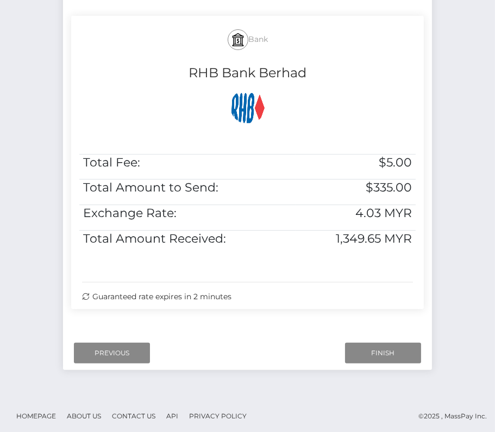
scroll to position [214, 0]
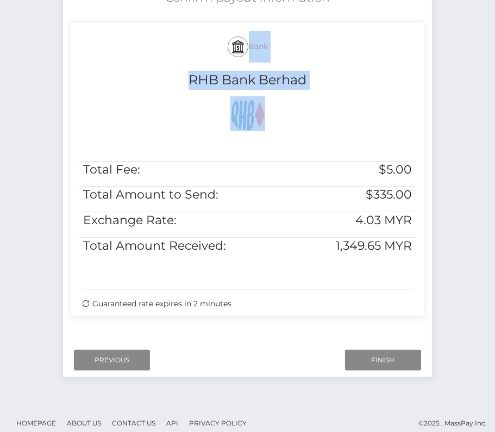
drag, startPoint x: 199, startPoint y: 32, endPoint x: 417, endPoint y: 259, distance: 314.9
click at [417, 260] on div "Bank RHB Bank Berhad Total Fee: $5.00 Total Amount to Send: $335.00 Exchange Ra…" at bounding box center [247, 169] width 353 height 293
copy div "Bank RHB Bank Berhad"
click at [378, 359] on input "Finish" at bounding box center [383, 360] width 76 height 21
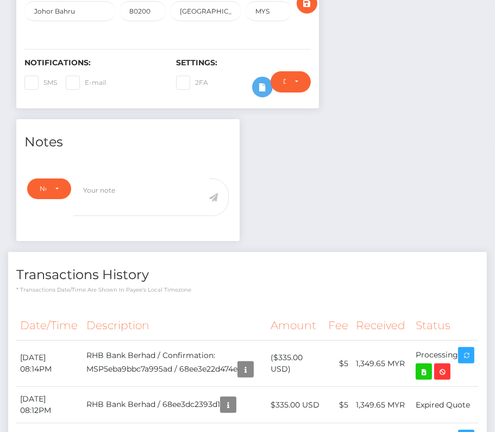
scroll to position [282, 0]
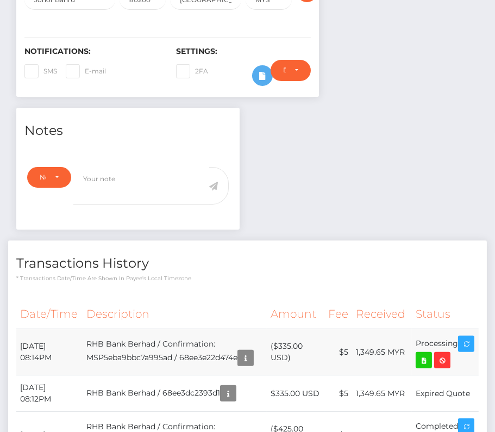
drag, startPoint x: 20, startPoint y: 326, endPoint x: 470, endPoint y: 330, distance: 450.1
click at [470, 330] on tr "[DATE] 08:14PM RHB Bank Berhad / Confirmation: MSP5eba9bbc7a995ad / 68ee3e22d47…" at bounding box center [247, 352] width 463 height 46
copy tr "[DATE] 08:14PM RHB Bank Berhad / Confirmation: MSP5eba9bbc7a995ad / 68ee3e22d47…"
click at [431, 353] on icon at bounding box center [423, 360] width 13 height 14
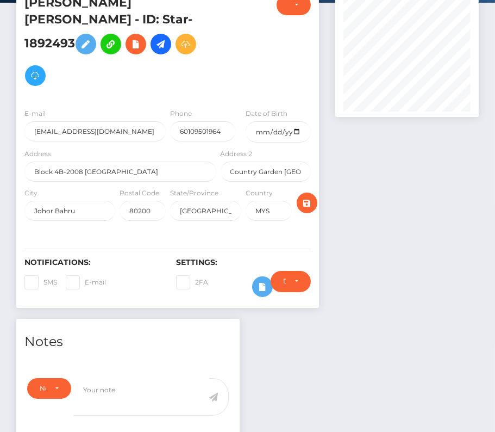
scroll to position [0, 0]
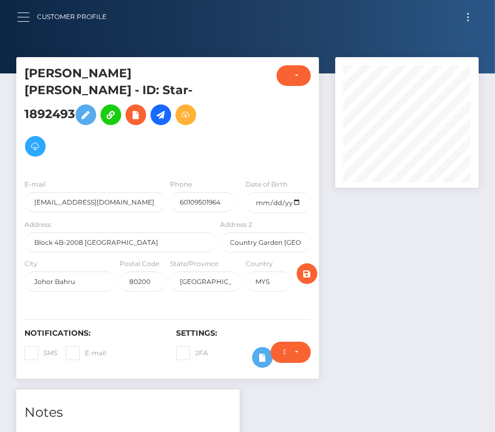
click at [26, 17] on button "button" at bounding box center [27, 17] width 20 height 15
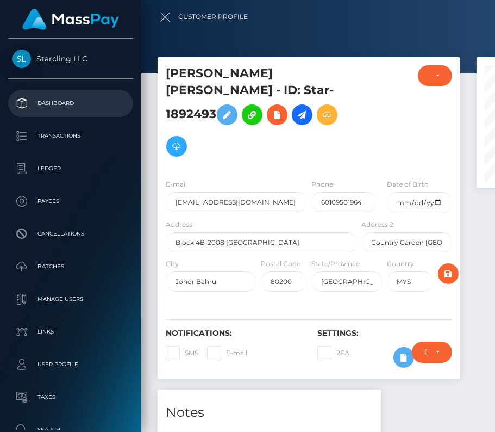
click at [45, 103] on p "Dashboard" at bounding box center [71, 103] width 116 height 16
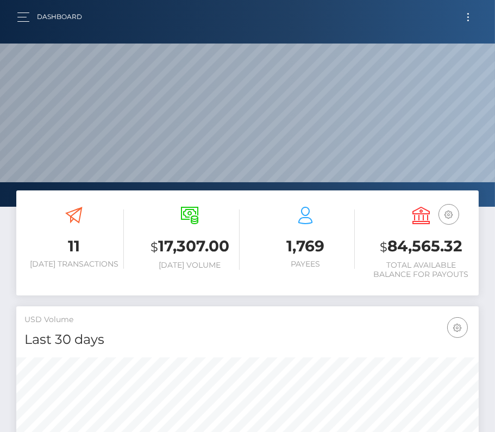
scroll to position [192, 223]
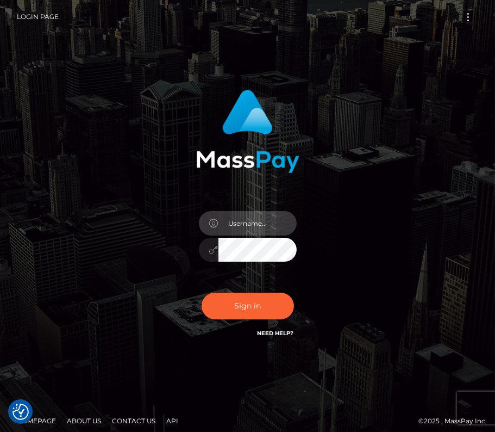
click at [257, 223] on input "text" at bounding box center [258, 223] width 78 height 24
type input "kateo"
click at [241, 228] on input "text" at bounding box center [258, 223] width 78 height 24
type input "kateo"
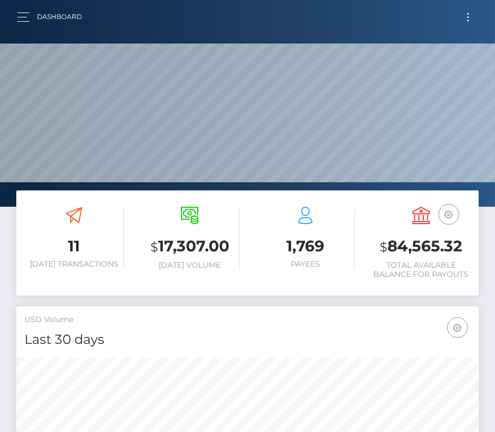
scroll to position [192, 223]
click at [469, 18] on button "Toggle navigation" at bounding box center [468, 17] width 20 height 15
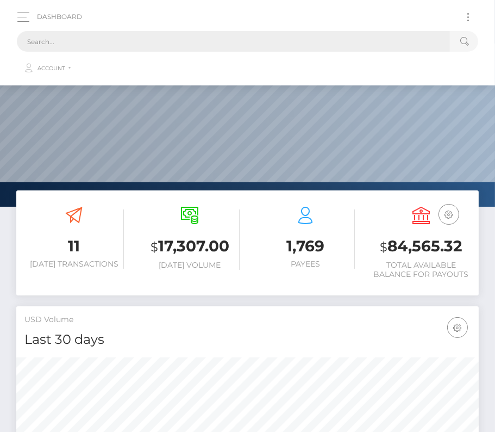
click at [319, 40] on input "text" at bounding box center [233, 41] width 433 height 21
paste input "3427585"
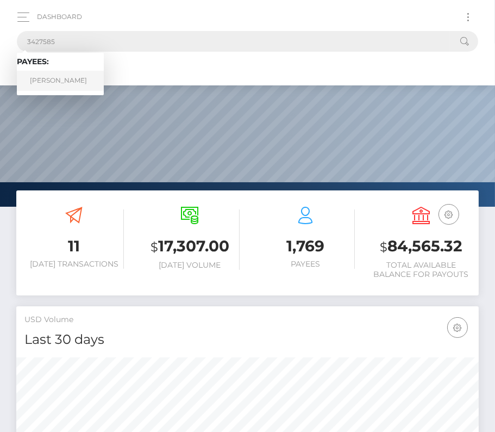
type input "3427585"
click at [55, 82] on link "Carter Herring" at bounding box center [60, 81] width 87 height 20
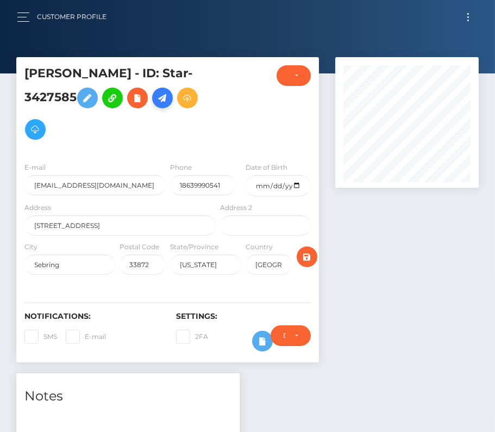
click at [161, 102] on icon at bounding box center [162, 98] width 13 height 14
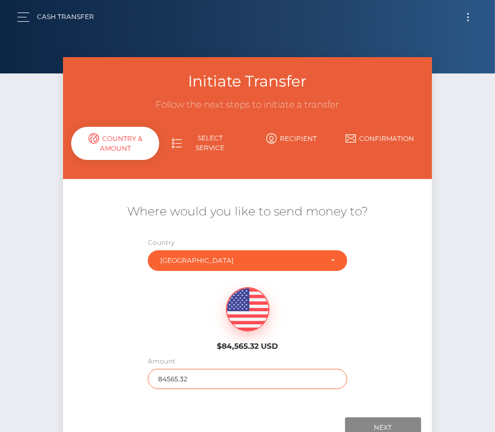
click at [174, 379] on input "84565.32" at bounding box center [247, 379] width 199 height 20
type input "193"
click at [158, 322] on div "$84,565.32 USD" at bounding box center [247, 315] width 369 height 79
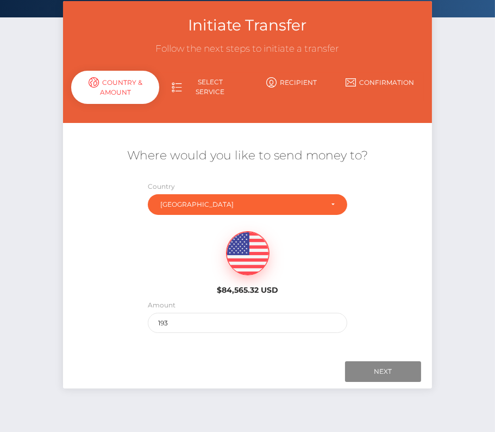
scroll to position [74, 0]
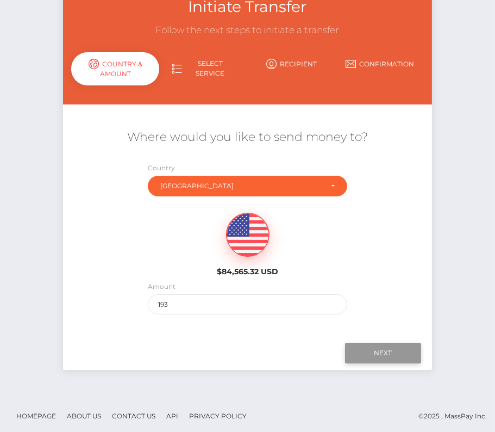
click at [384, 353] on input "Next" at bounding box center [383, 352] width 76 height 21
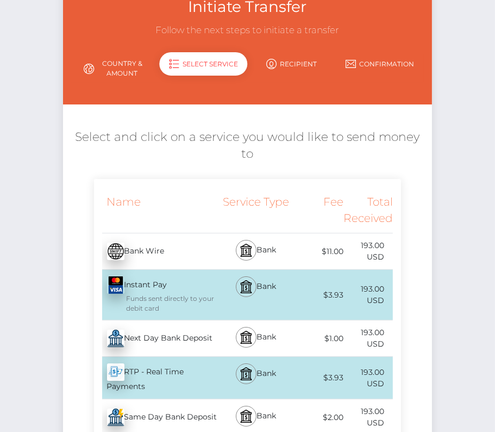
click at [185, 340] on div "Next Day Bank Deposit - USD" at bounding box center [156, 338] width 125 height 30
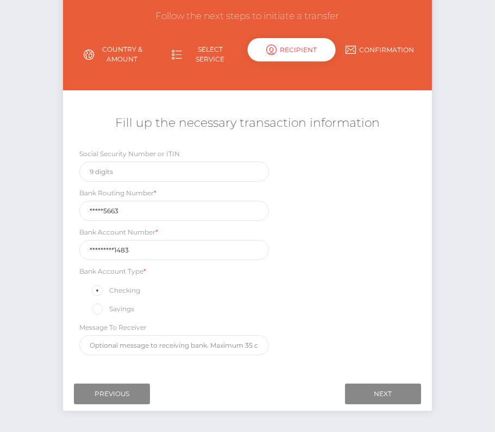
scroll to position [128, 0]
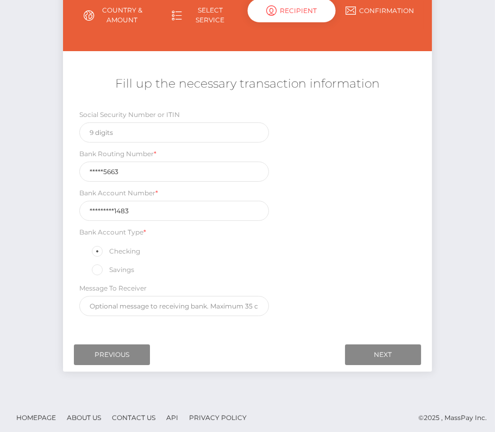
click at [396, 339] on div "Next Finish Previous" at bounding box center [247, 355] width 369 height 34
click at [388, 344] on input "Next" at bounding box center [383, 354] width 76 height 21
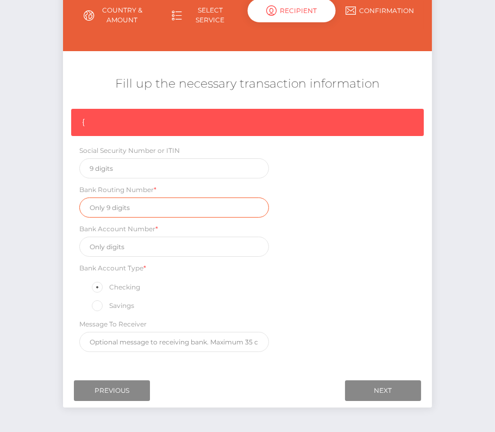
click at [130, 202] on input "text" at bounding box center [174, 207] width 190 height 20
paste input "041215663"
type input "041215663"
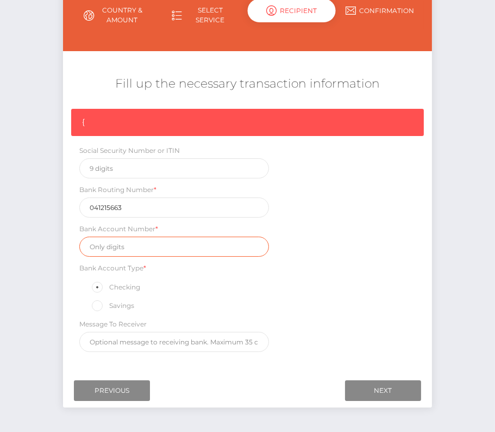
click at [109, 253] on input "text" at bounding box center [174, 246] width 190 height 20
paste input "1316452301483"
type input "1316452301483"
click at [364, 303] on div "{ Social Security Number or ITIN Bank Routing Number * 041215663 Bank Account N…" at bounding box center [247, 233] width 369 height 248
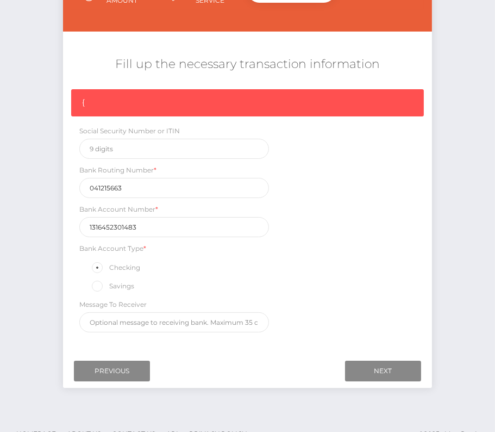
scroll to position [156, 0]
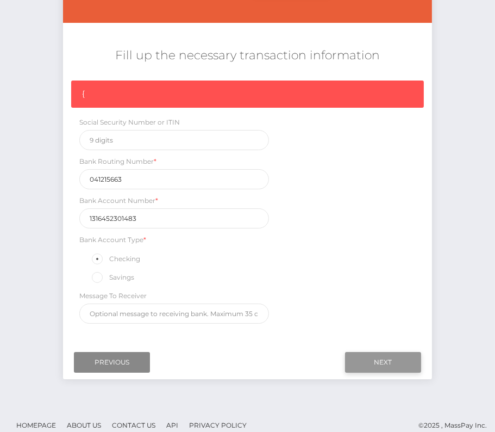
click at [389, 358] on input "Next" at bounding box center [383, 362] width 76 height 21
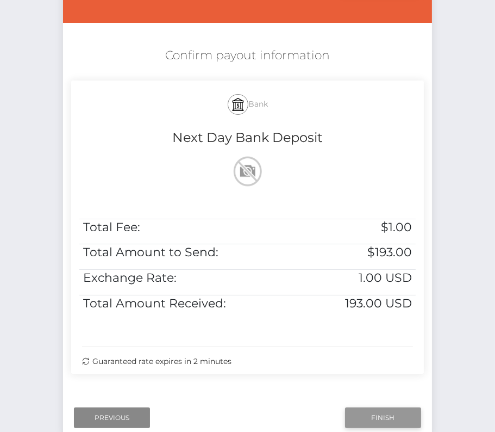
click at [380, 411] on input "Finish" at bounding box center [383, 417] width 76 height 21
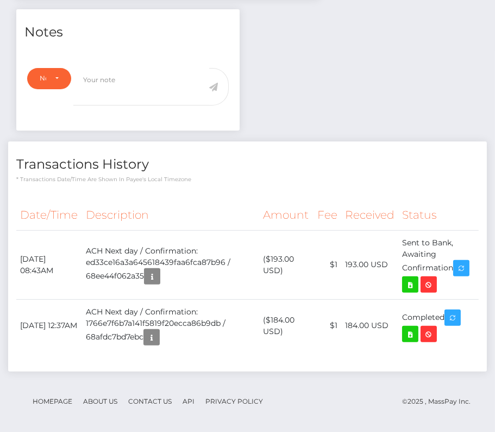
scroll to position [130, 143]
click at [412, 282] on icon at bounding box center [410, 285] width 13 height 14
click at [0, 0] on div "Carter Herring - ID: Star-3427585 CLOSED ACTIVE E-mail" at bounding box center [247, 64] width 495 height 743
drag, startPoint x: 17, startPoint y: 252, endPoint x: 456, endPoint y: 266, distance: 438.9
click at [456, 266] on tr "October 14, 2025 08:43AM ACH Next day / Confirmation: ed33ce16a3a645618439faa6f…" at bounding box center [247, 264] width 463 height 69
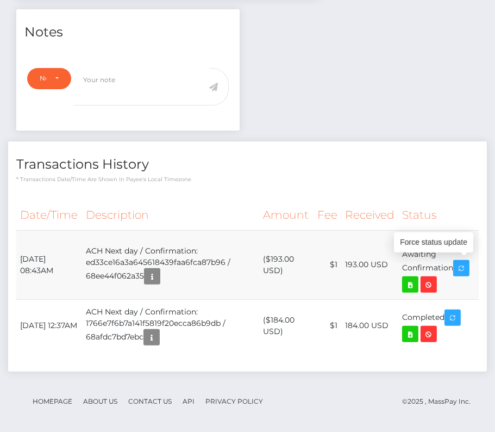
copy tr "October 14, 2025 08:43AM ACH Next day / Confirmation: ed33ce16a3a645618439faa6f…"
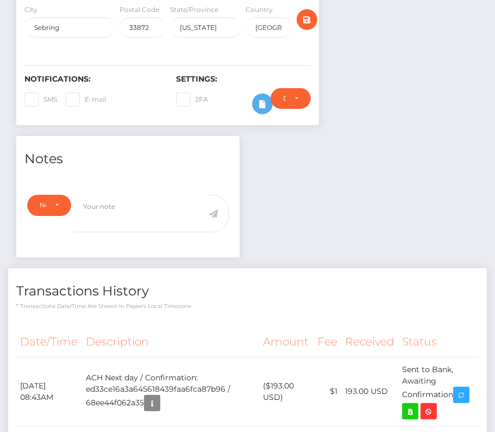
scroll to position [364, 0]
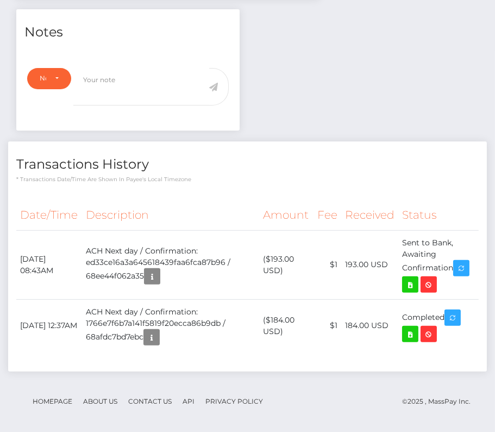
click at [297, 192] on div "Date/Time Description Amount Fee Received Status" at bounding box center [247, 281] width 479 height 179
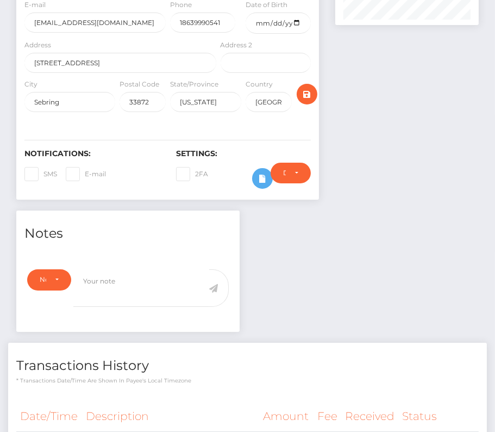
scroll to position [0, 0]
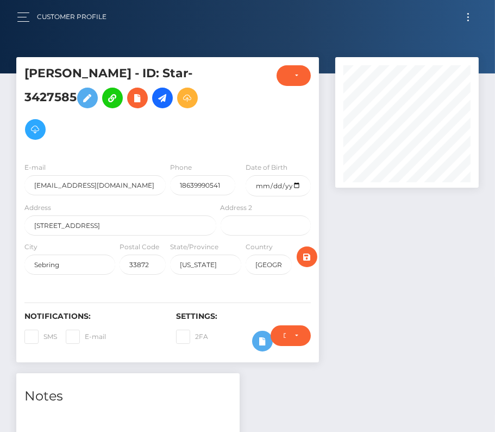
click at [472, 18] on button "Toggle navigation" at bounding box center [468, 17] width 20 height 15
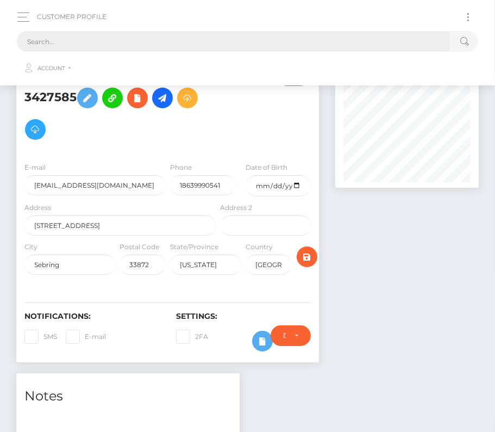
click at [274, 38] on input "text" at bounding box center [233, 41] width 433 height 21
paste input "2726991"
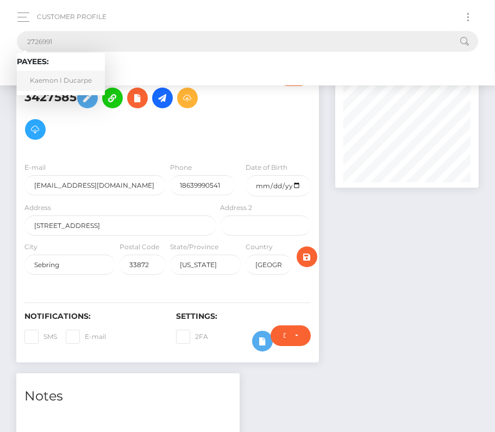
type input "2726991"
click at [63, 73] on link "Kaemon I Ducarpe" at bounding box center [61, 81] width 88 height 20
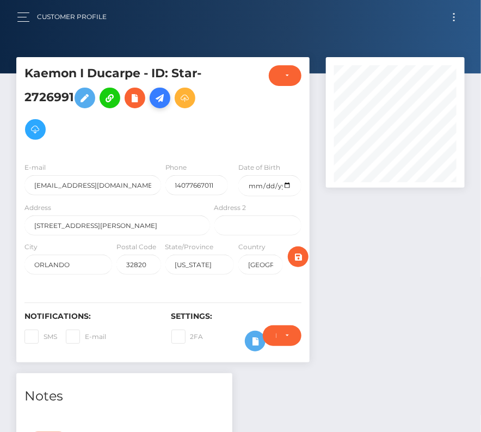
click at [166, 102] on icon at bounding box center [159, 98] width 13 height 14
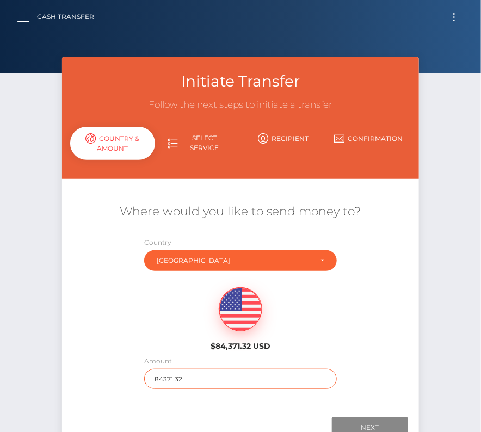
click at [165, 377] on input "84371.32" at bounding box center [240, 379] width 192 height 20
type input "157"
click at [160, 344] on div "$84,371.32 USD" at bounding box center [240, 315] width 357 height 79
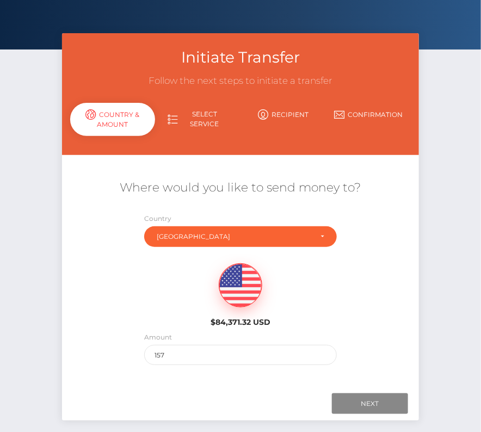
scroll to position [41, 0]
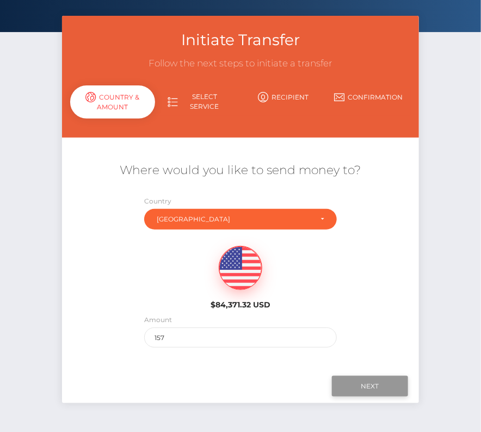
click at [365, 378] on input "Next" at bounding box center [370, 386] width 76 height 21
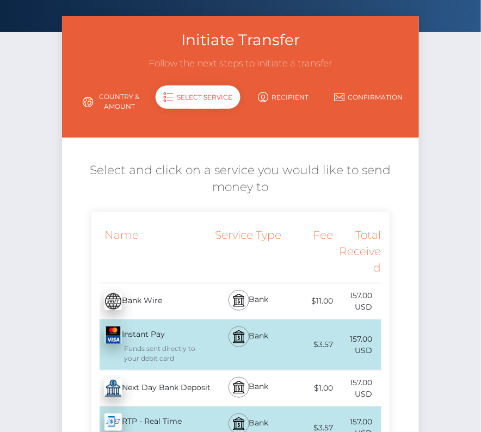
click at [152, 385] on div "Next Day Bank Deposit - USD" at bounding box center [151, 388] width 121 height 30
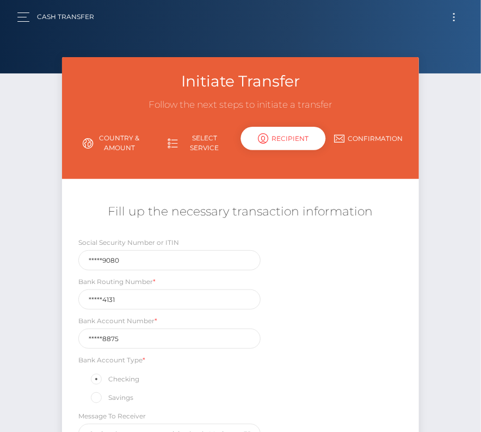
scroll to position [128, 0]
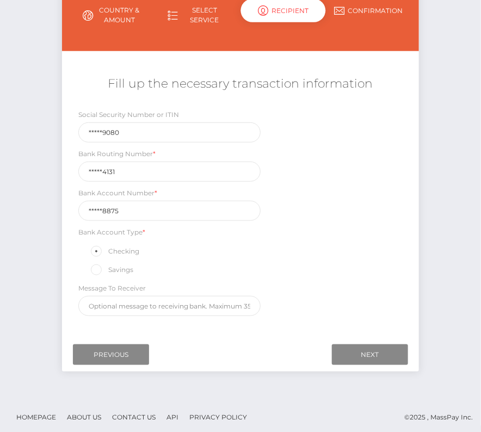
click at [362, 338] on div "Next Finish Previous" at bounding box center [240, 355] width 357 height 34
click at [362, 347] on input "Next" at bounding box center [370, 354] width 76 height 21
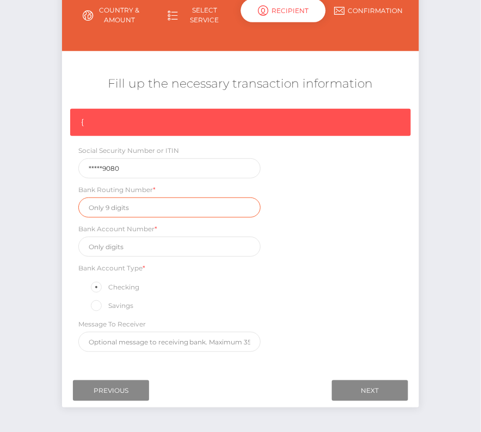
click at [103, 203] on input "text" at bounding box center [169, 207] width 183 height 20
paste input "267084131"
type input "267084131"
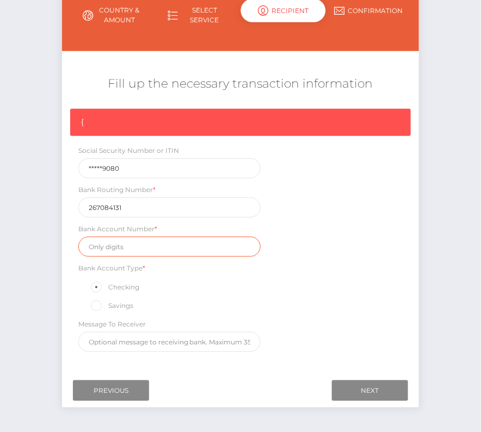
click at [121, 244] on input "text" at bounding box center [169, 246] width 183 height 20
paste input "467488875"
type input "467488875"
click at [334, 265] on div "{ Social Security Number or ITIN *****9080 Bank Routing Number * 267084131 Bank…" at bounding box center [240, 233] width 357 height 248
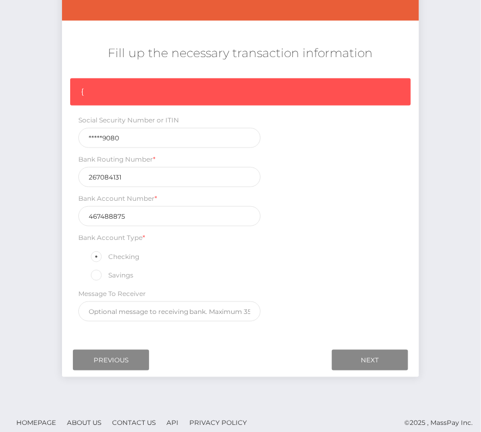
scroll to position [159, 0]
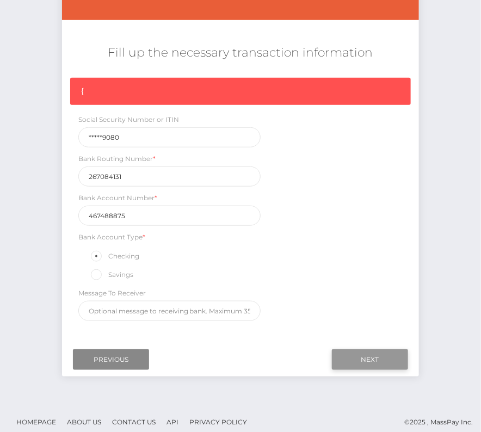
click at [384, 357] on input "Next" at bounding box center [370, 359] width 76 height 21
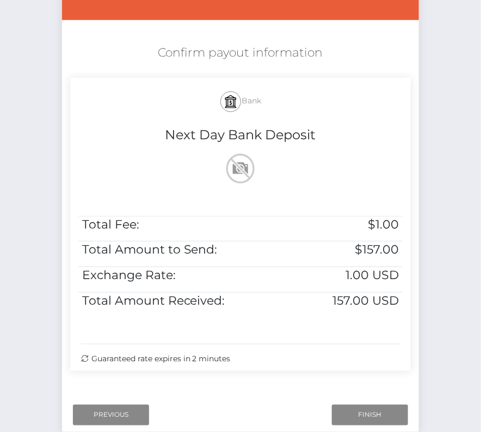
scroll to position [222, 0]
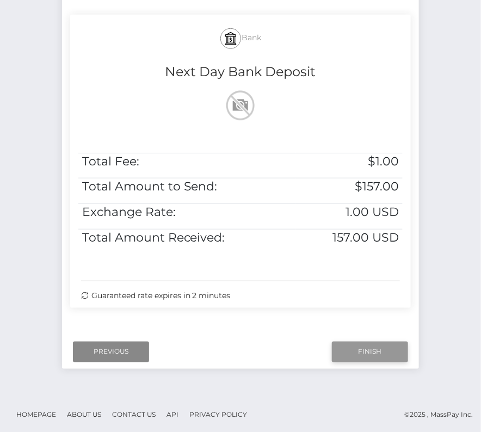
click at [350, 354] on input "Finish" at bounding box center [370, 351] width 76 height 21
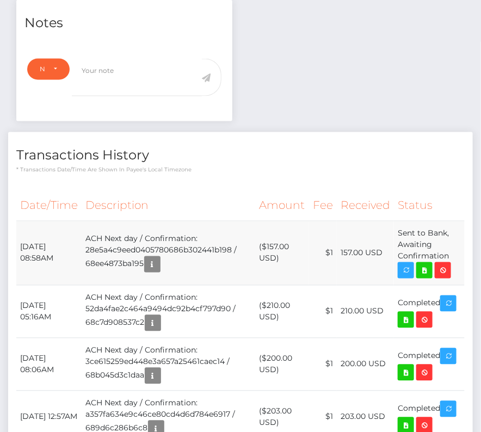
scroll to position [130, 138]
click at [448, 254] on tr "October 14, 2025 08:58AM ACH Next day / Confirmation: 28e5a4c9eed0405780686b302…" at bounding box center [240, 253] width 448 height 64
click at [426, 267] on icon at bounding box center [423, 271] width 13 height 14
click at [0, 0] on div "Kaemon I Ducarpe - ID: Star-2726991 CLOSED ACTIVE E-mail" at bounding box center [240, 343] width 481 height 1318
click at [57, 211] on th "Date/Time" at bounding box center [49, 206] width 66 height 30
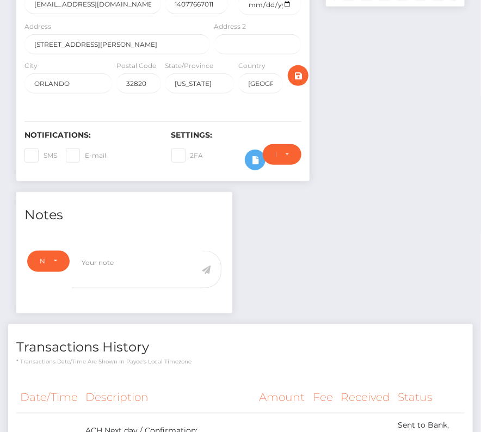
scroll to position [0, 0]
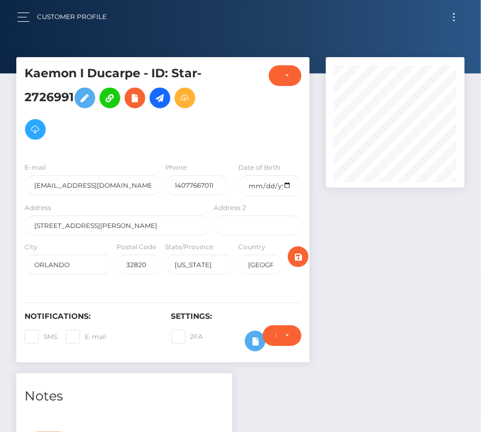
click at [451, 16] on button "Toggle navigation" at bounding box center [454, 17] width 20 height 15
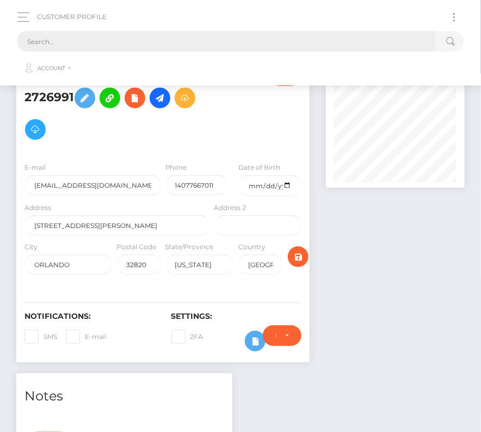
click at [276, 44] on input "text" at bounding box center [226, 41] width 419 height 21
paste input "716857"
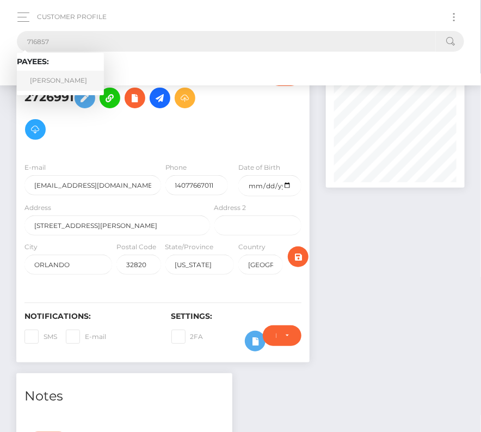
type input "716857"
click at [53, 77] on link "Taylor Webber" at bounding box center [60, 81] width 87 height 20
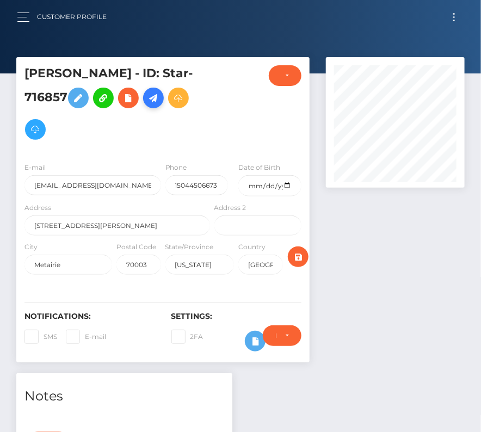
click at [157, 93] on icon at bounding box center [153, 98] width 13 height 14
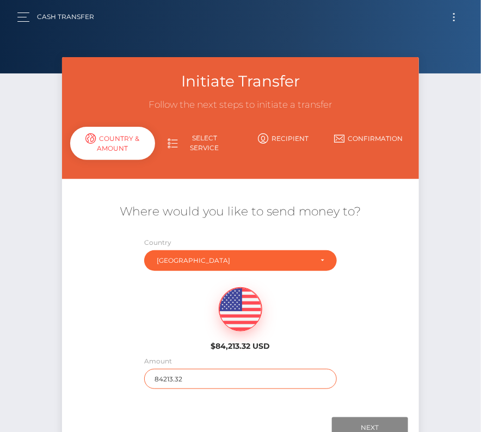
click at [180, 379] on input "84213.32" at bounding box center [240, 379] width 192 height 20
type input "937"
click at [167, 331] on div "$84,213.32 USD" at bounding box center [240, 315] width 357 height 79
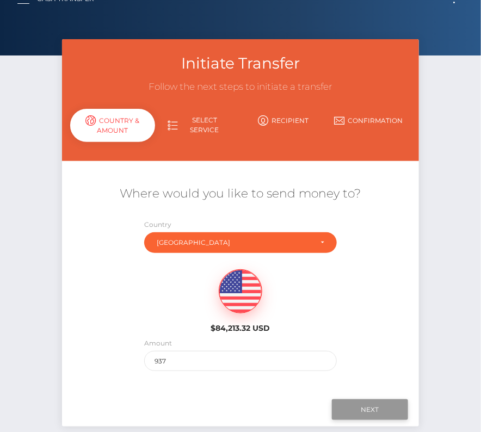
click at [359, 407] on input "Next" at bounding box center [370, 409] width 76 height 21
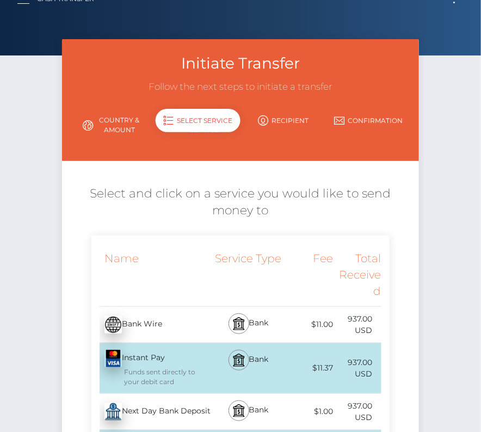
click at [147, 410] on div "Next Day Bank Deposit - USD" at bounding box center [151, 411] width 121 height 30
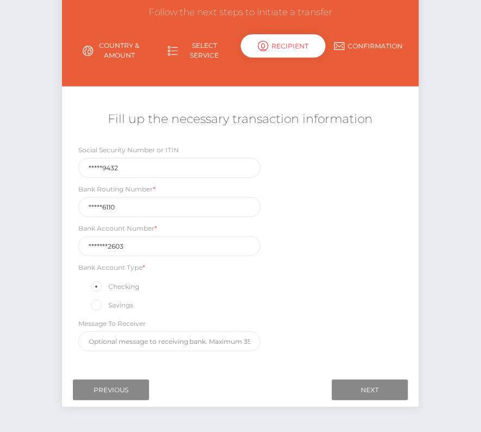
scroll to position [93, 0]
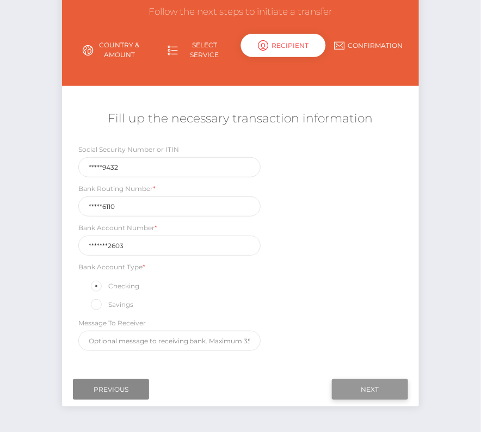
click at [363, 381] on input "Next" at bounding box center [370, 389] width 76 height 21
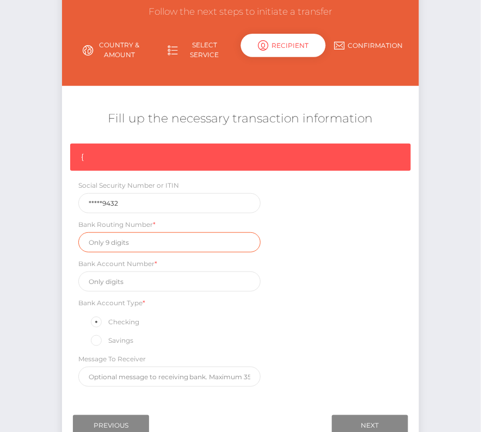
click at [119, 240] on input "text" at bounding box center [169, 242] width 183 height 20
paste input "031176110"
type input "031176110"
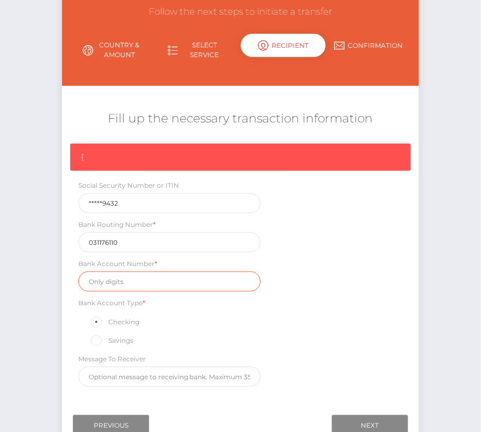
click at [116, 281] on input "text" at bounding box center [169, 281] width 183 height 20
paste input "36124942603"
type input "36124942603"
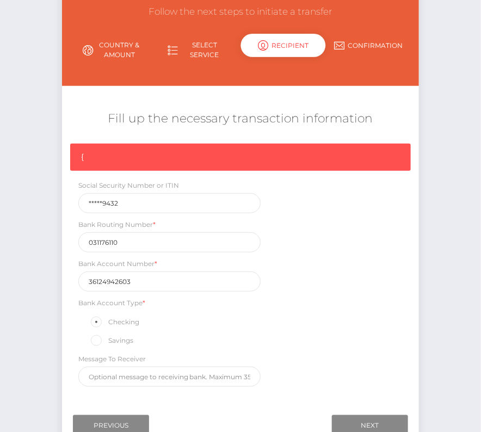
click at [322, 325] on div "{ Social Security Number or ITIN *****9432 Bank Routing Number * 031176110 Bank…" at bounding box center [240, 268] width 357 height 248
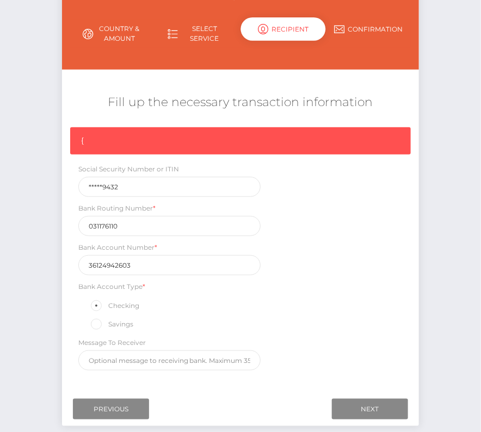
scroll to position [113, 0]
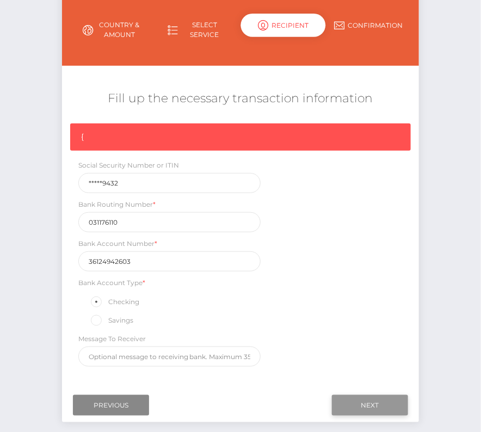
click at [361, 398] on input "Next" at bounding box center [370, 405] width 76 height 21
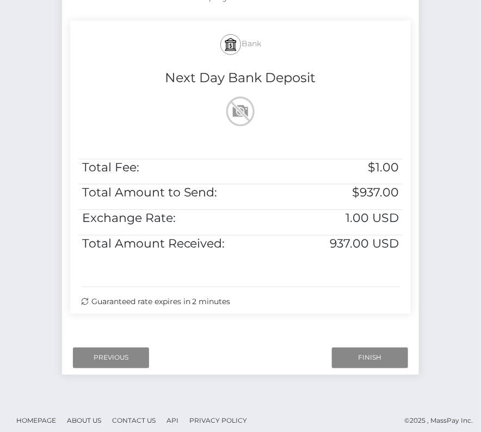
scroll to position [222, 0]
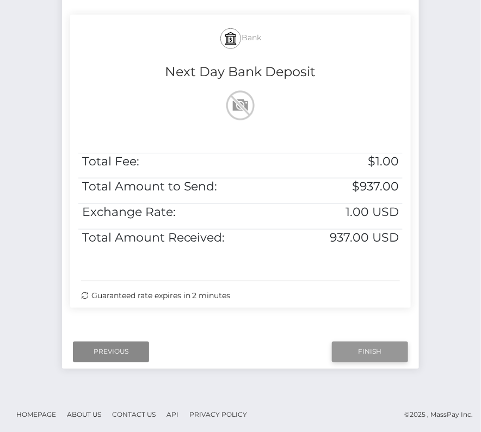
click at [371, 349] on input "Finish" at bounding box center [370, 351] width 76 height 21
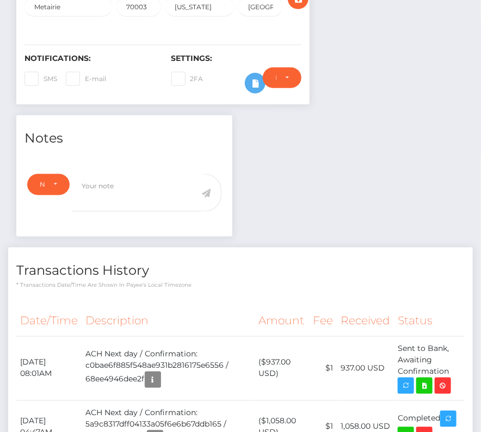
scroll to position [130, 138]
drag, startPoint x: 19, startPoint y: 355, endPoint x: 454, endPoint y: 364, distance: 435.0
click at [454, 364] on tr "[DATE] 08:01AM ACH Next day / Confirmation: c0bae6f885f548ae931b2816175e6556 / …" at bounding box center [240, 368] width 448 height 64
copy tr "October 14, 2025 08:01AM ACH Next day / Confirmation: c0bae6f885f548ae931b28161…"
click at [423, 382] on icon at bounding box center [423, 386] width 13 height 14
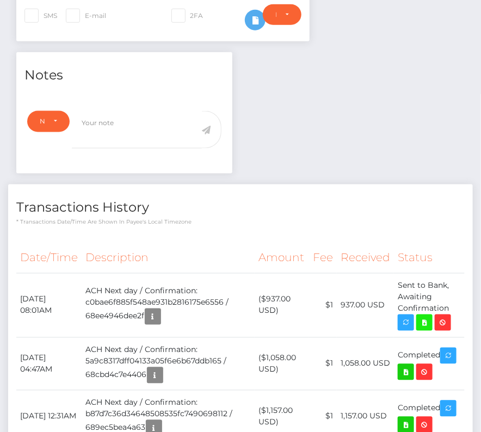
scroll to position [325, 0]
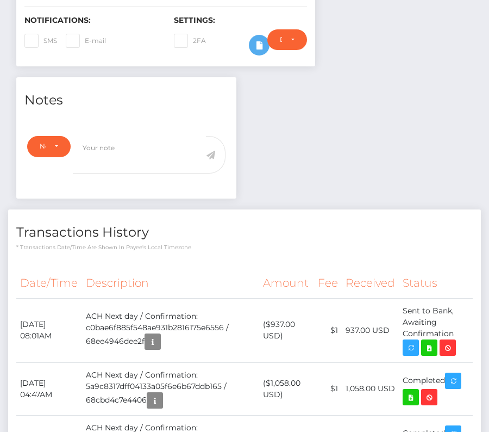
scroll to position [322, 0]
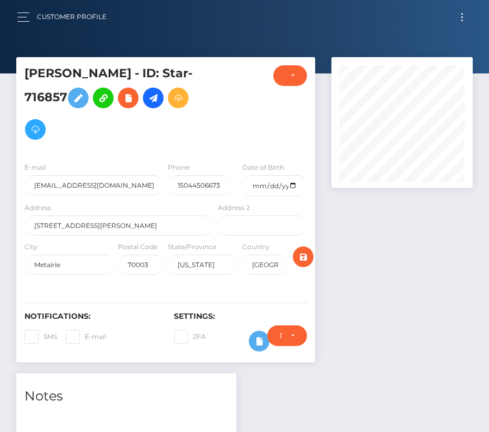
click at [470, 19] on button "Toggle navigation" at bounding box center [462, 17] width 20 height 15
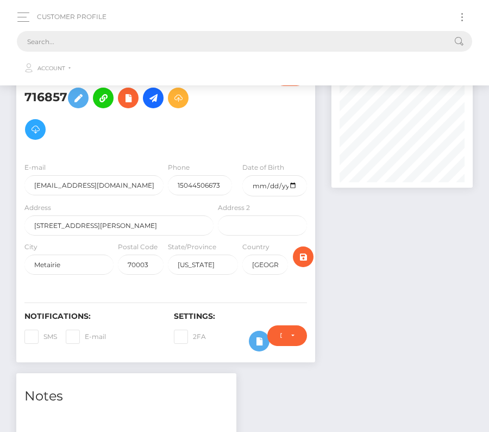
click at [276, 38] on input "text" at bounding box center [230, 41] width 427 height 21
paste input "15617"
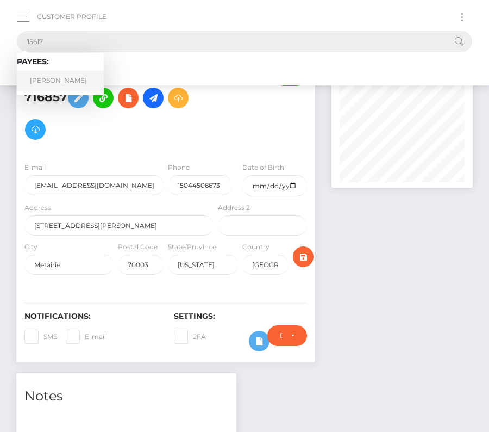
type input "15617"
click at [61, 81] on link "Rebekah Ford" at bounding box center [60, 81] width 87 height 20
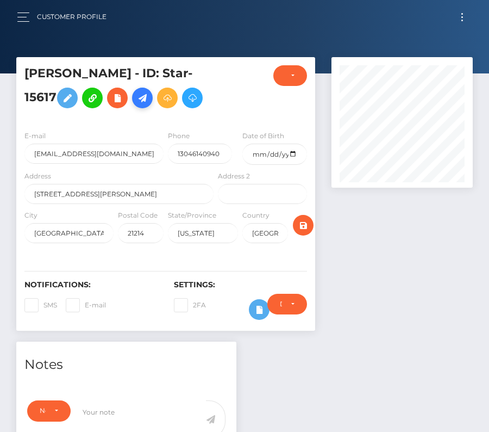
click at [136, 97] on icon at bounding box center [142, 98] width 13 height 14
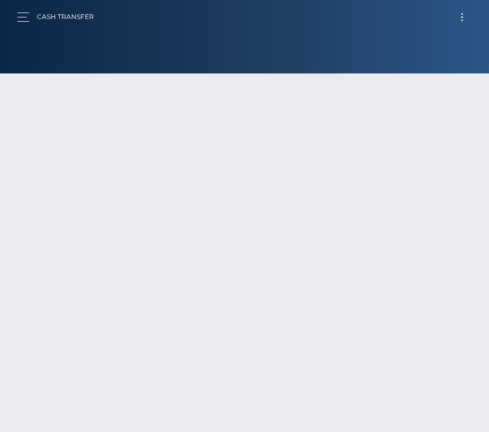
scroll to position [76, 0]
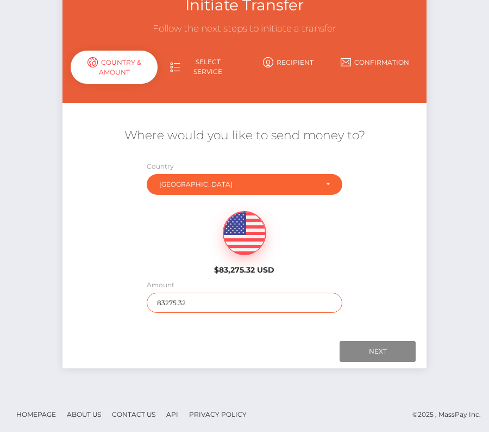
click at [194, 300] on input "83275.32" at bounding box center [245, 302] width 196 height 20
type input "81"
click at [130, 253] on div "$83,275.32 USD" at bounding box center [245, 239] width 364 height 79
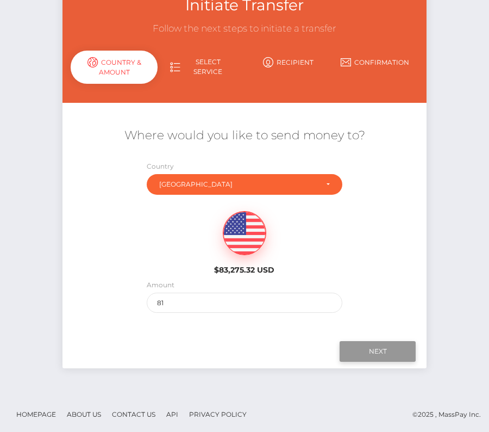
click at [361, 350] on input "Next" at bounding box center [378, 351] width 76 height 21
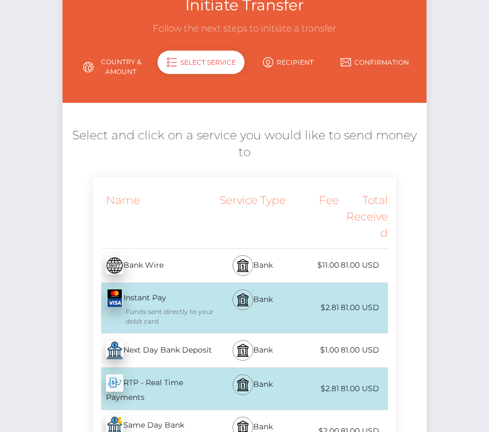
click at [198, 335] on div "Next Day Bank Deposit - USD" at bounding box center [154, 350] width 123 height 30
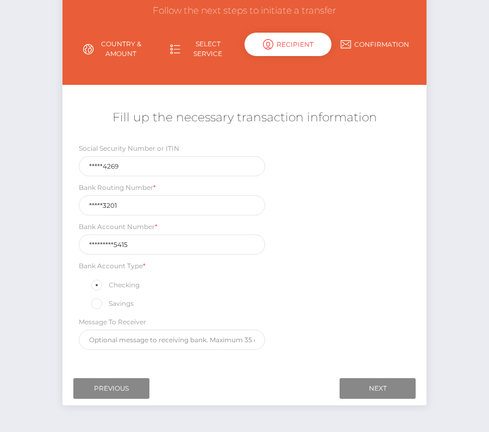
scroll to position [128, 0]
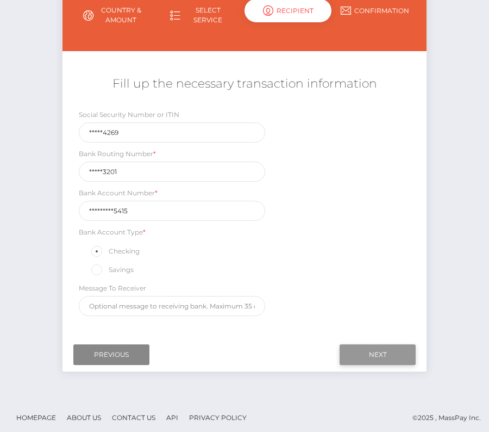
click at [354, 349] on input "Next" at bounding box center [378, 354] width 76 height 21
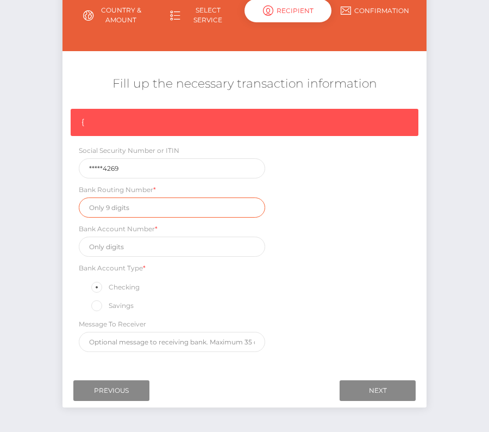
click at [116, 199] on input "text" at bounding box center [172, 207] width 186 height 20
paste input "055003201"
type input "055003201"
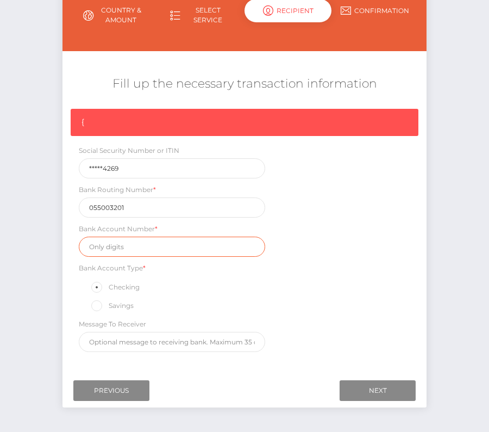
click at [123, 251] on input "text" at bounding box center [172, 246] width 186 height 20
paste input "1010246655415"
type input "1010246655415"
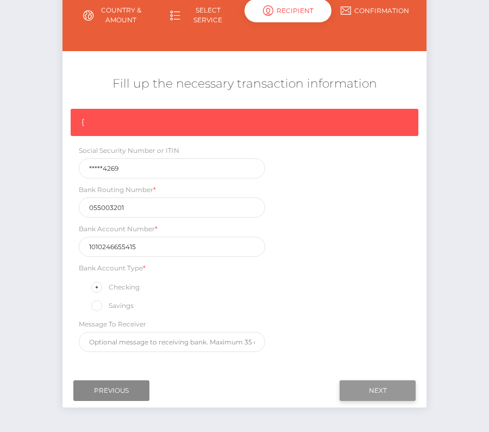
click at [367, 380] on input "Next" at bounding box center [378, 390] width 76 height 21
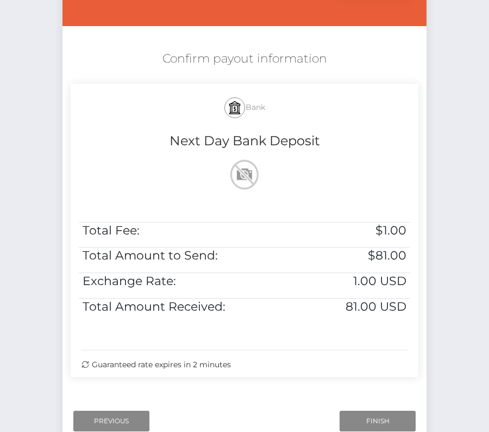
scroll to position [178, 0]
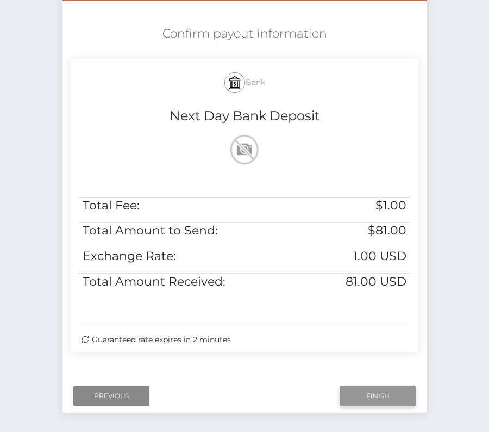
click at [369, 394] on input "Finish" at bounding box center [378, 395] width 76 height 21
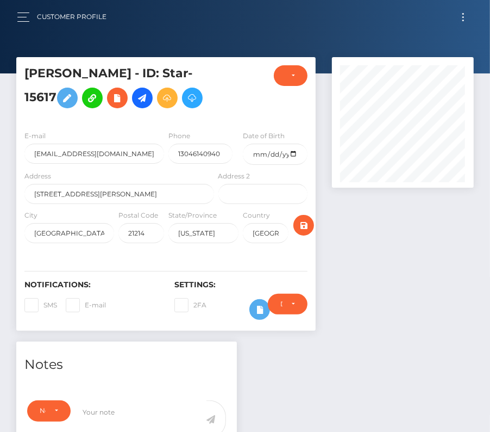
scroll to position [252, 0]
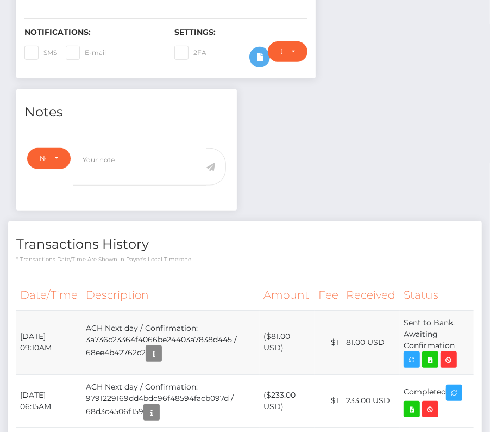
drag, startPoint x: 20, startPoint y: 329, endPoint x: 461, endPoint y: 340, distance: 441.5
click at [461, 340] on tr "October 14, 2025 09:10AM ACH Next day / Confirmation: 3a736c23364f4066be24403a7…" at bounding box center [245, 342] width 458 height 64
copy tr "October 14, 2025 09:10AM ACH Next day / Confirmation: 3a736c23364f4066be24403a7…"
click at [428, 353] on icon at bounding box center [430, 360] width 13 height 14
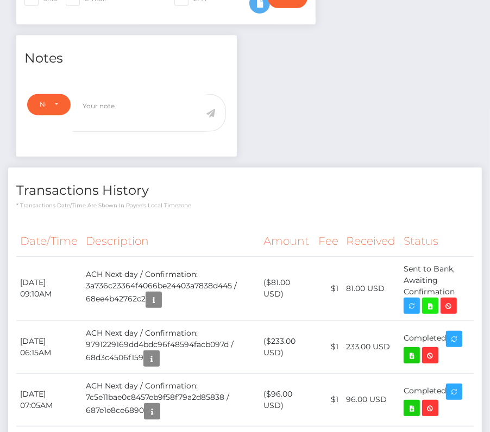
scroll to position [307, 0]
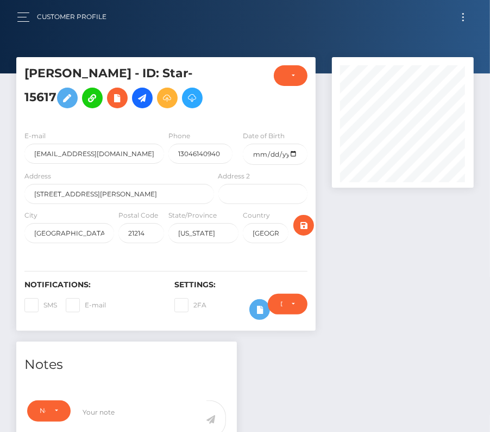
scroll to position [261, 0]
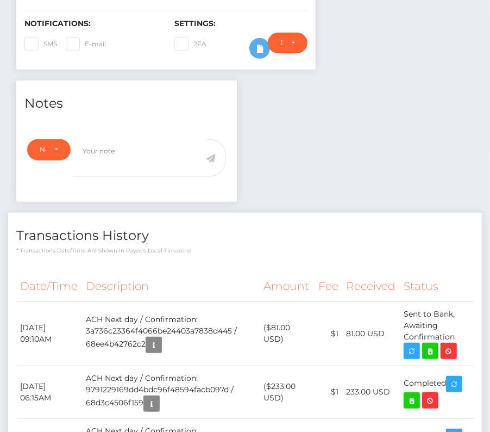
click at [231, 271] on th "Description" at bounding box center [171, 286] width 178 height 30
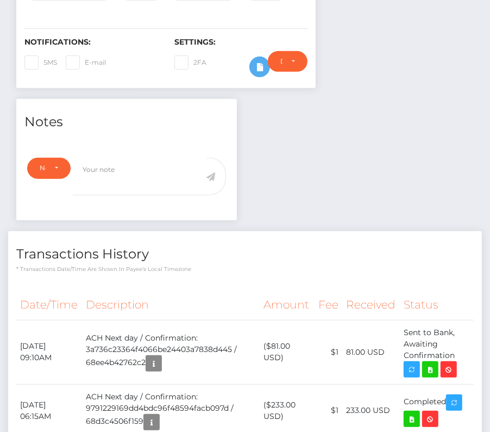
scroll to position [0, 0]
